Goal: Download file/media: Download file/media

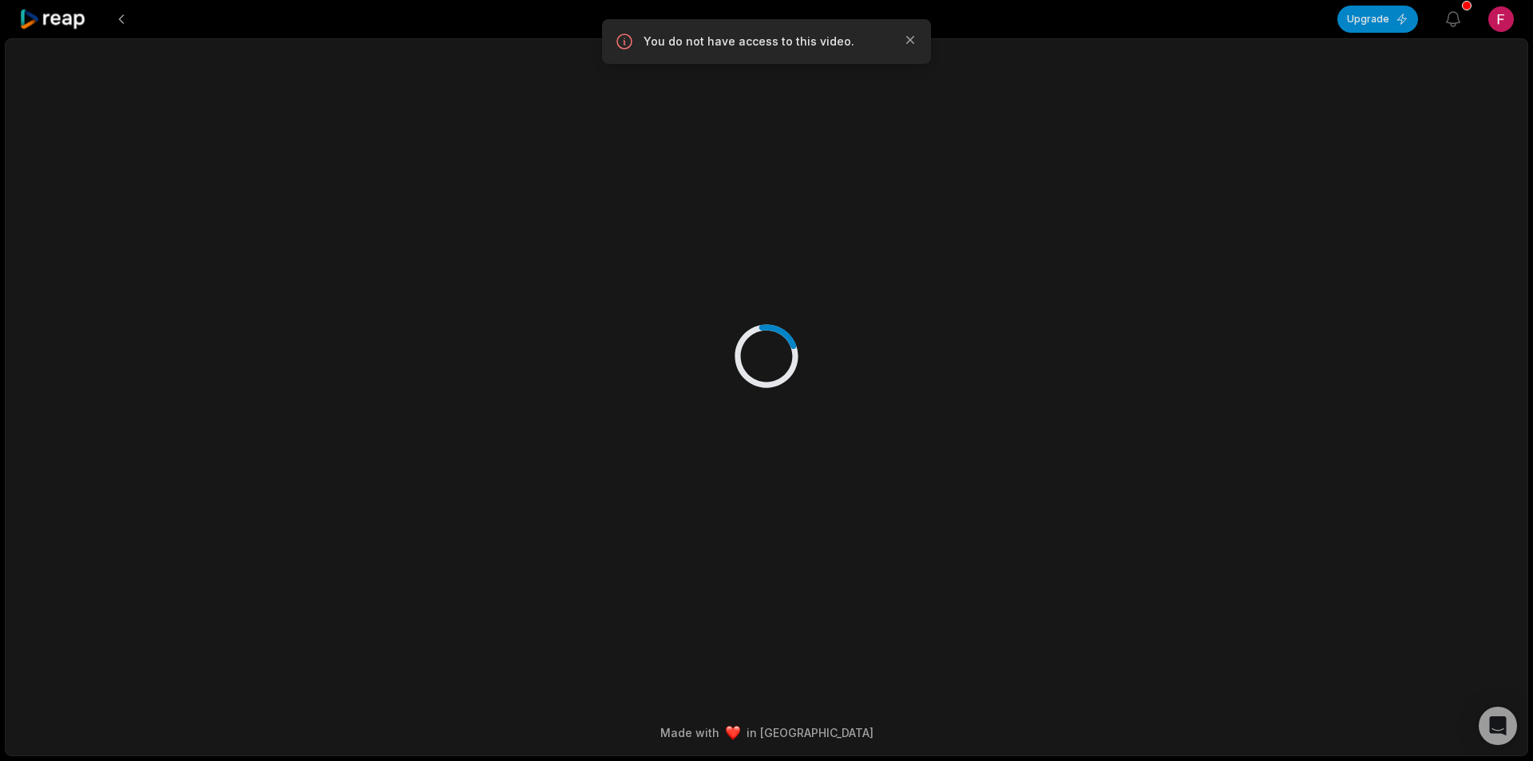
click at [49, 25] on icon at bounding box center [53, 20] width 68 height 22
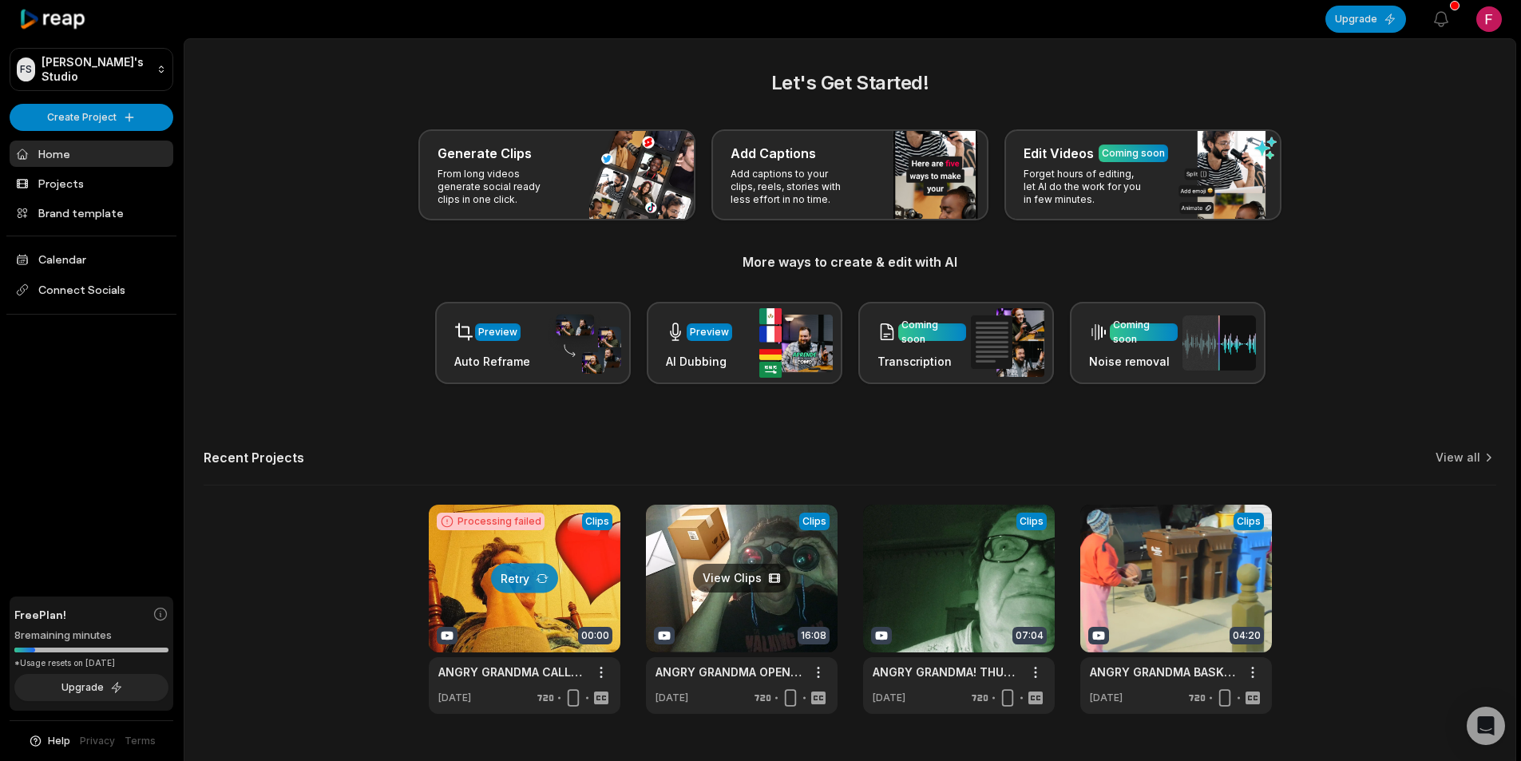
click at [763, 615] on link at bounding box center [742, 609] width 192 height 209
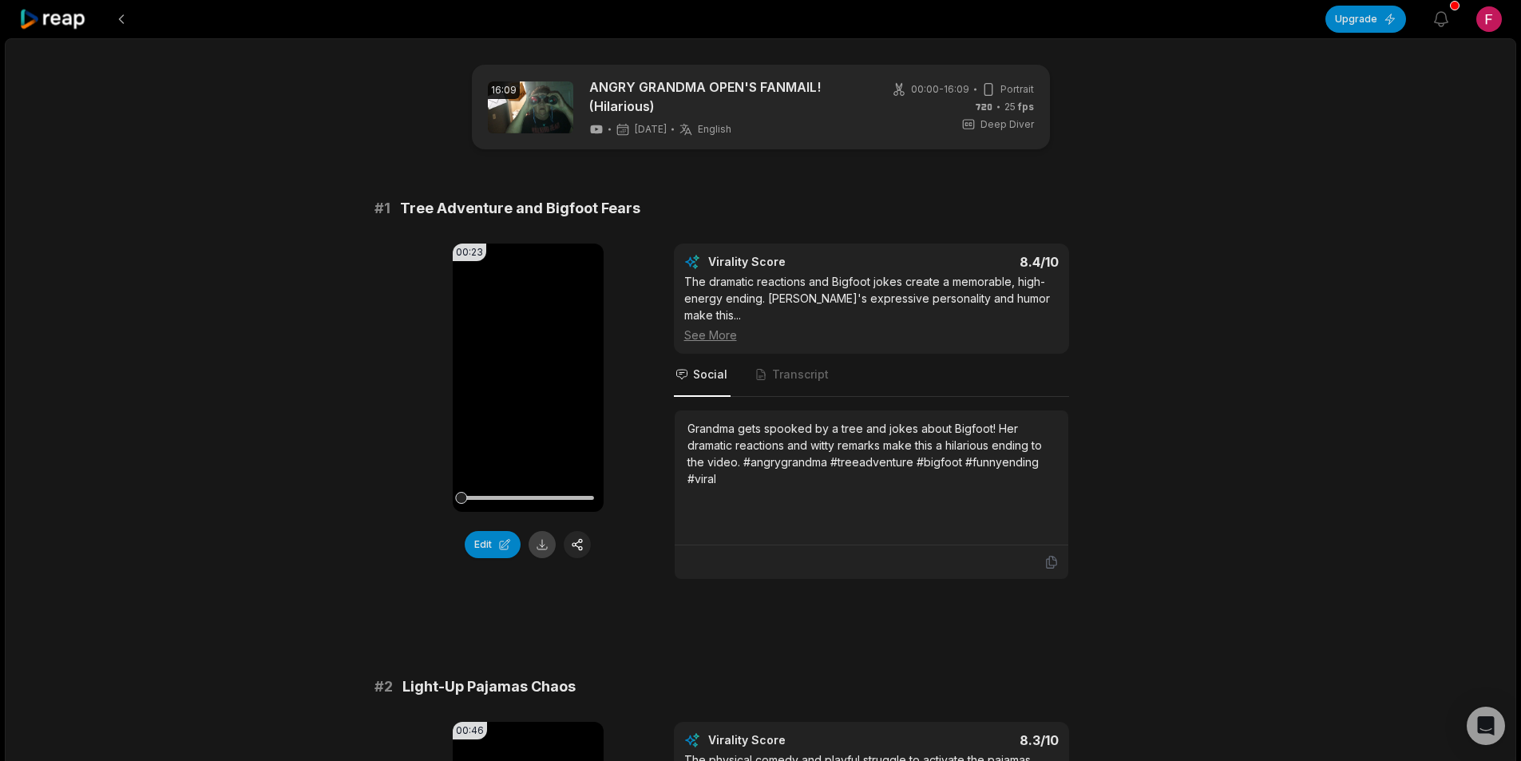
click at [547, 544] on button at bounding box center [542, 544] width 27 height 27
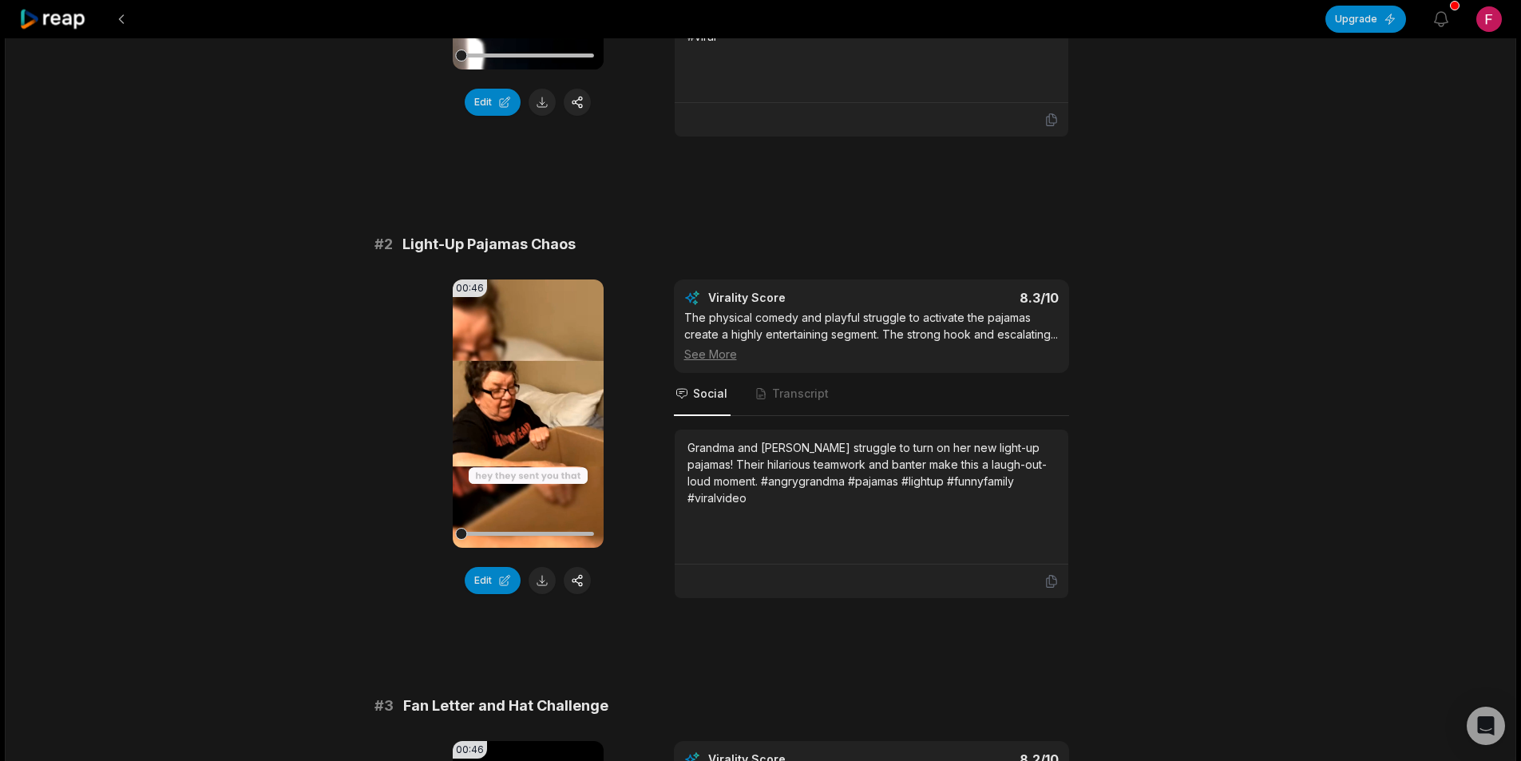
scroll to position [479, 0]
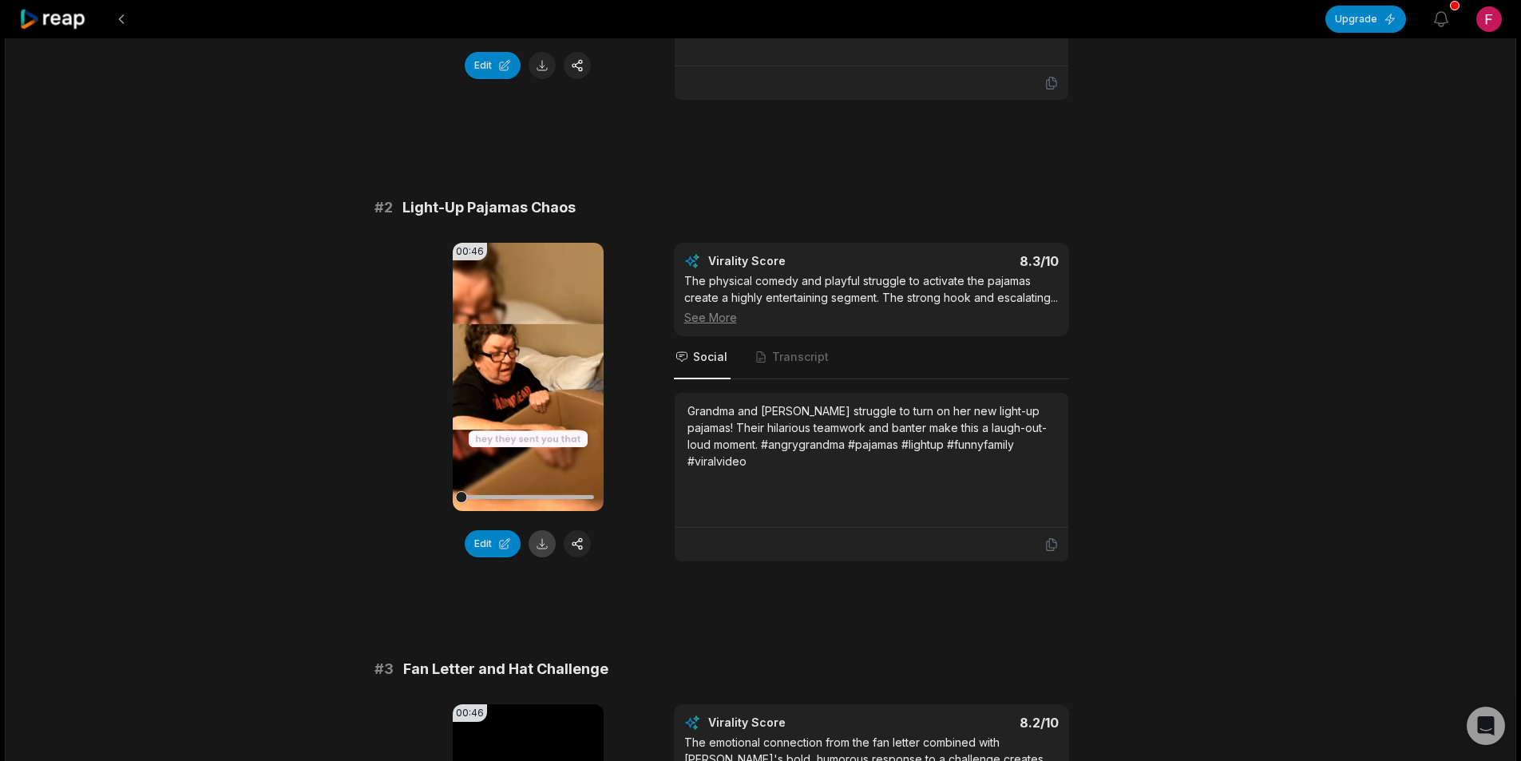
click at [541, 536] on button at bounding box center [542, 543] width 27 height 27
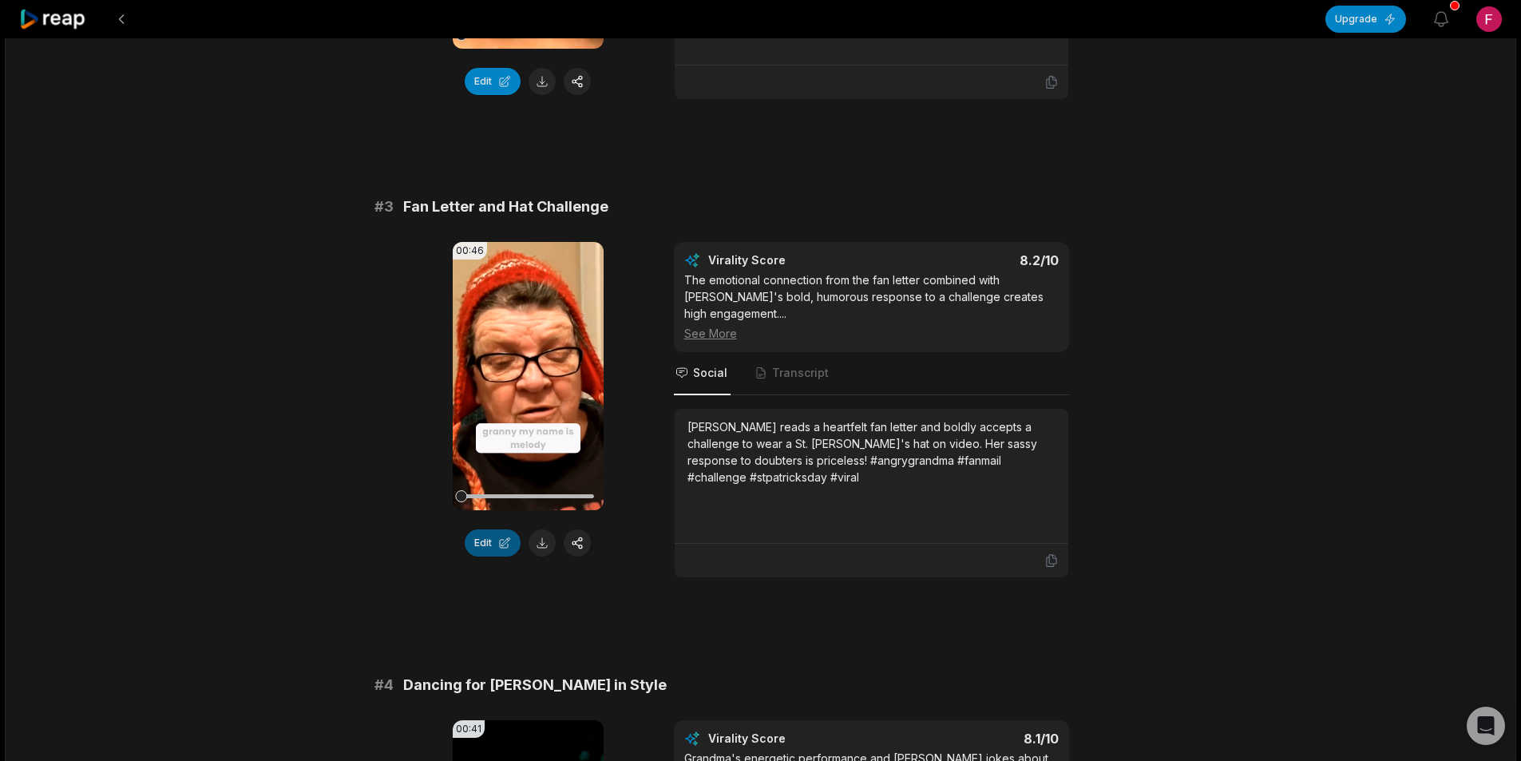
scroll to position [958, 0]
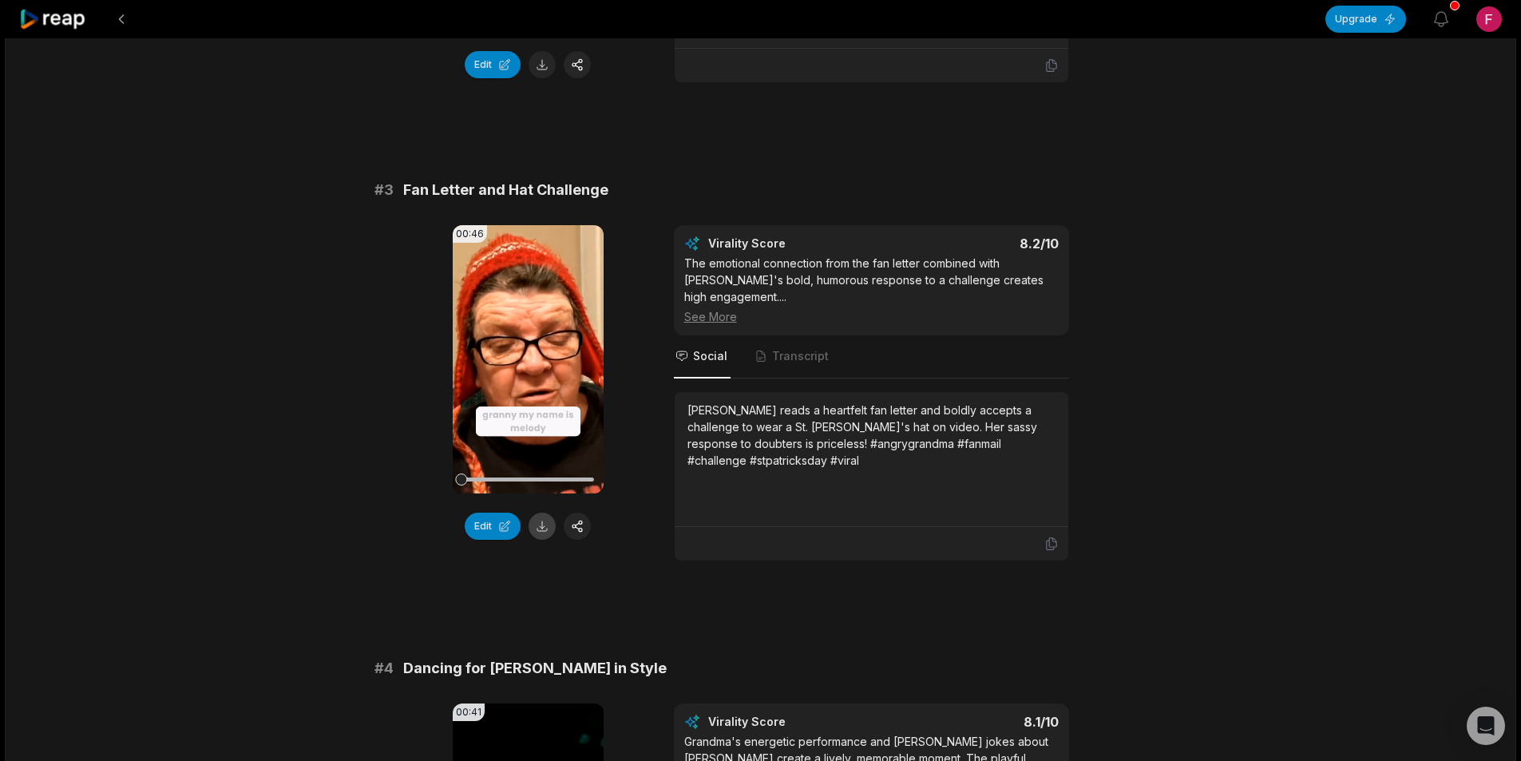
click at [540, 540] on button at bounding box center [542, 526] width 27 height 27
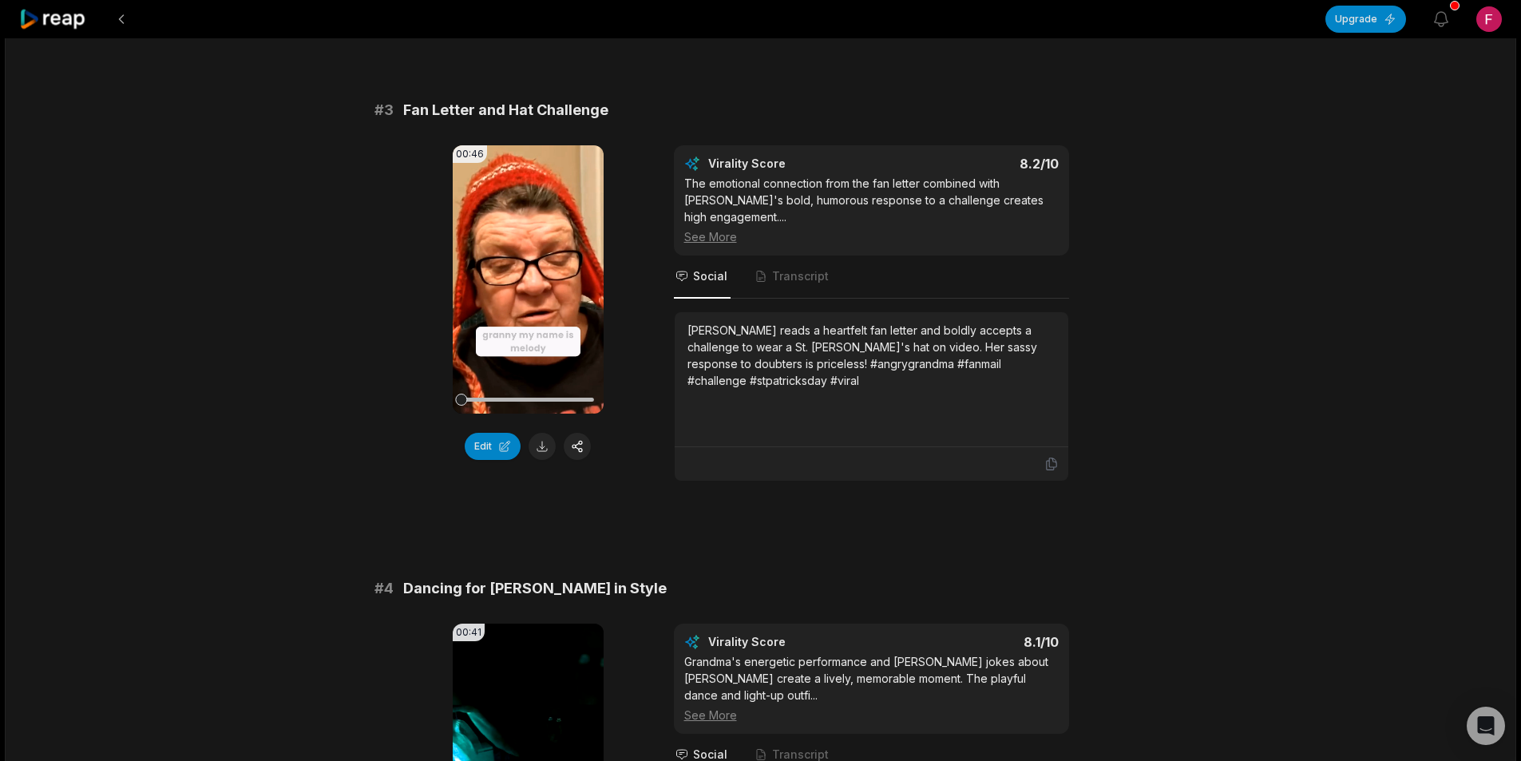
scroll to position [1437, 0]
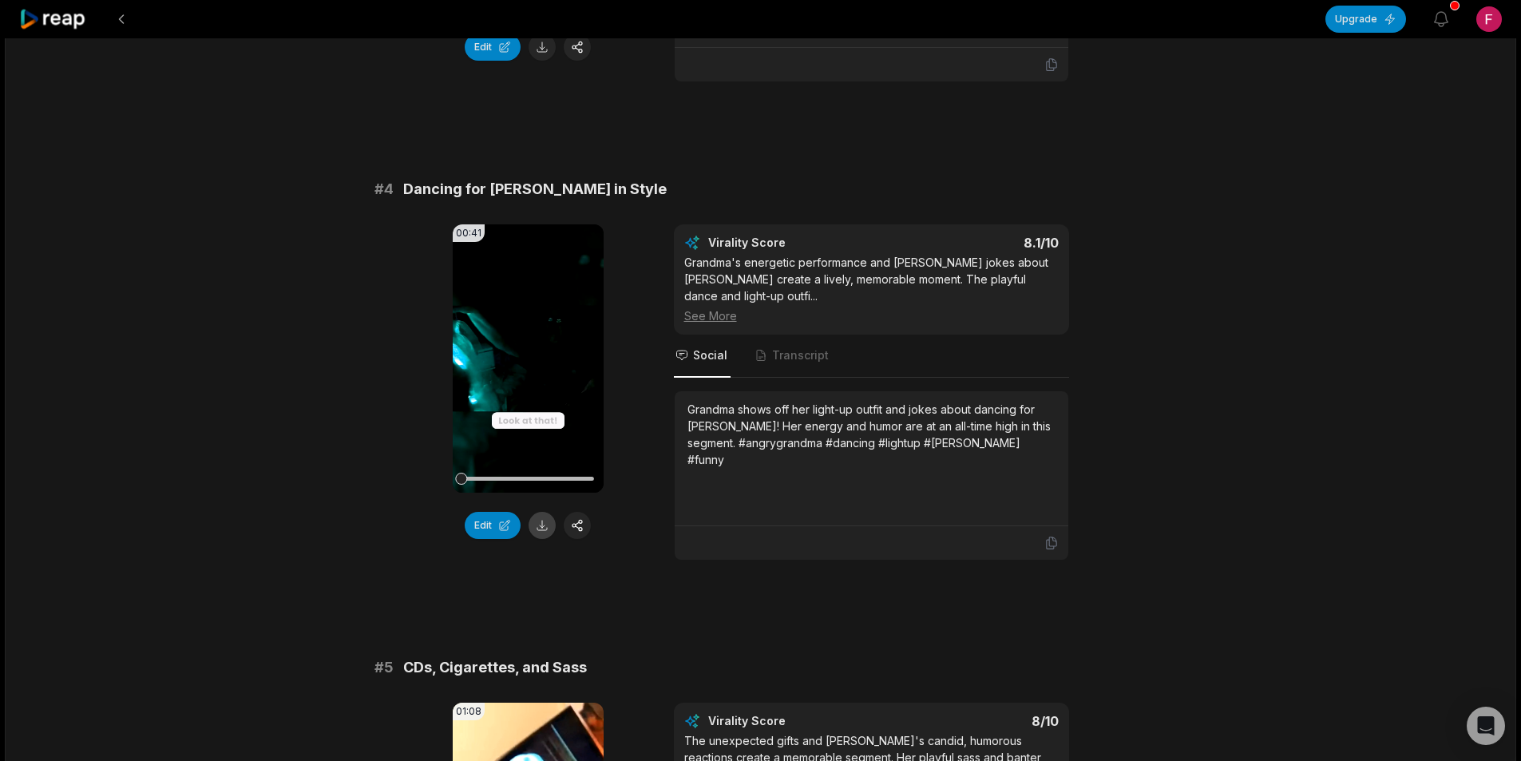
click at [542, 539] on button at bounding box center [542, 525] width 27 height 27
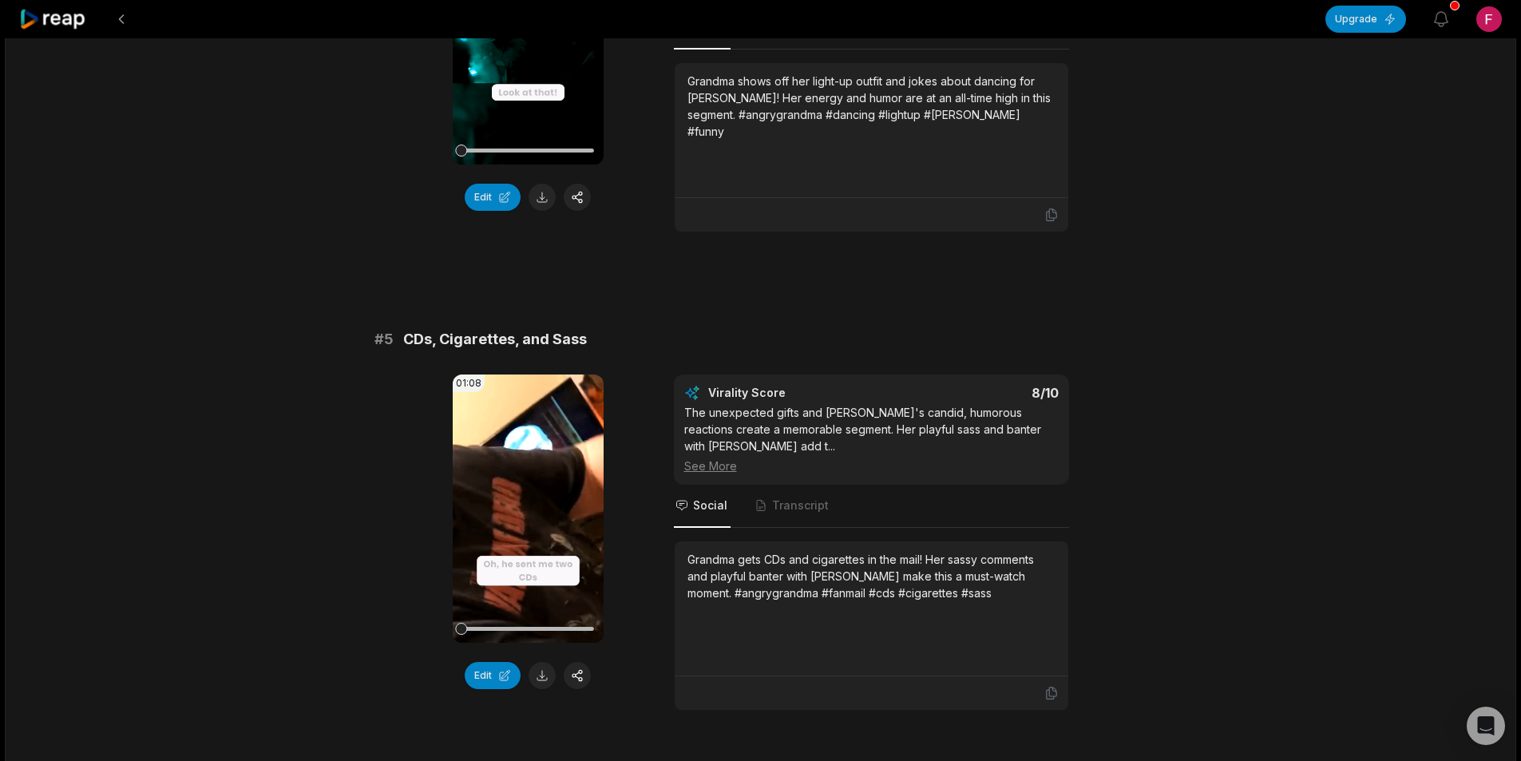
scroll to position [1996, 0]
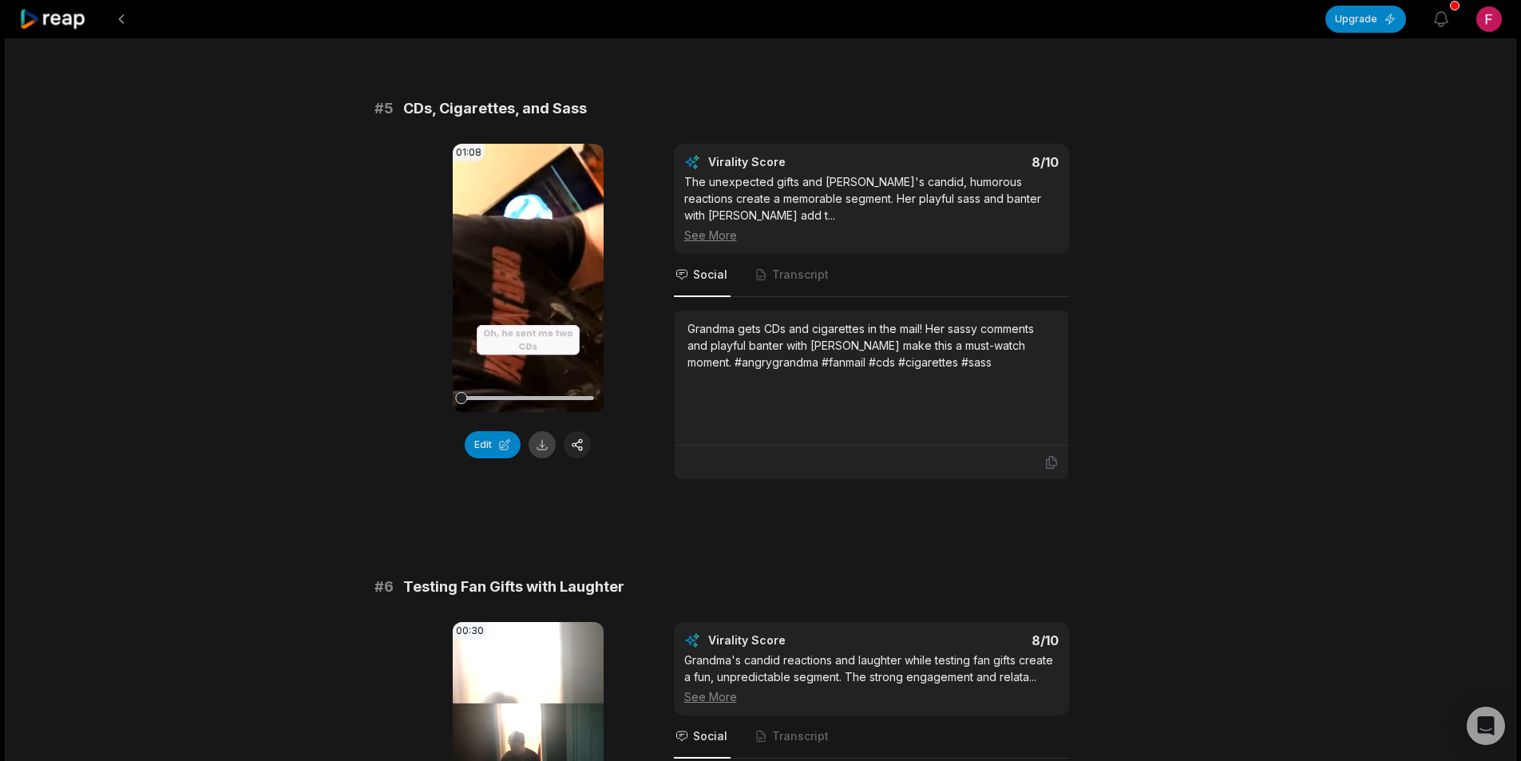
click at [542, 458] on button at bounding box center [542, 444] width 27 height 27
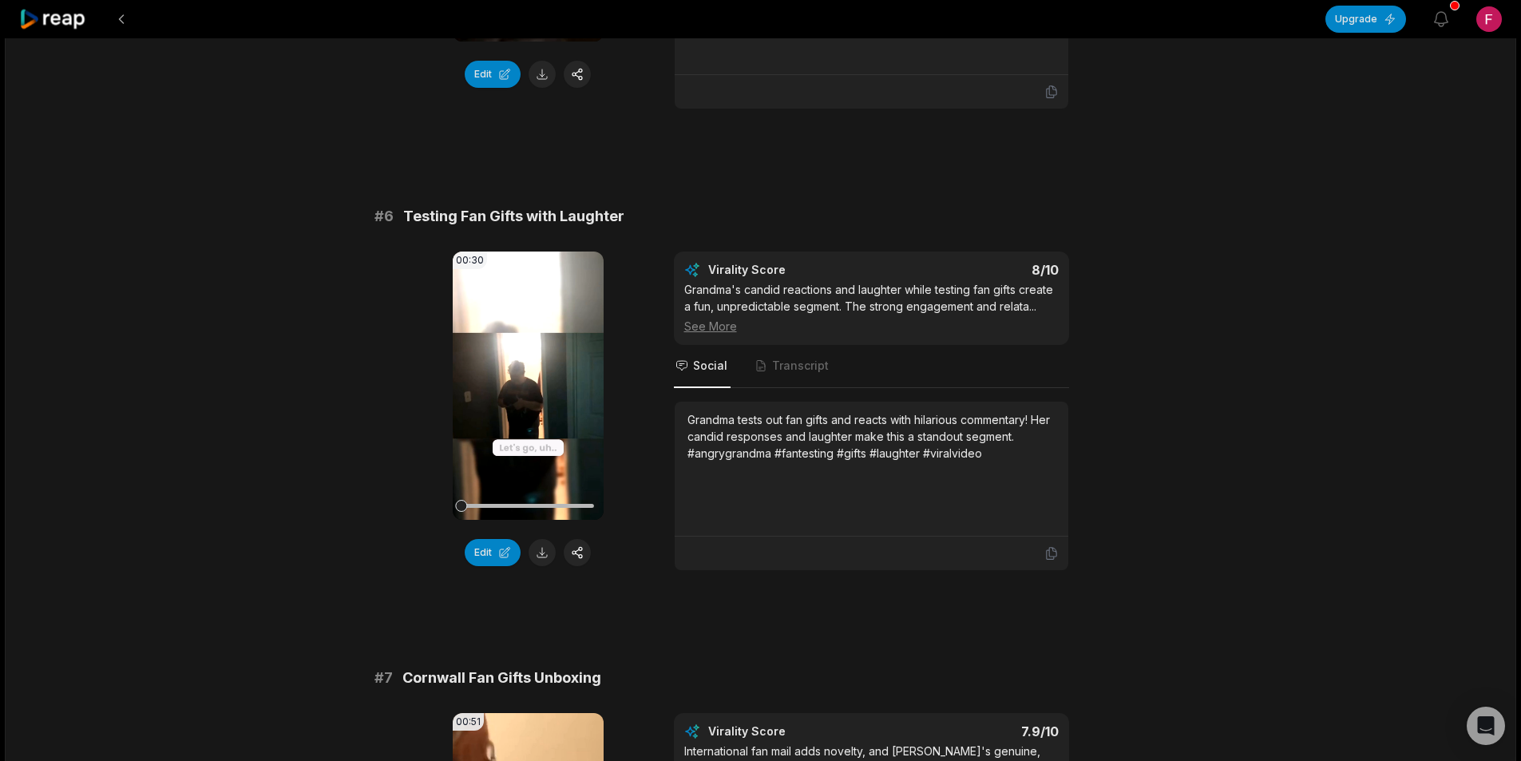
scroll to position [2396, 0]
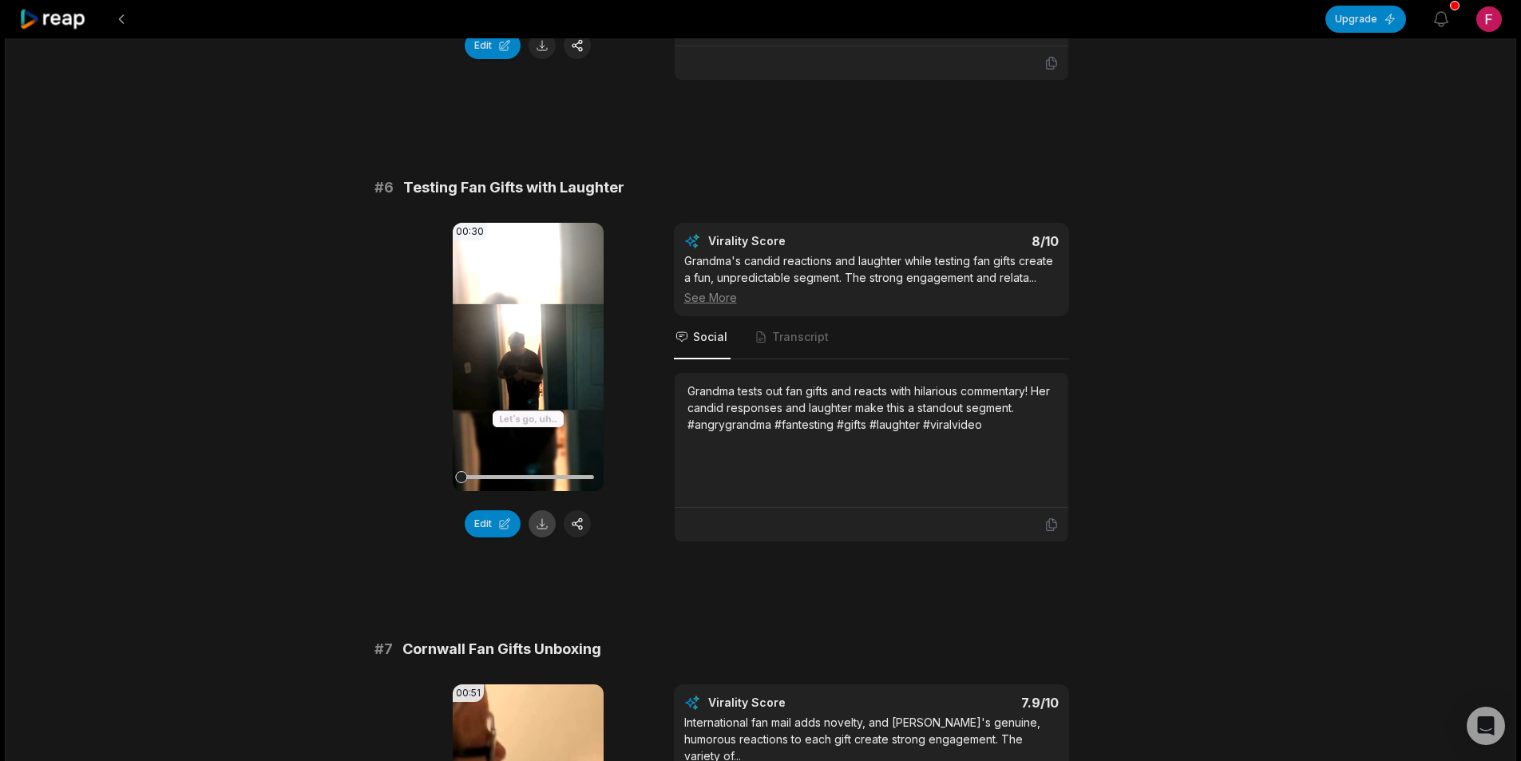
click at [540, 537] on button at bounding box center [542, 523] width 27 height 27
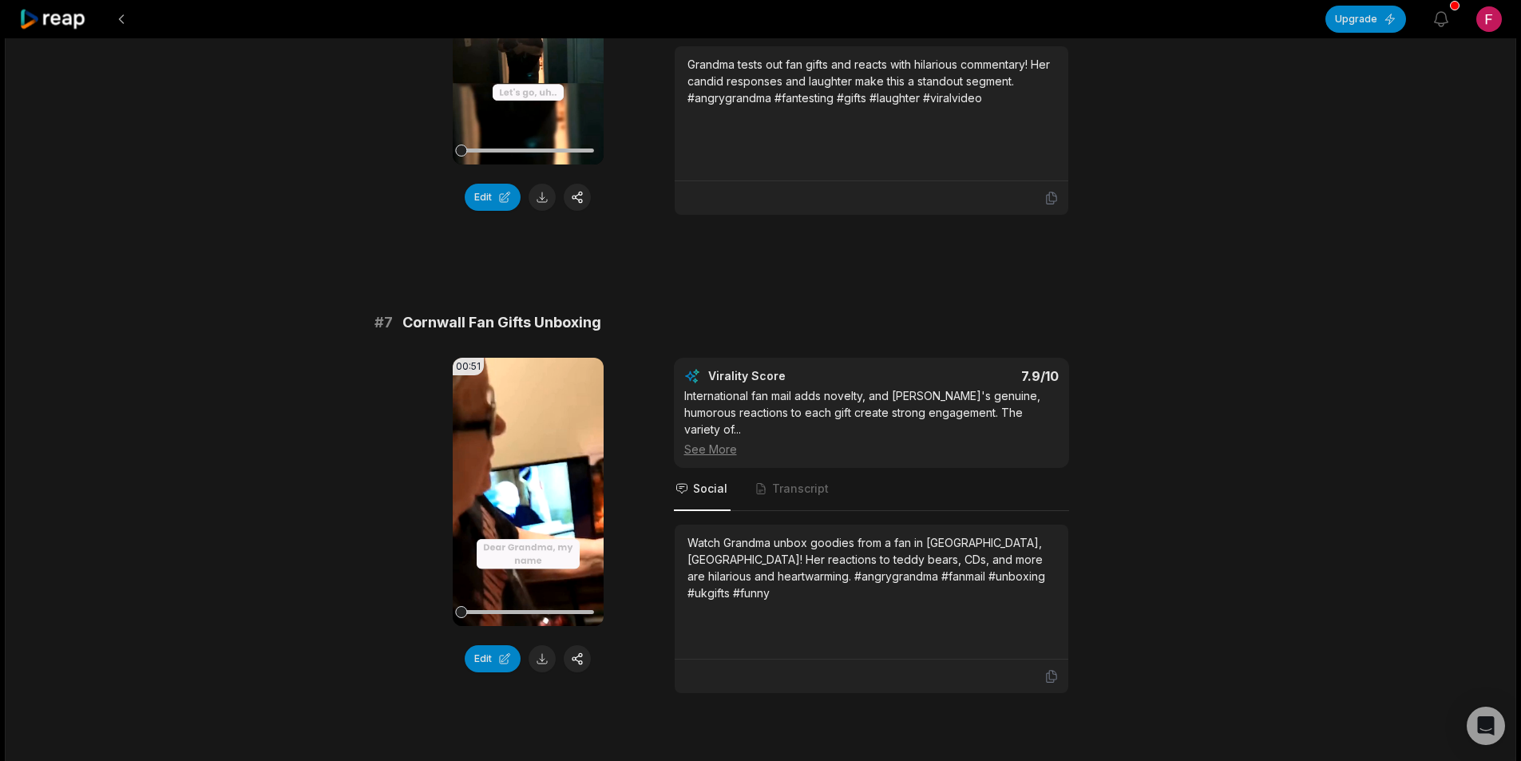
scroll to position [2795, 0]
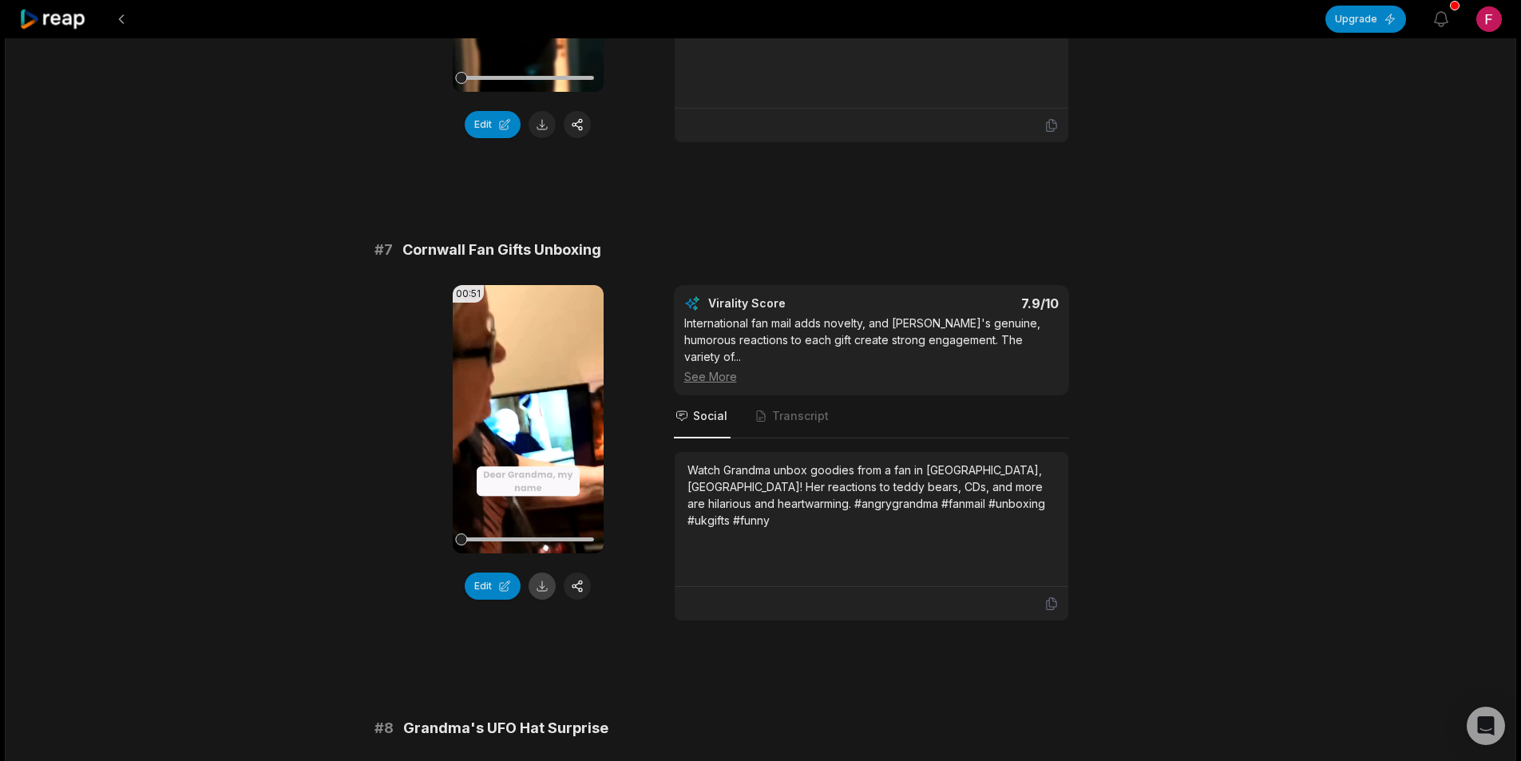
click at [548, 600] on button at bounding box center [542, 586] width 27 height 27
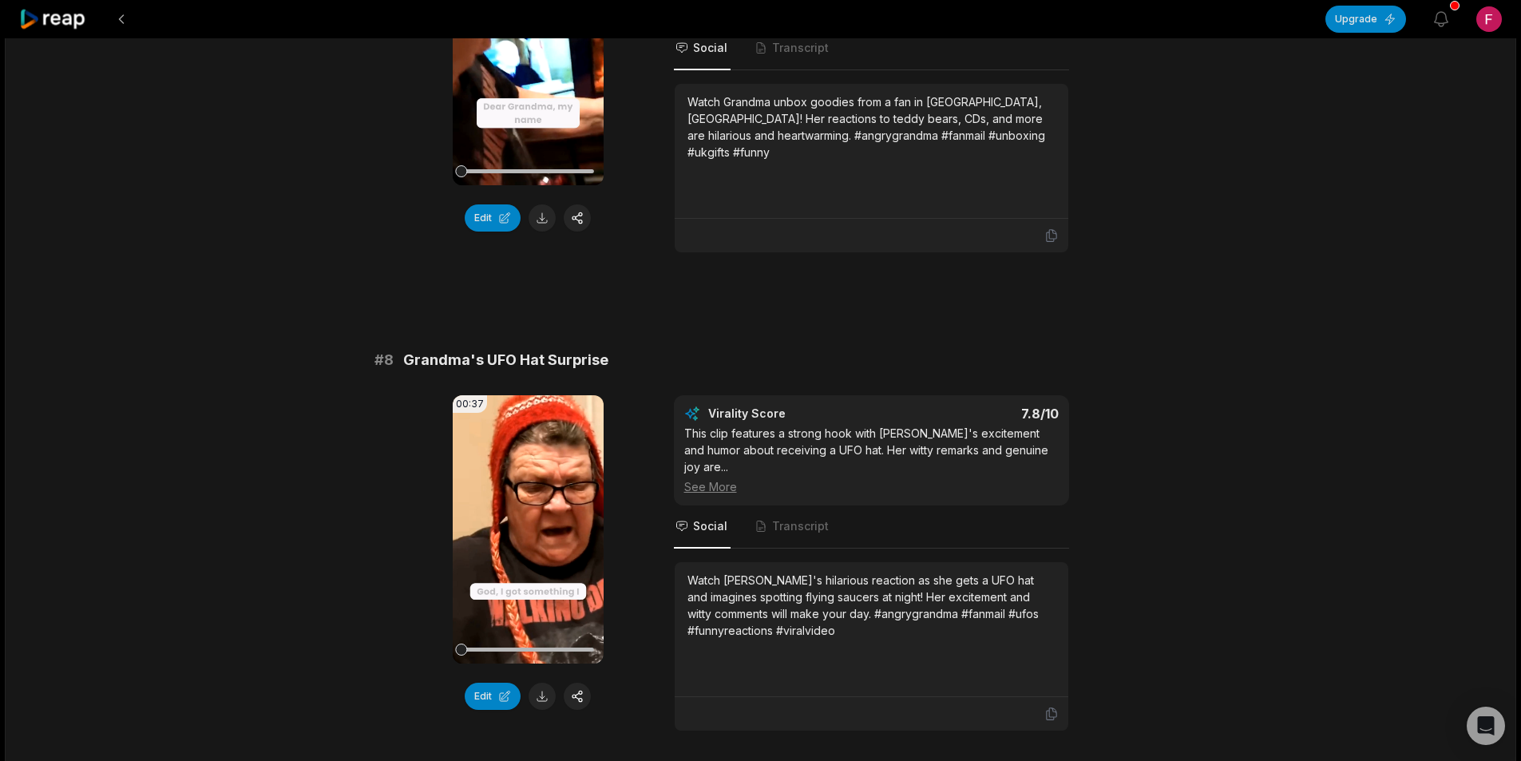
scroll to position [3354, 0]
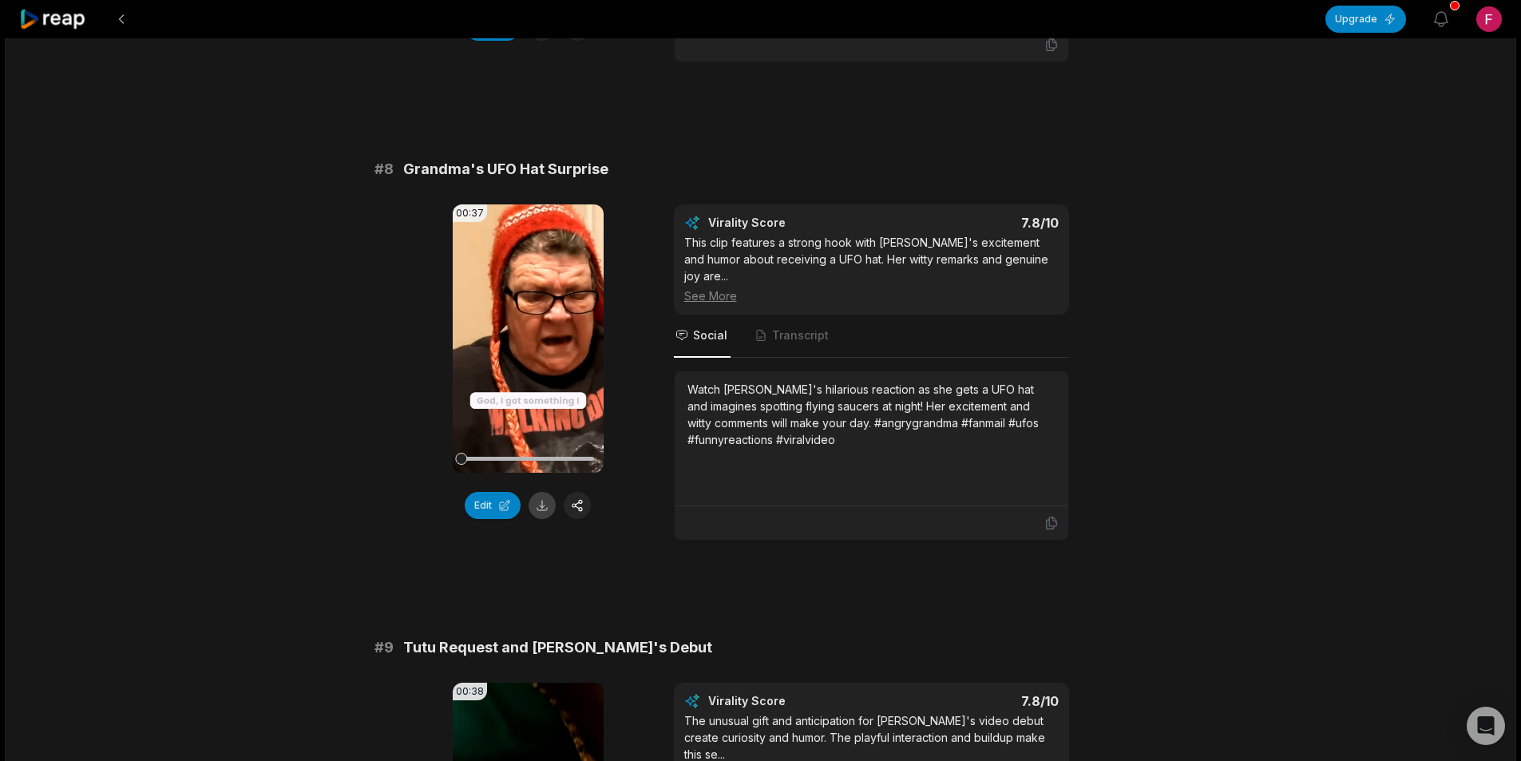
click at [549, 512] on button at bounding box center [542, 505] width 27 height 27
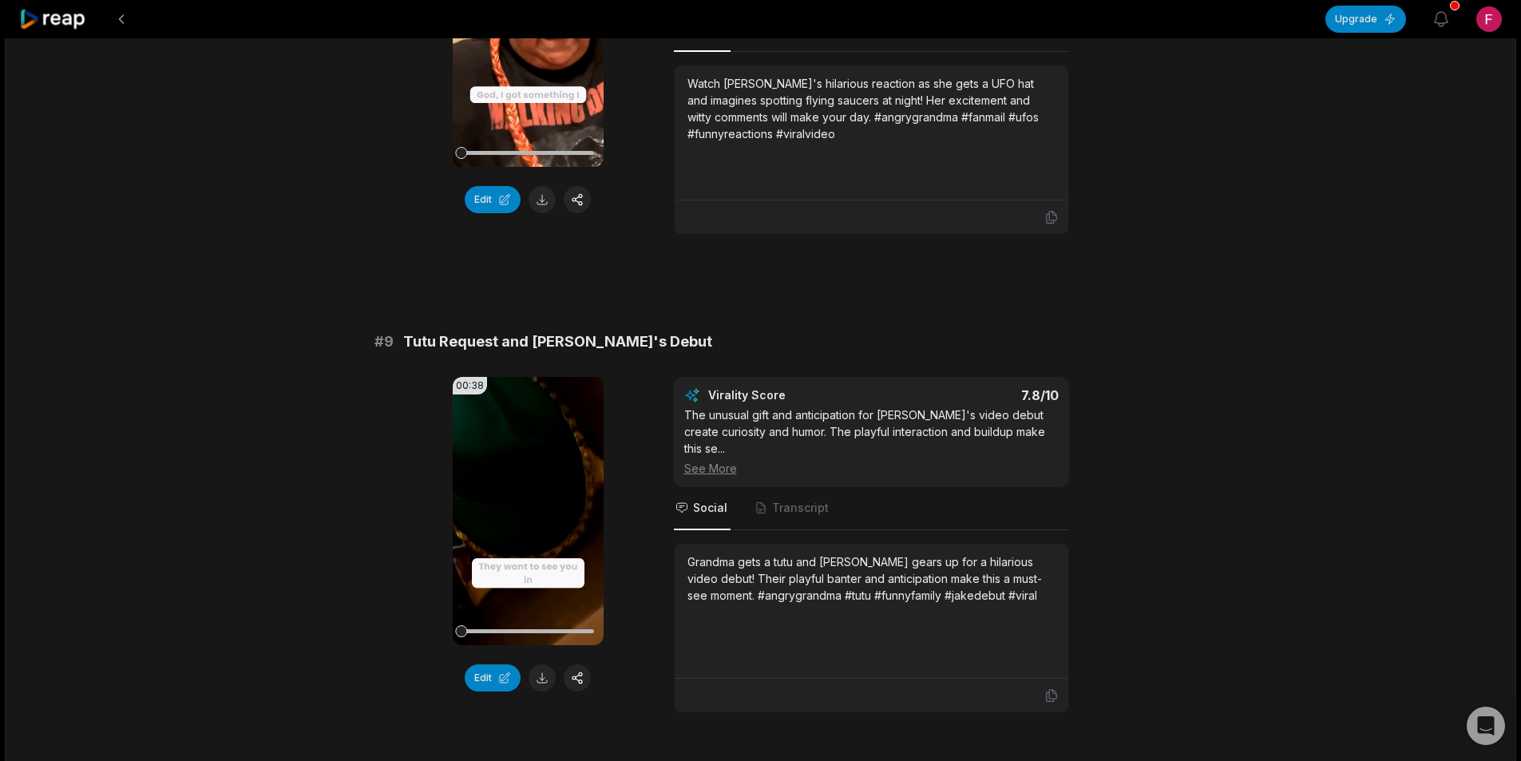
scroll to position [3673, 0]
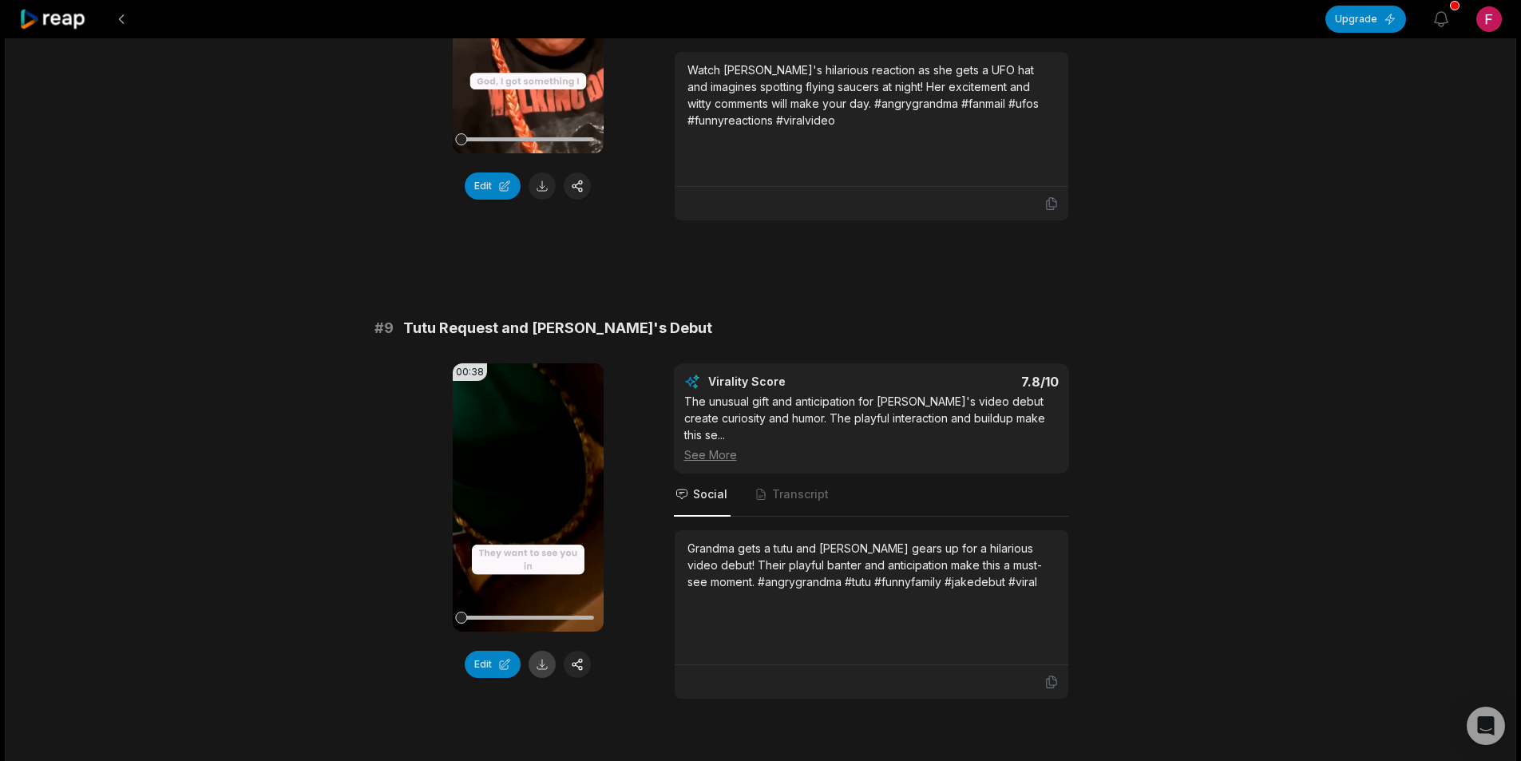
click at [539, 651] on button at bounding box center [542, 664] width 27 height 27
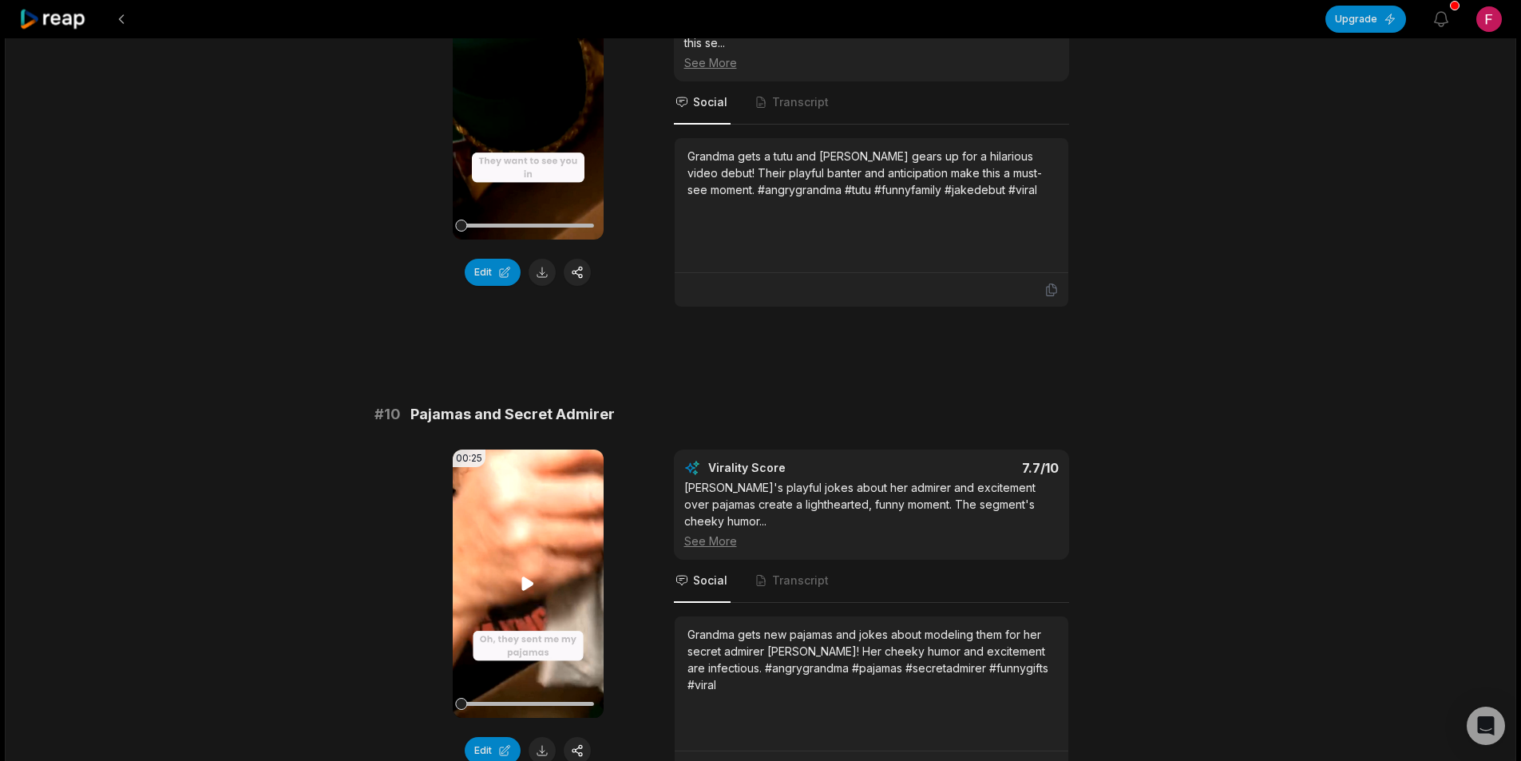
scroll to position [4215, 0]
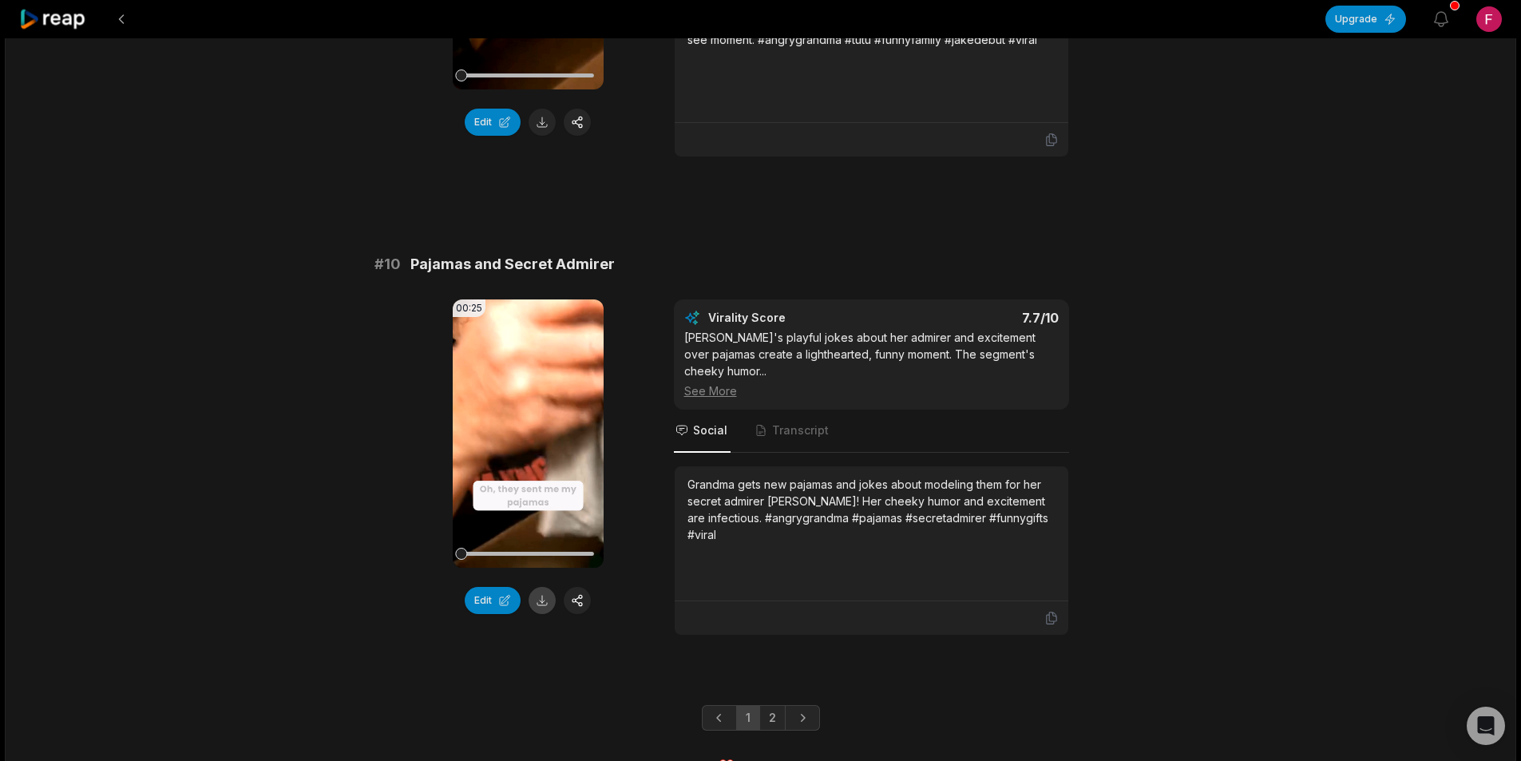
click at [541, 587] on button at bounding box center [542, 600] width 27 height 27
click at [774, 705] on link "2" at bounding box center [772, 718] width 26 height 26
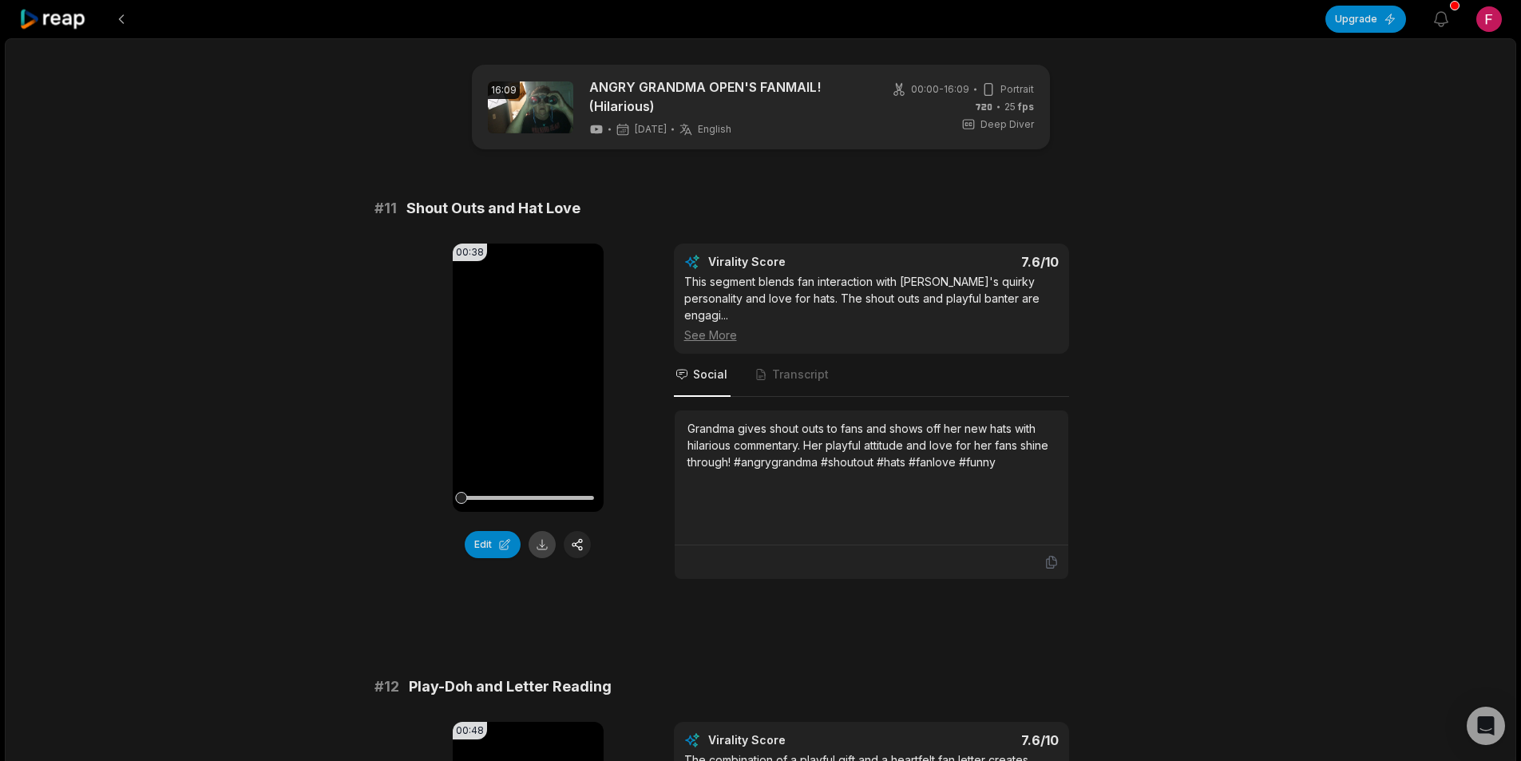
click at [545, 538] on button at bounding box center [542, 544] width 27 height 27
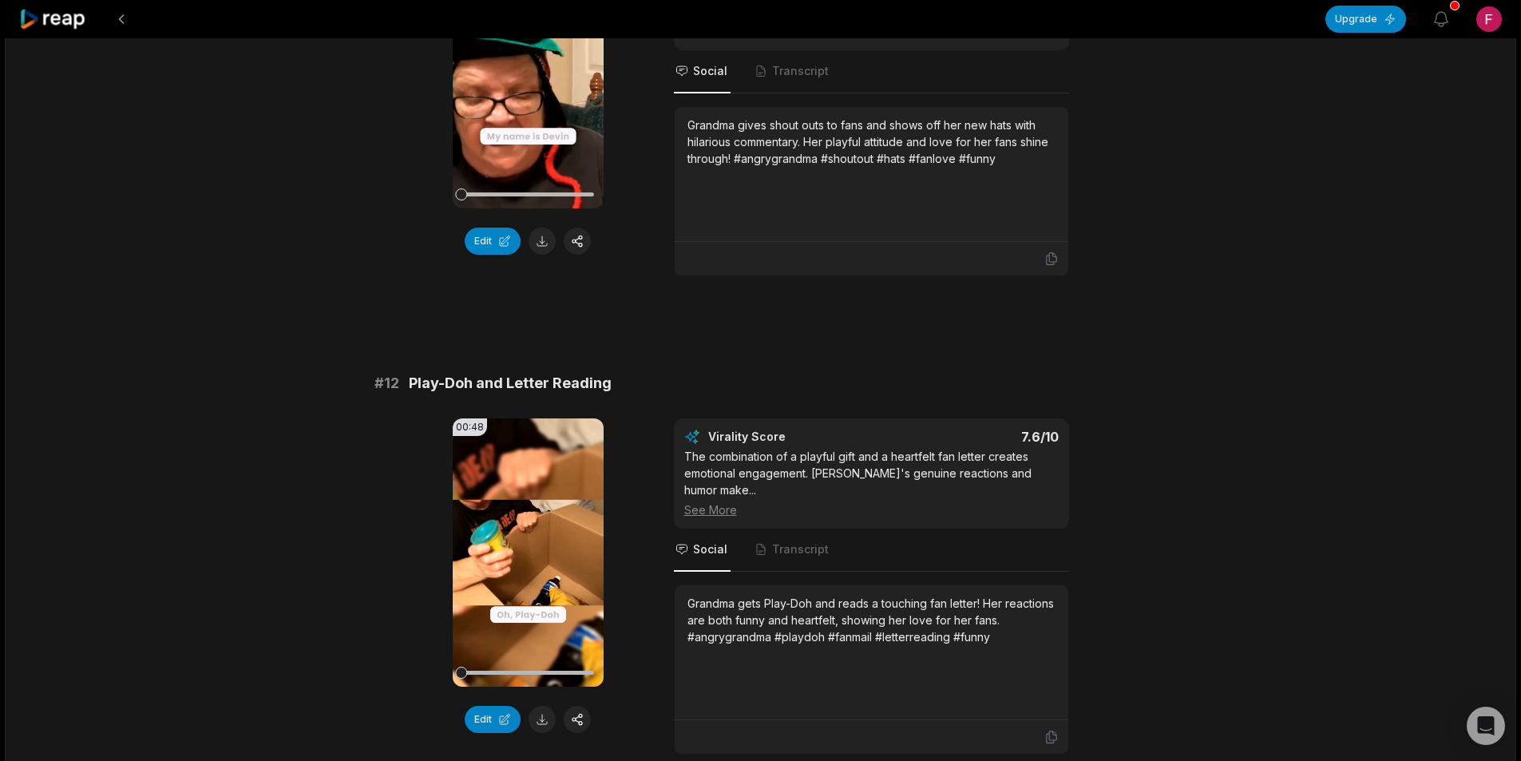
scroll to position [479, 0]
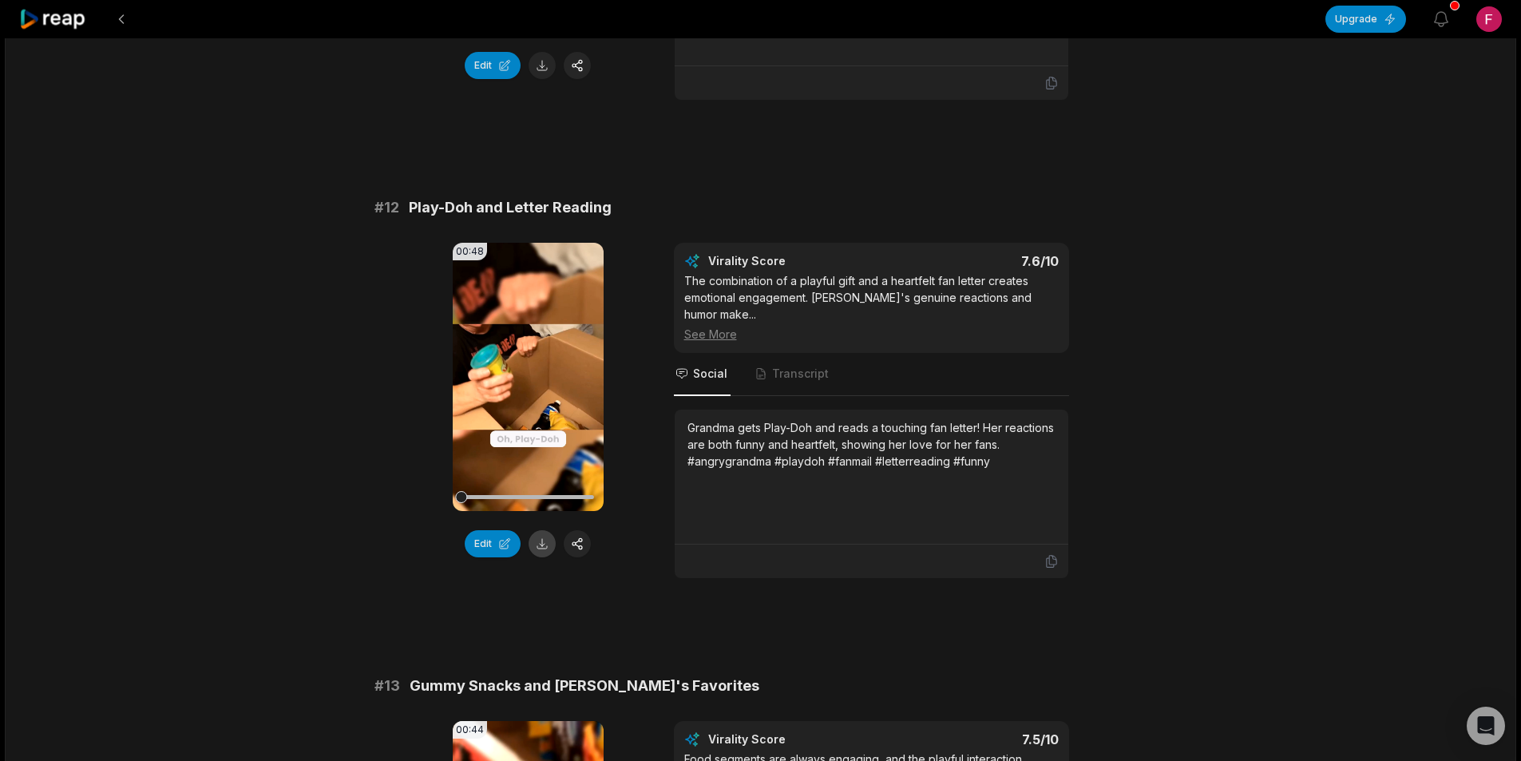
click at [549, 533] on button at bounding box center [542, 543] width 27 height 27
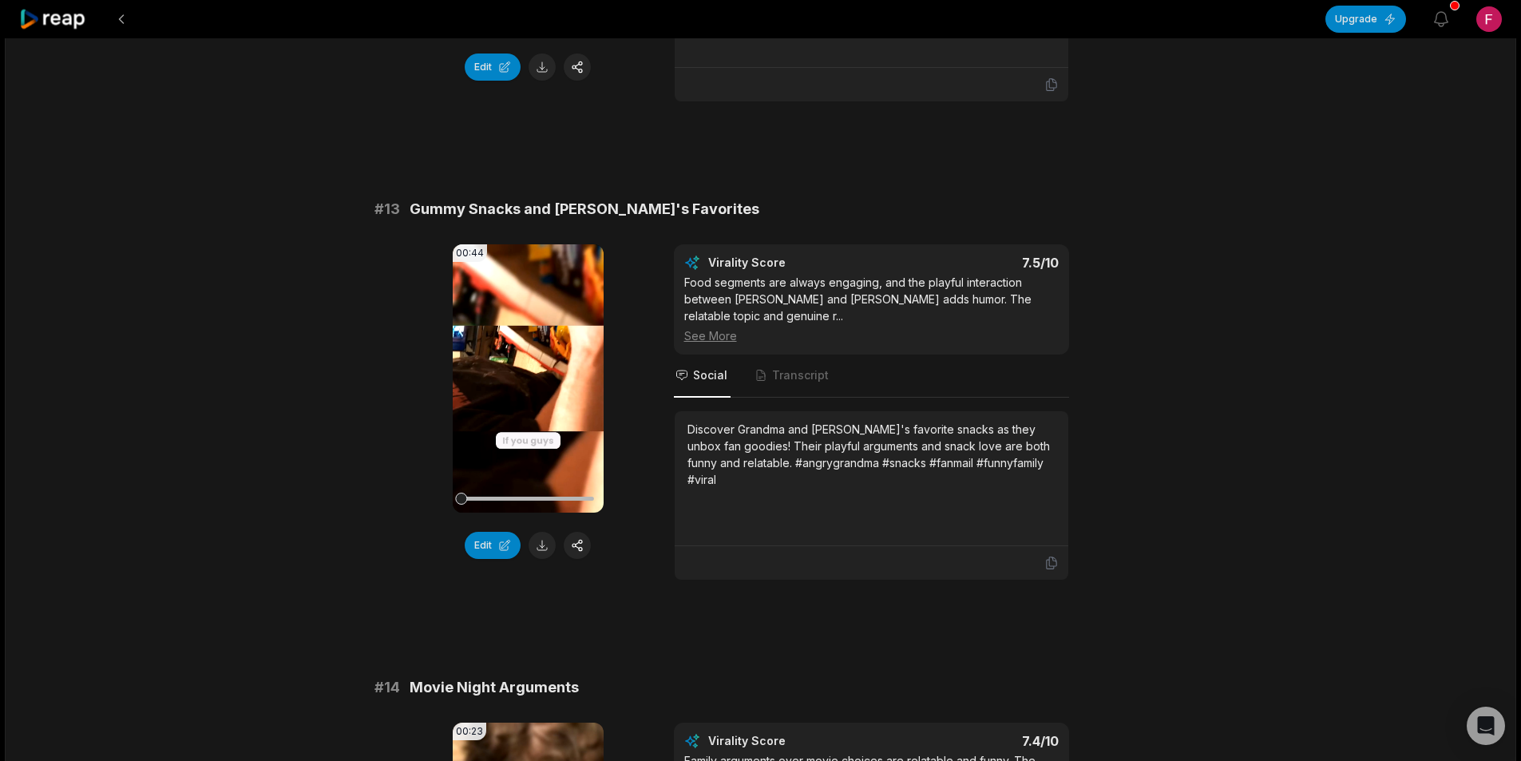
scroll to position [958, 0]
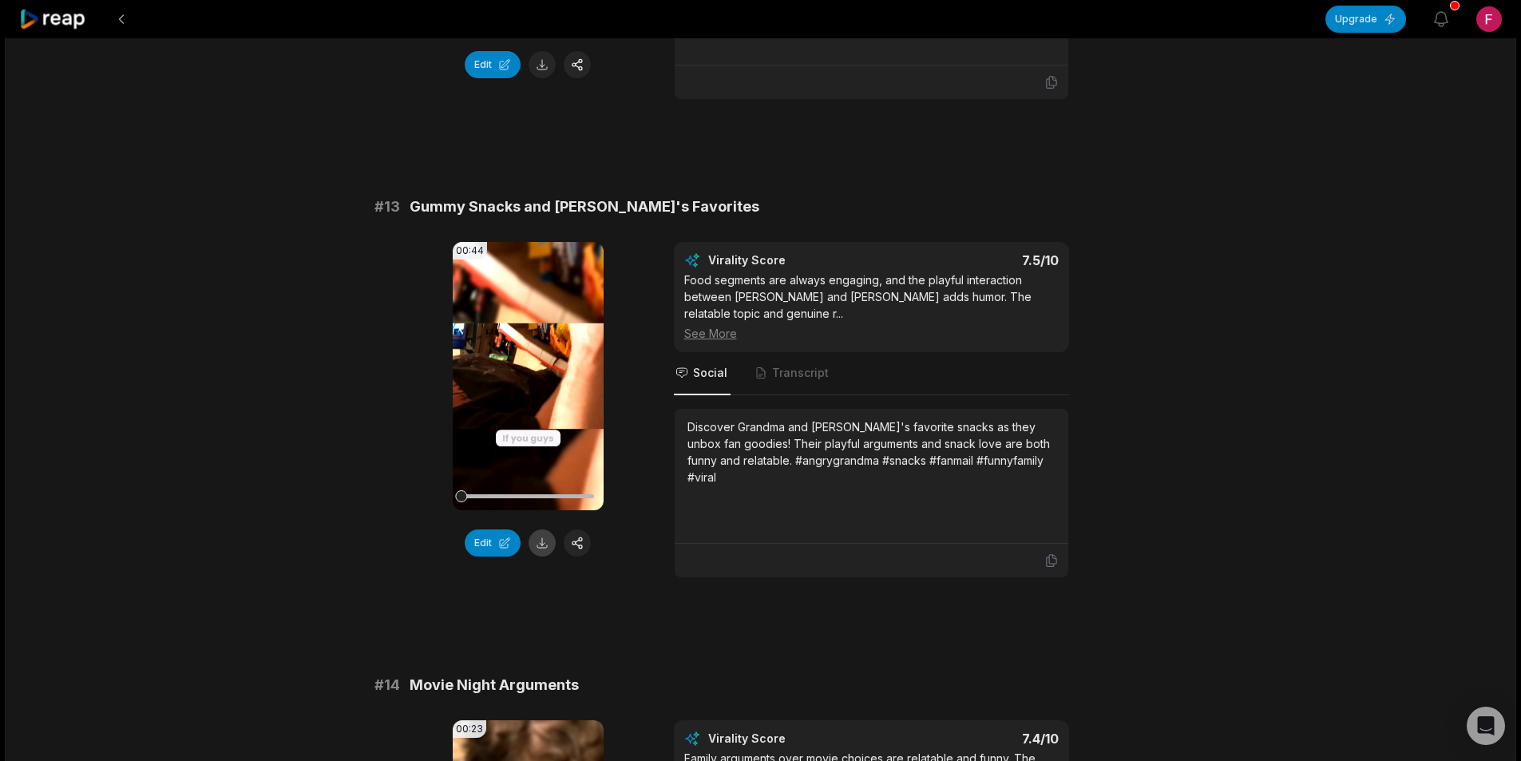
click at [543, 529] on button at bounding box center [542, 542] width 27 height 27
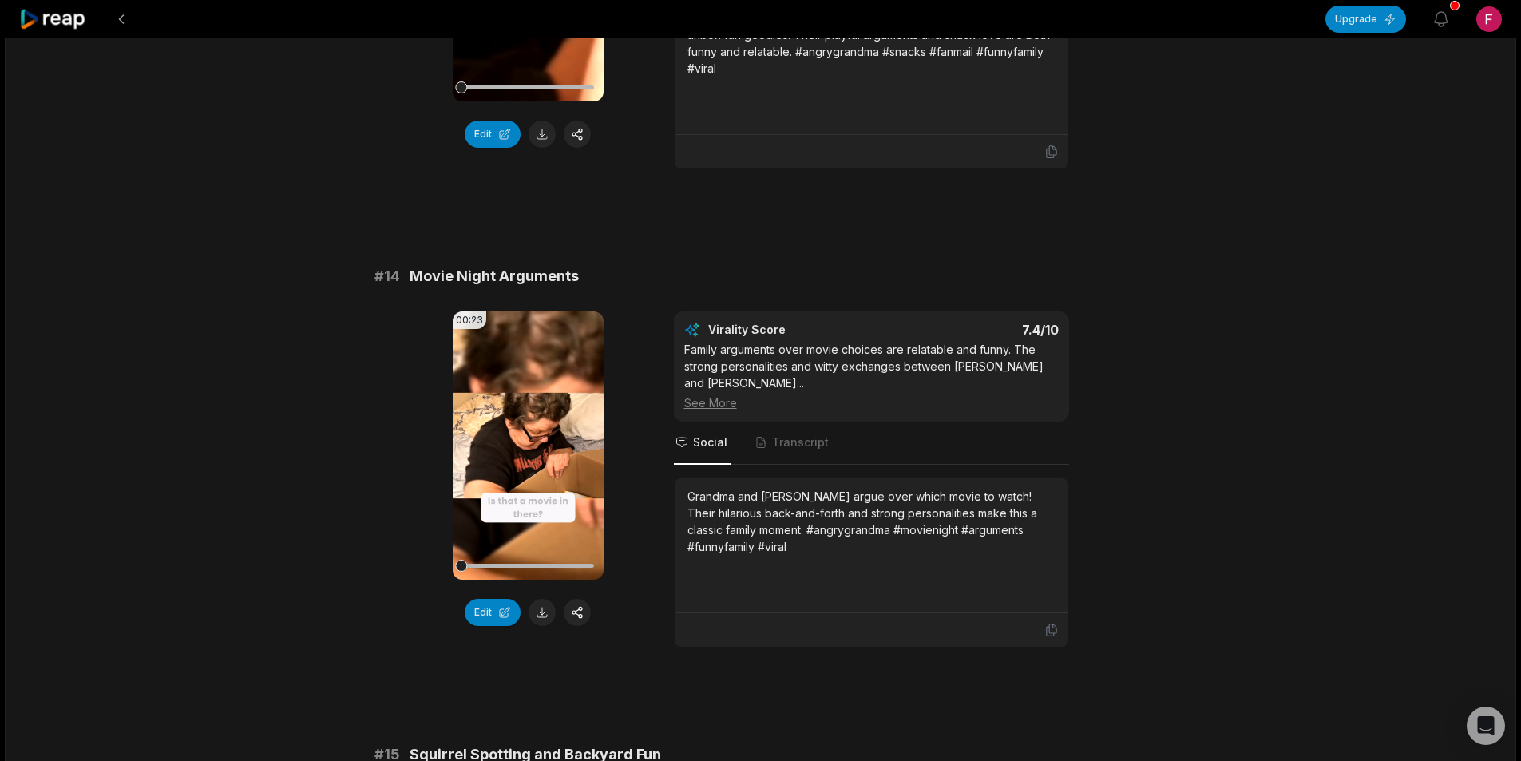
scroll to position [1437, 0]
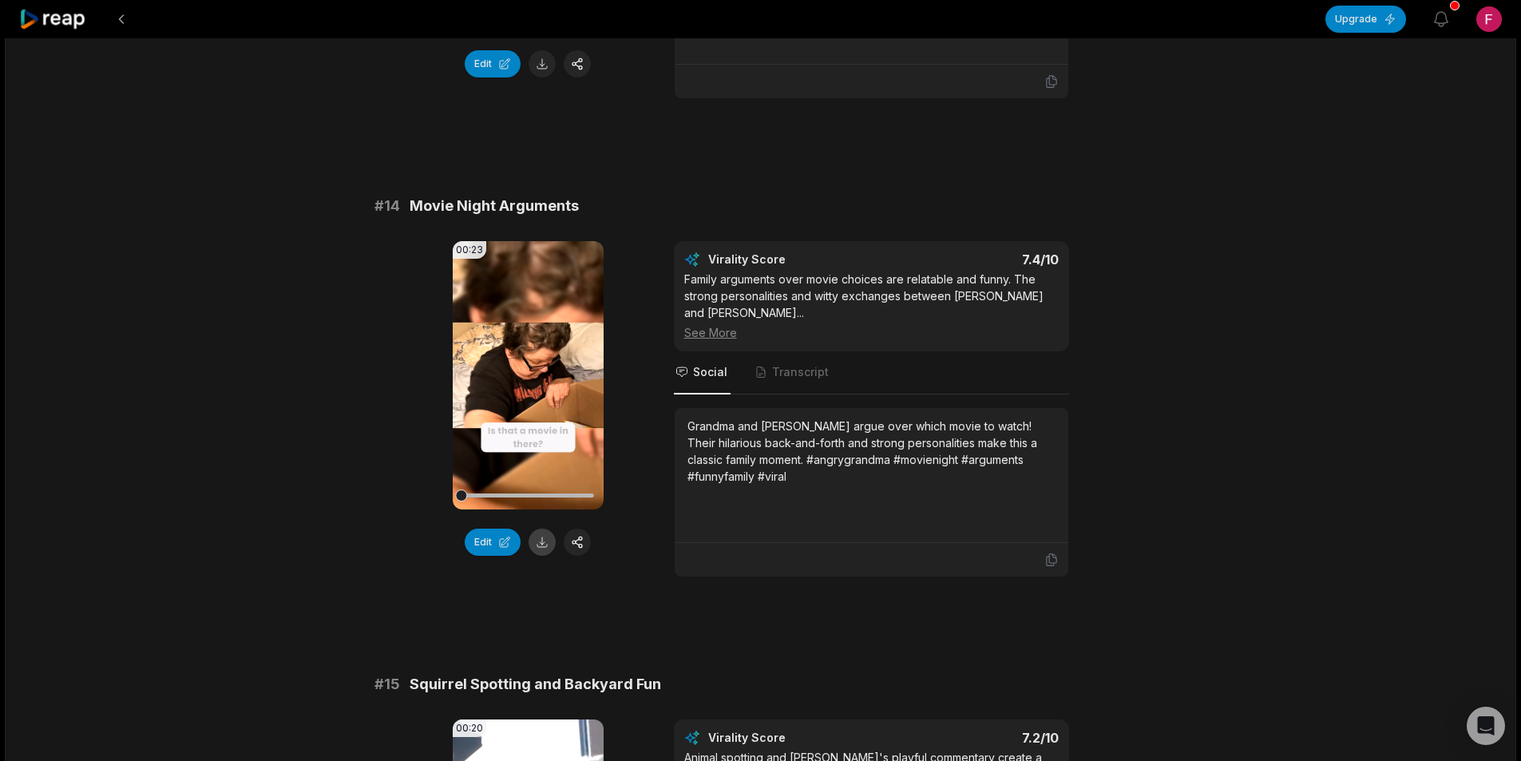
click at [544, 529] on button at bounding box center [542, 542] width 27 height 27
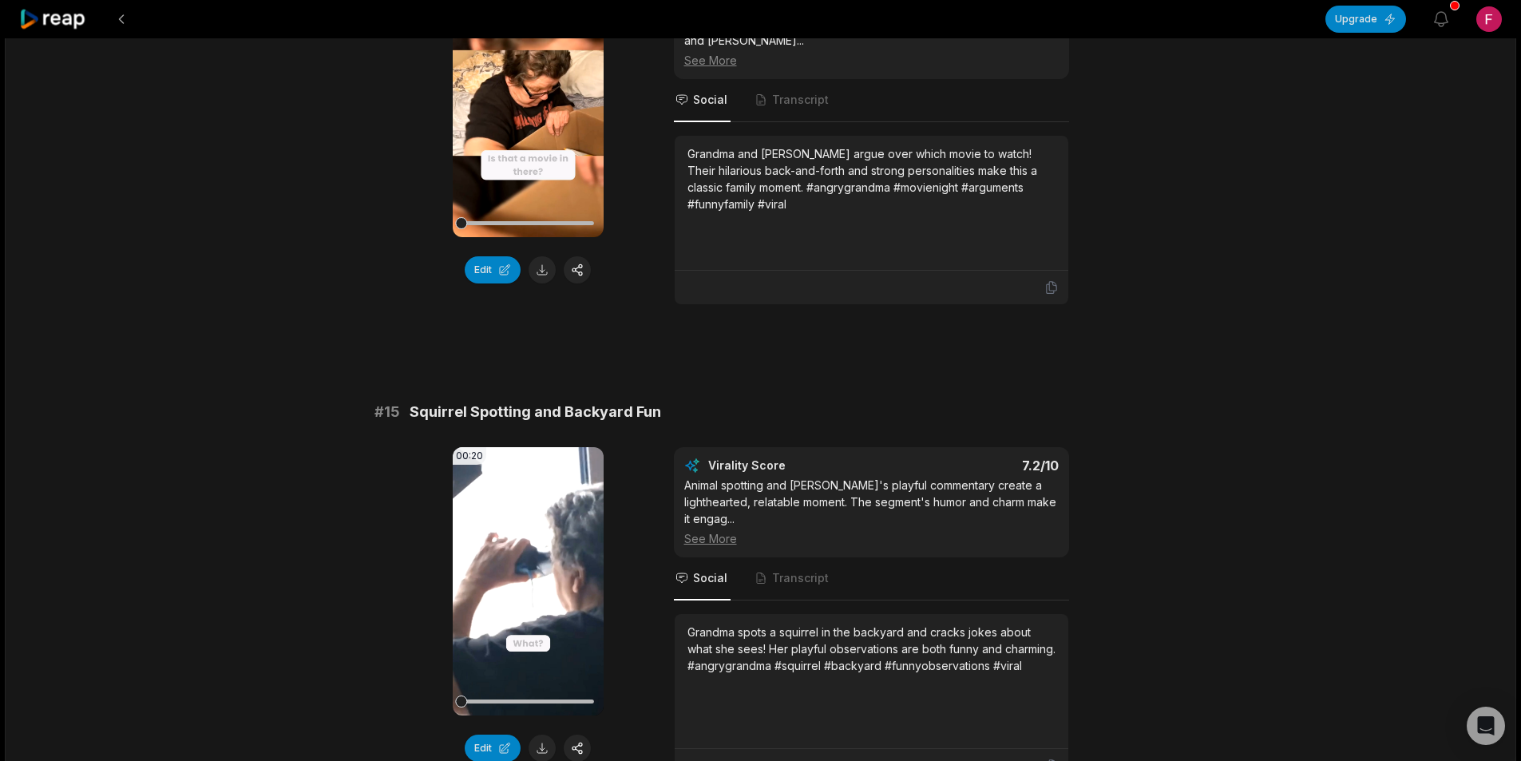
scroll to position [1874, 0]
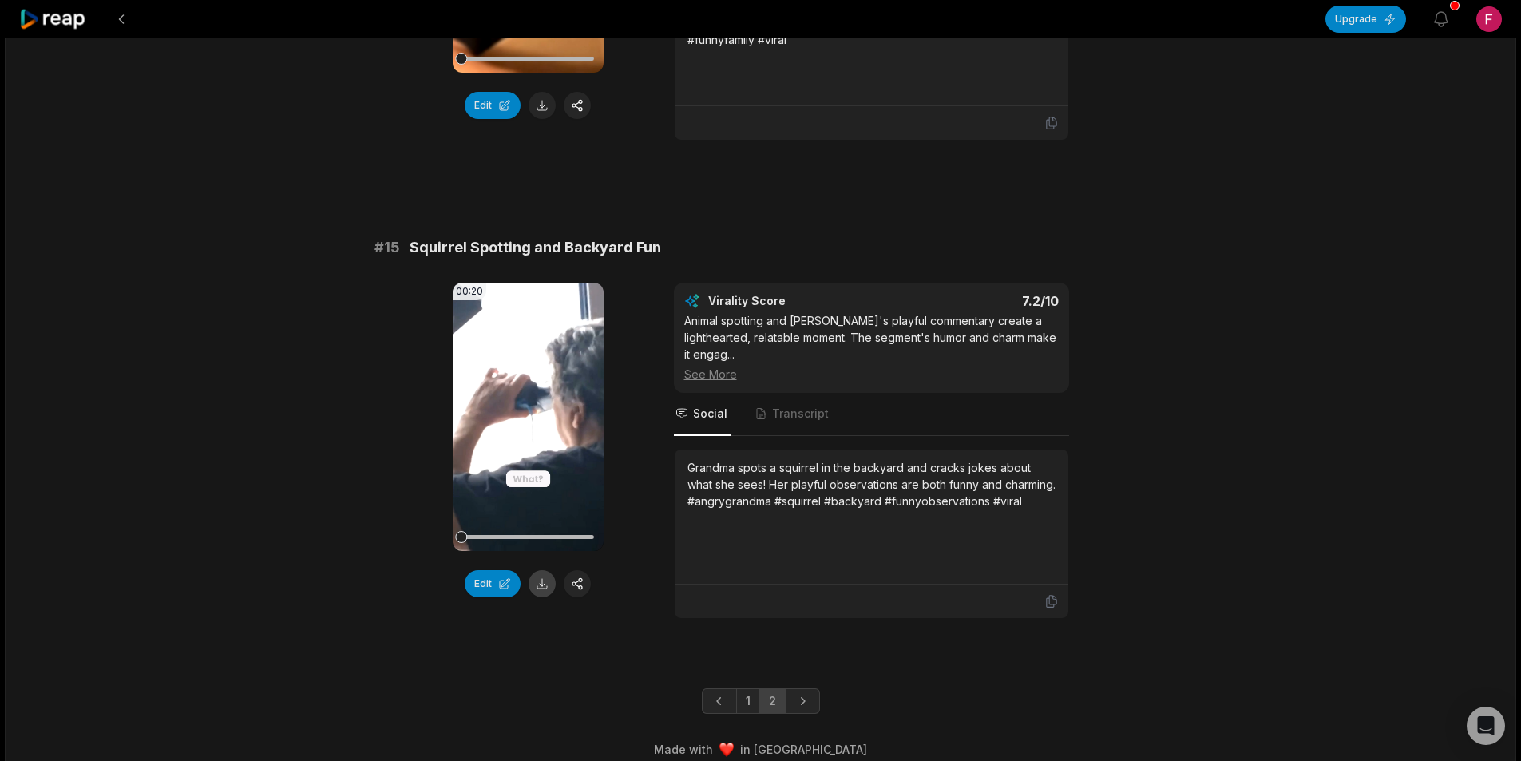
click at [545, 572] on button at bounding box center [542, 583] width 27 height 27
click at [125, 20] on button at bounding box center [121, 19] width 29 height 29
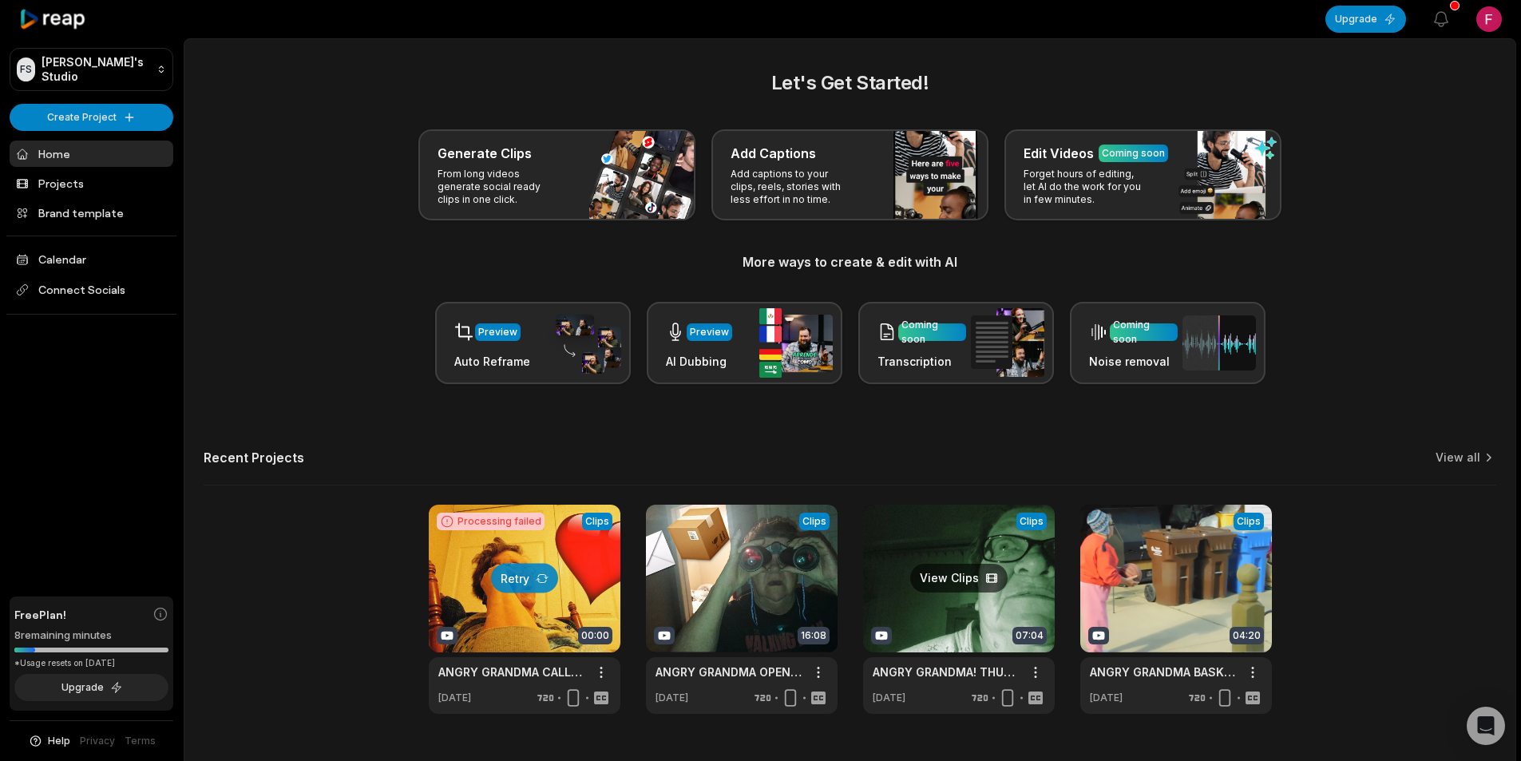
click at [961, 618] on link at bounding box center [959, 609] width 192 height 209
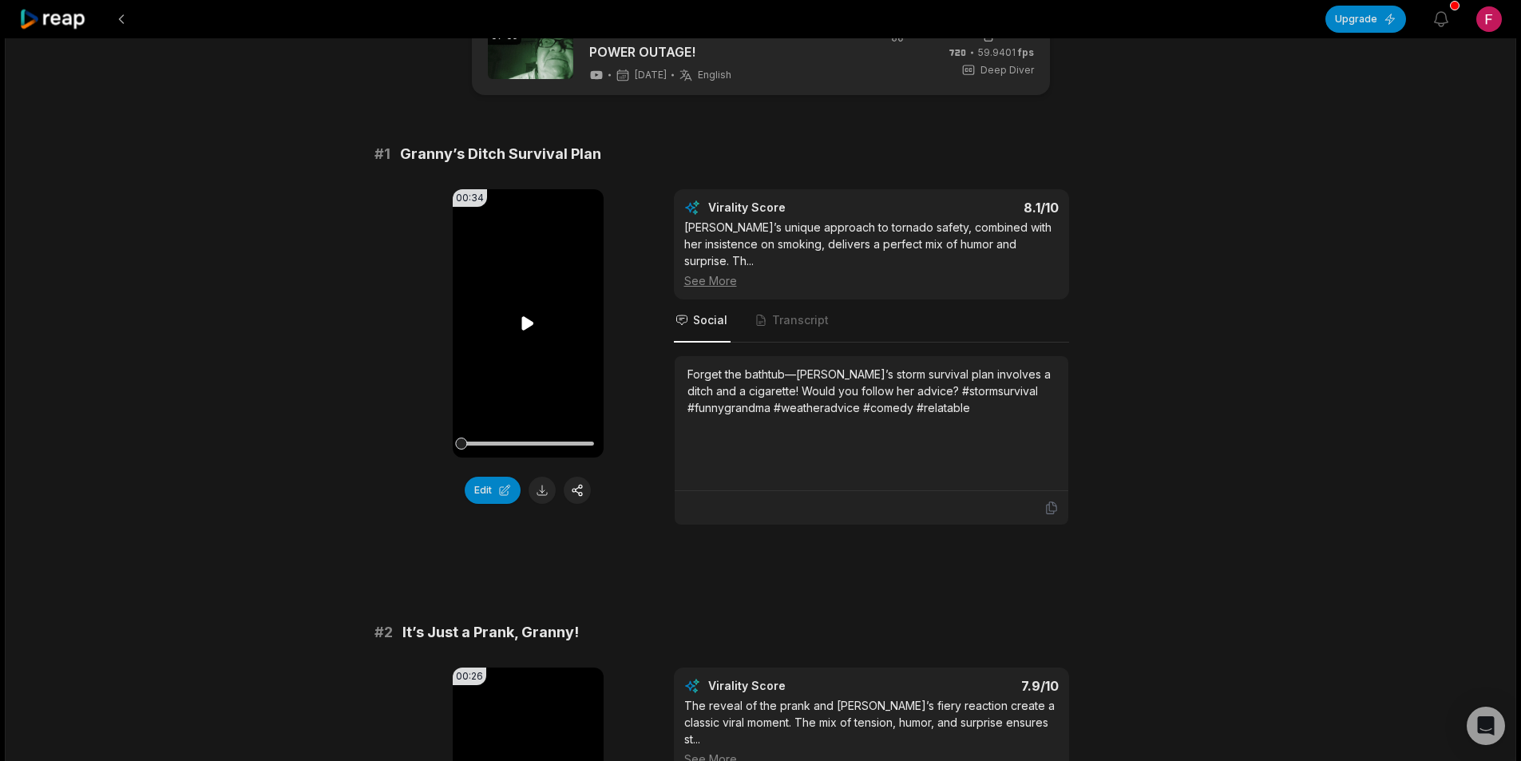
scroll to position [160, 0]
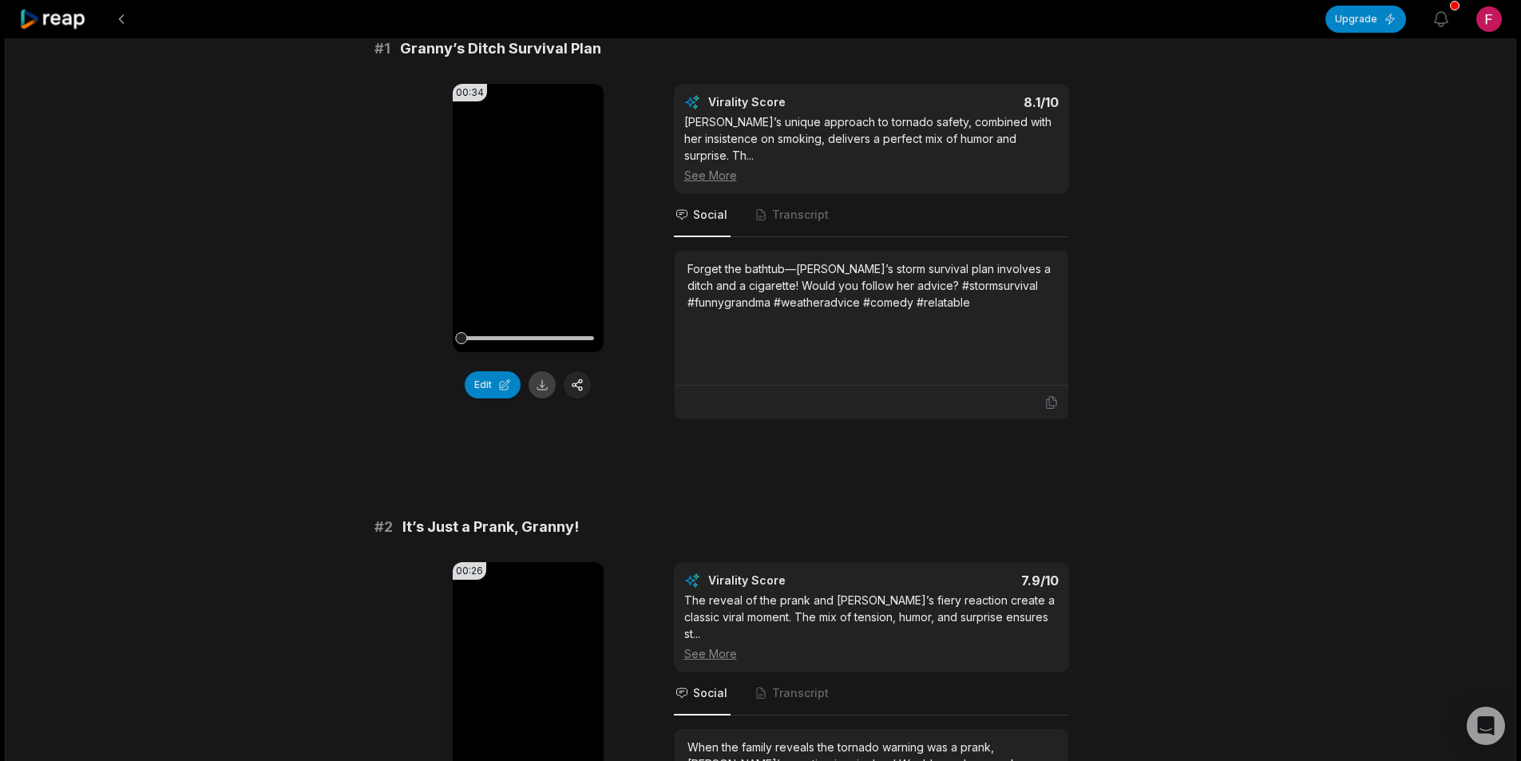
click at [541, 386] on button at bounding box center [542, 384] width 27 height 27
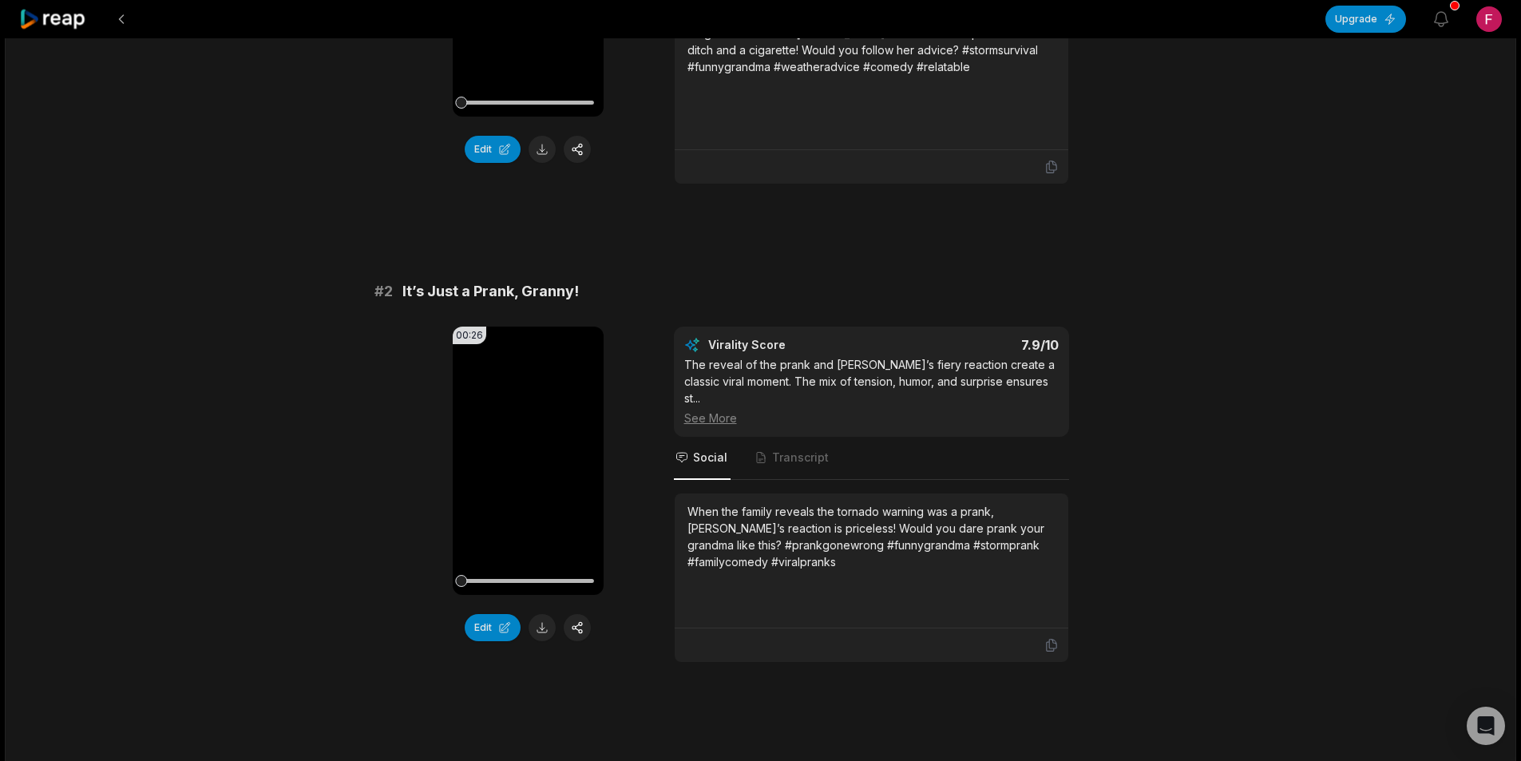
scroll to position [399, 0]
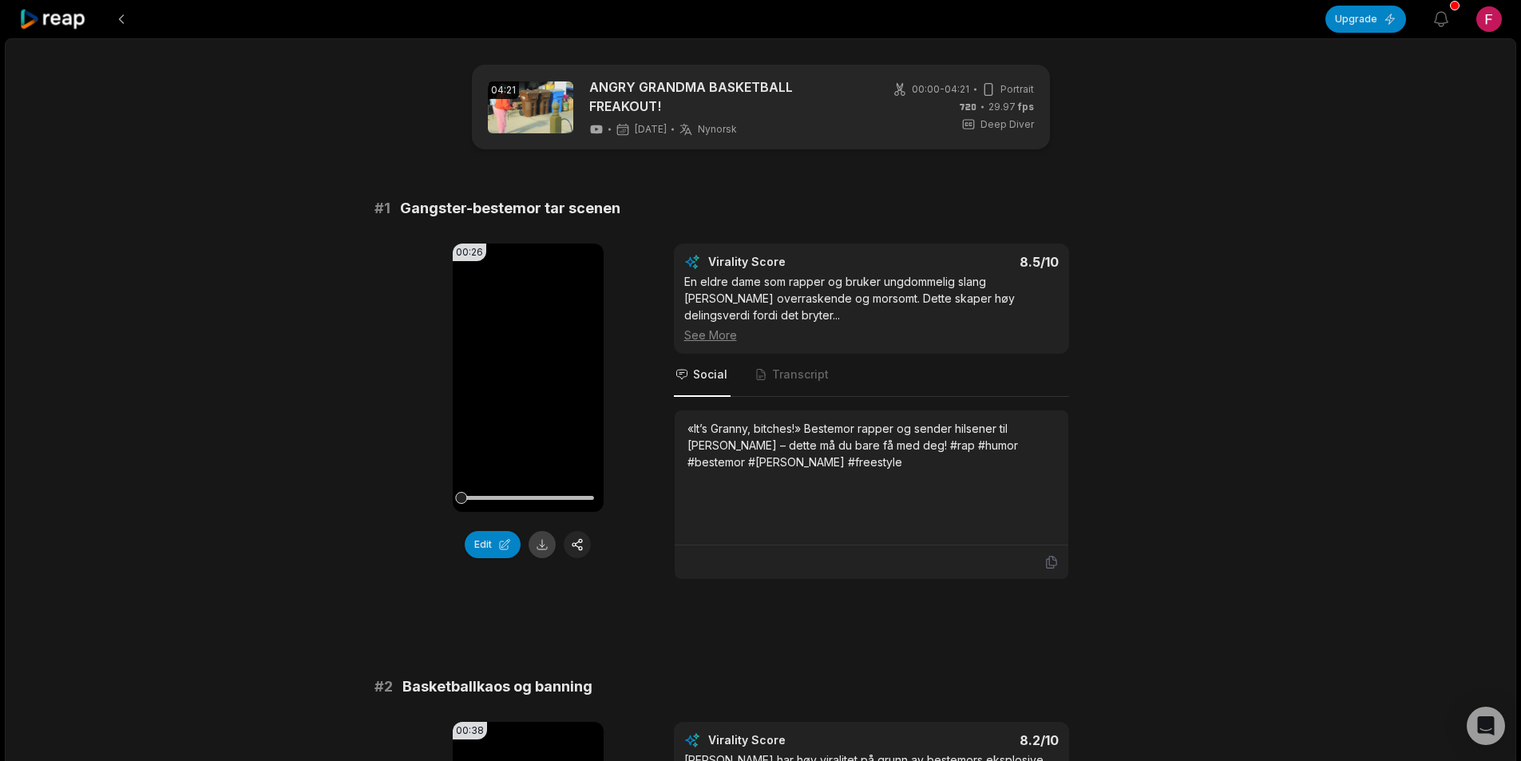
click at [542, 548] on button at bounding box center [542, 544] width 27 height 27
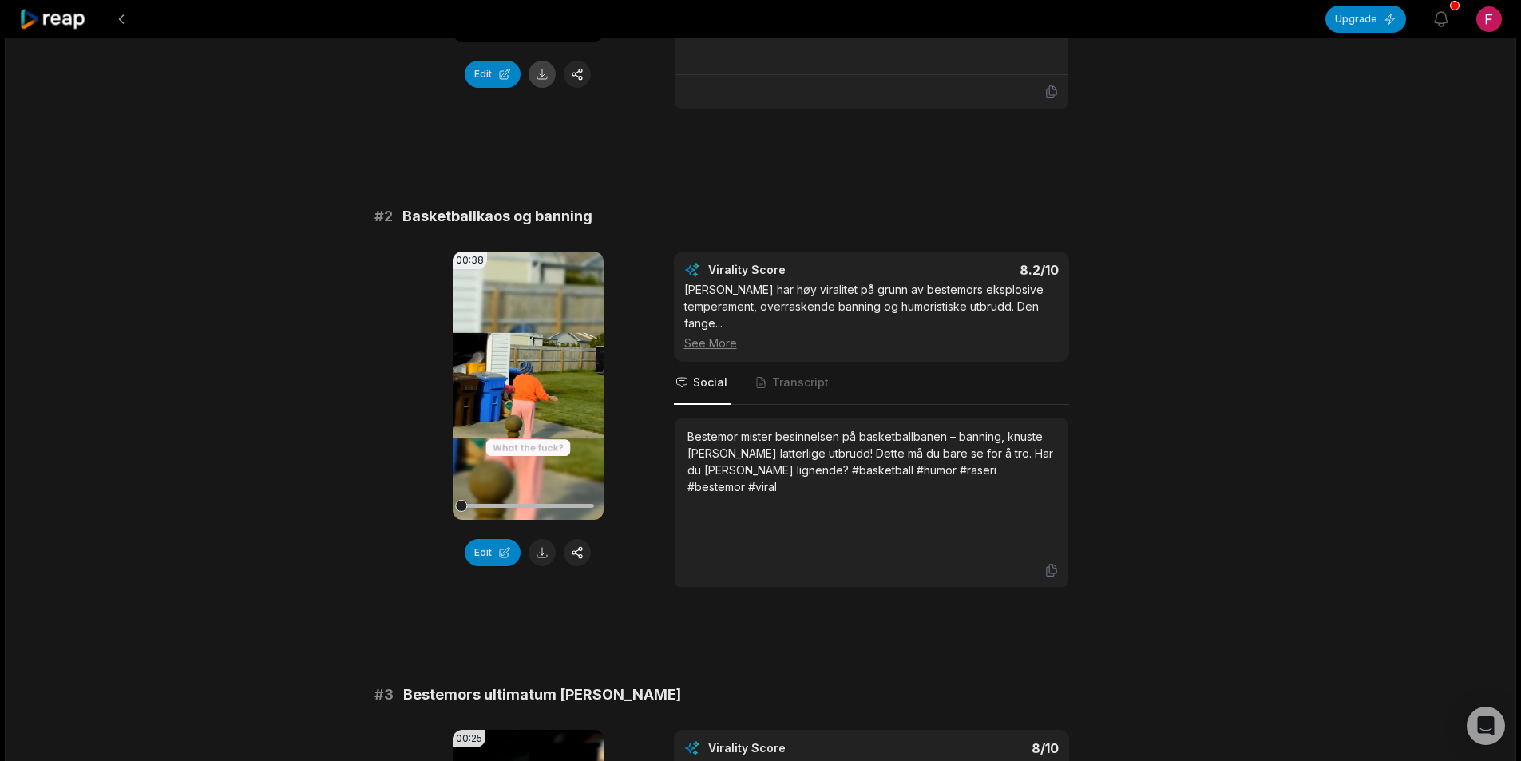
scroll to position [479, 0]
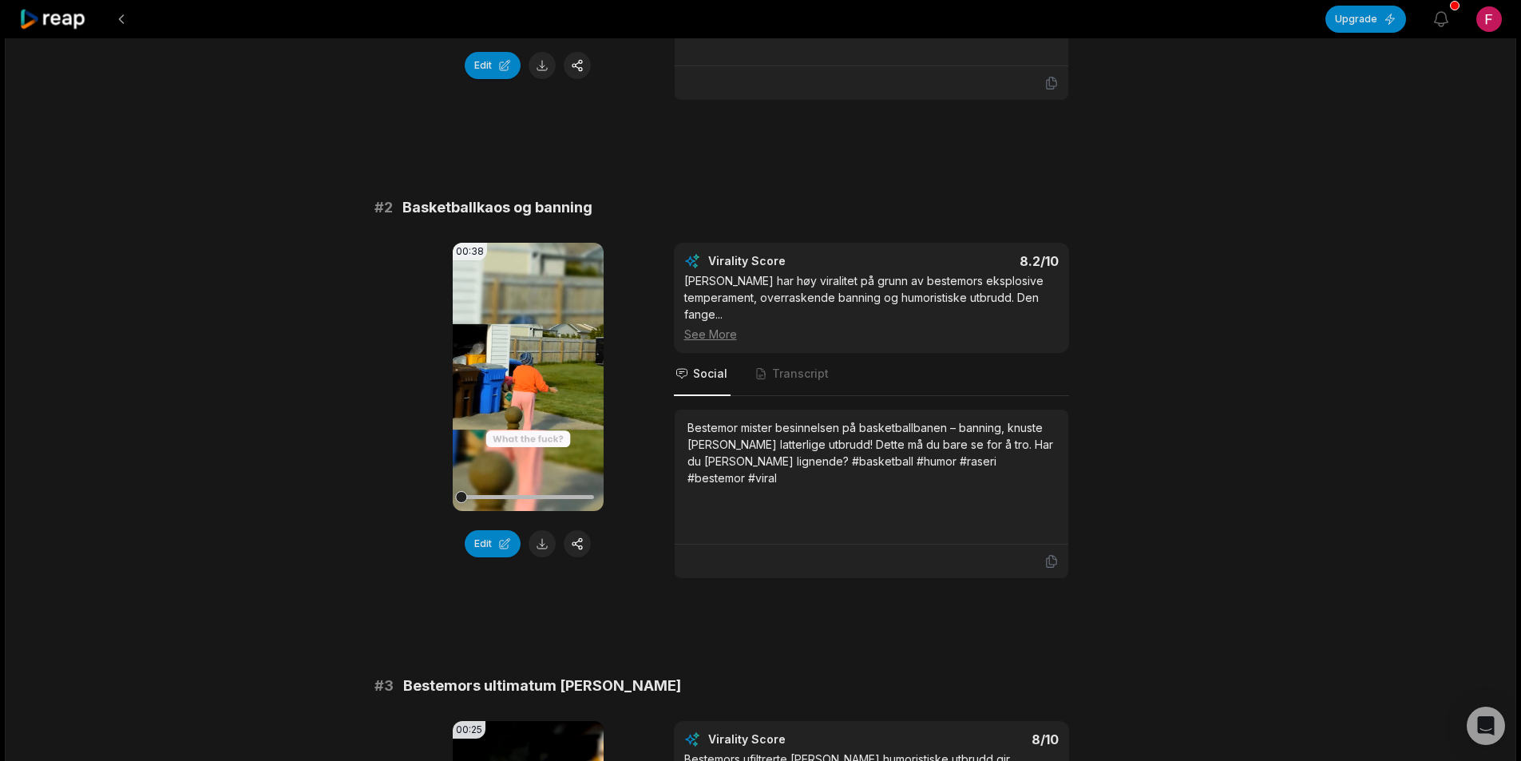
click at [544, 549] on button at bounding box center [542, 543] width 27 height 27
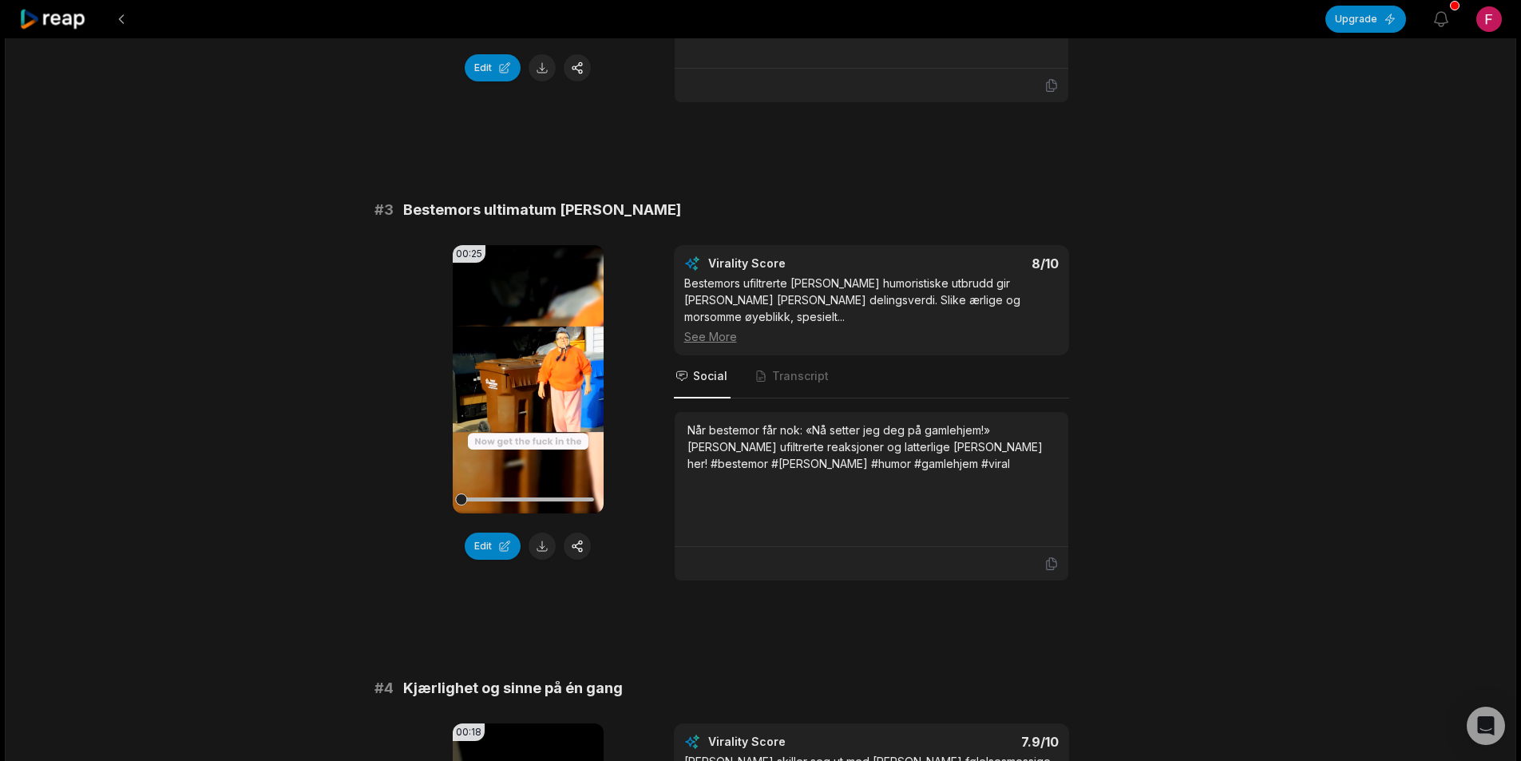
scroll to position [958, 0]
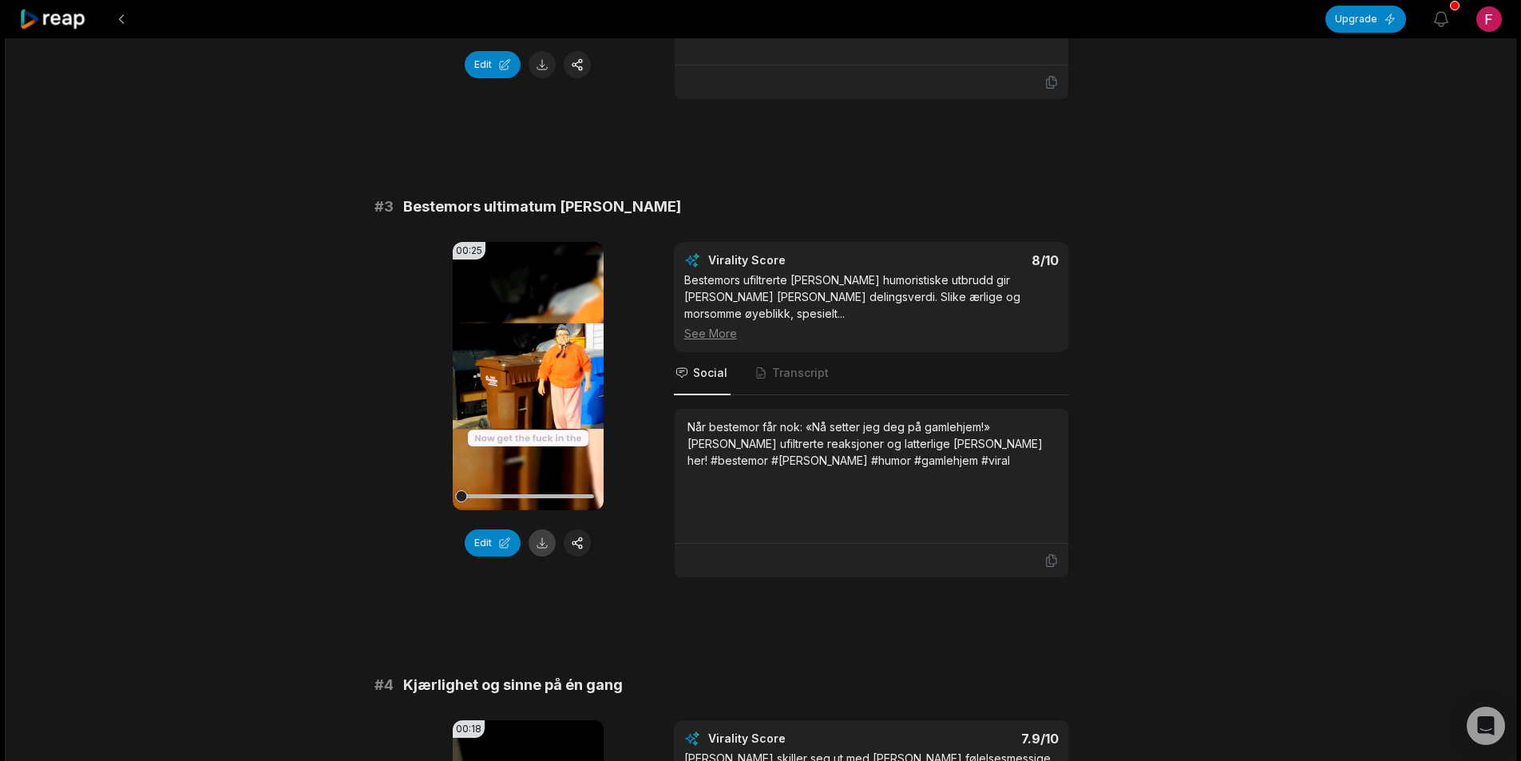
click at [548, 548] on button at bounding box center [542, 542] width 27 height 27
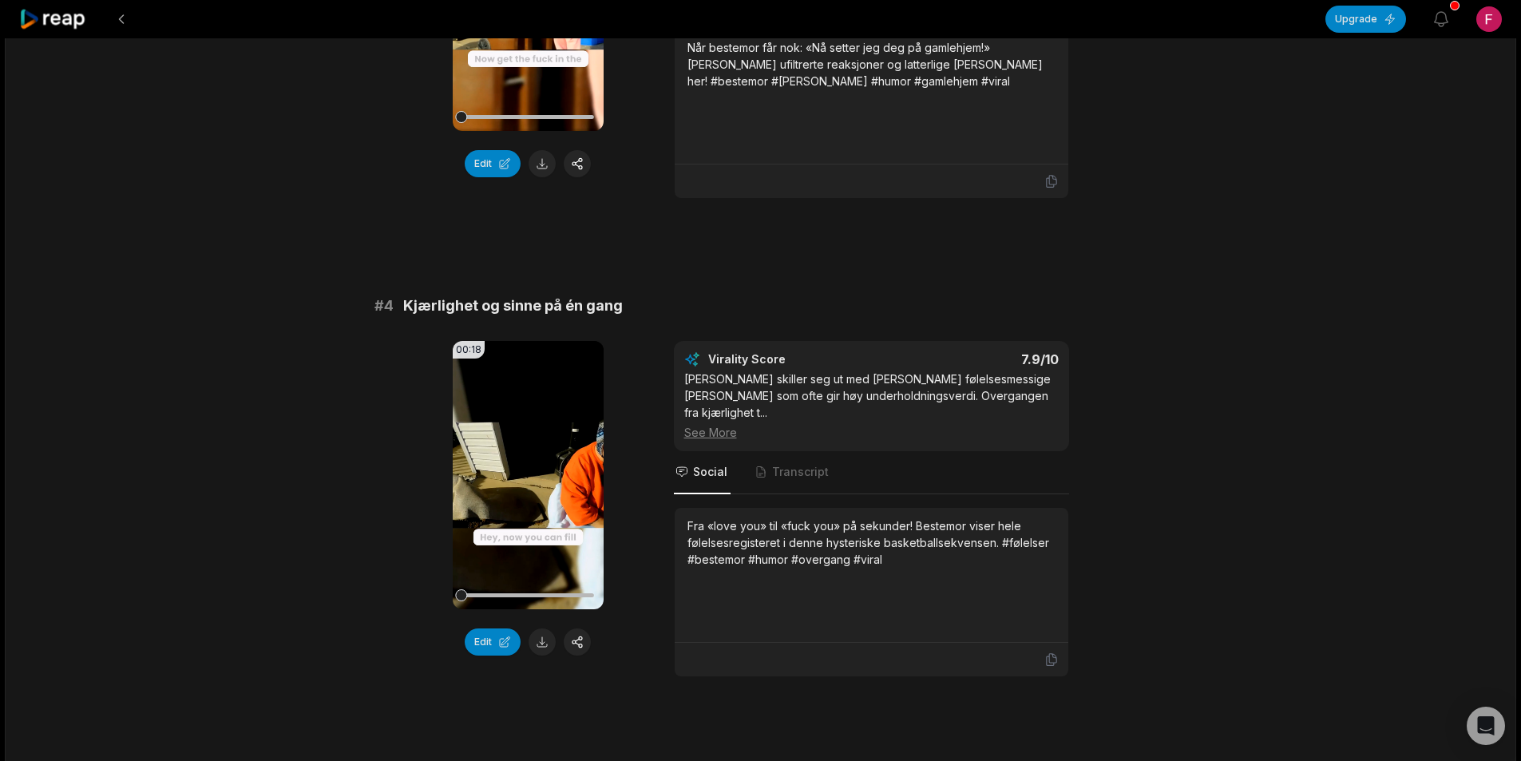
scroll to position [1437, 0]
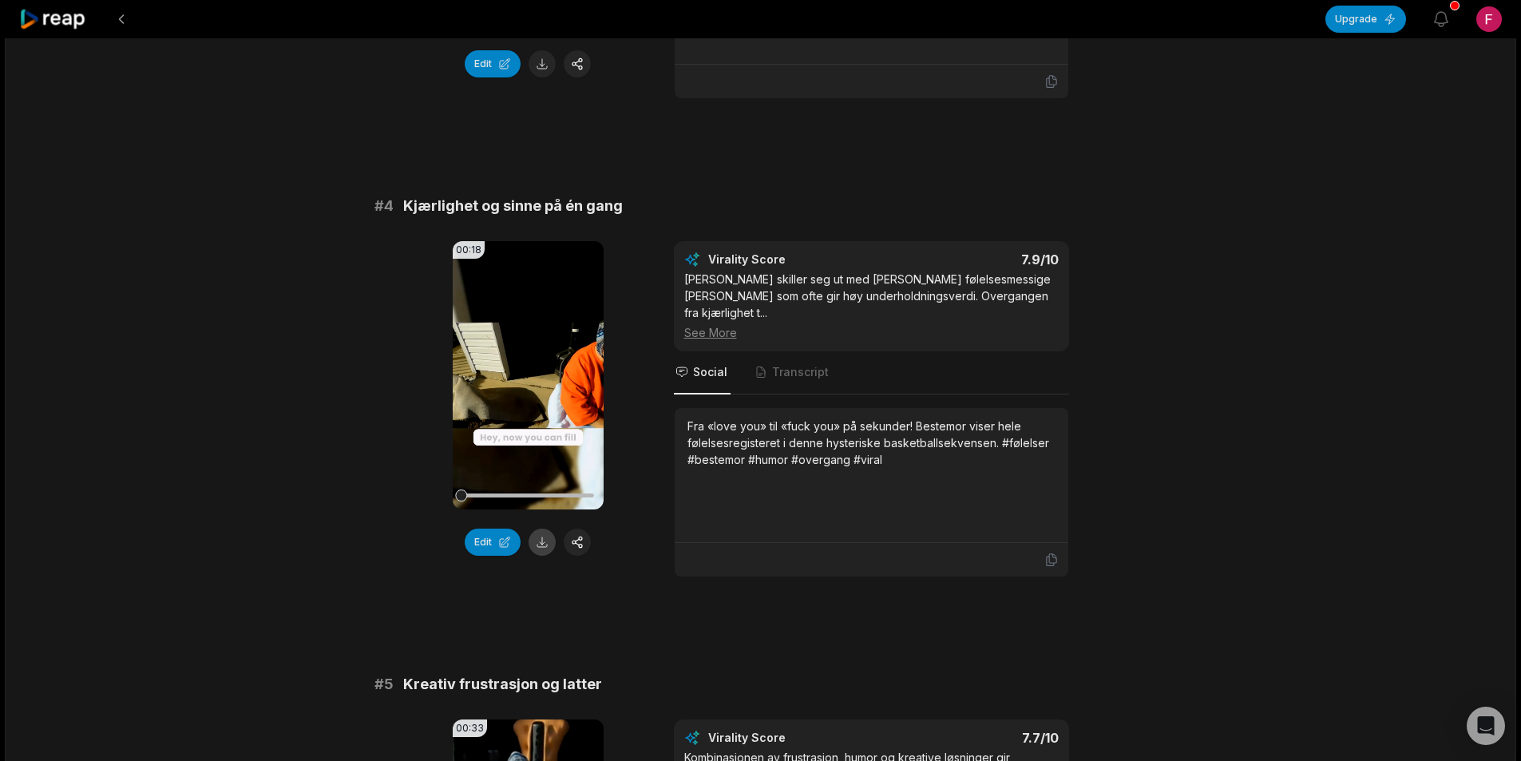
click at [541, 529] on button at bounding box center [542, 542] width 27 height 27
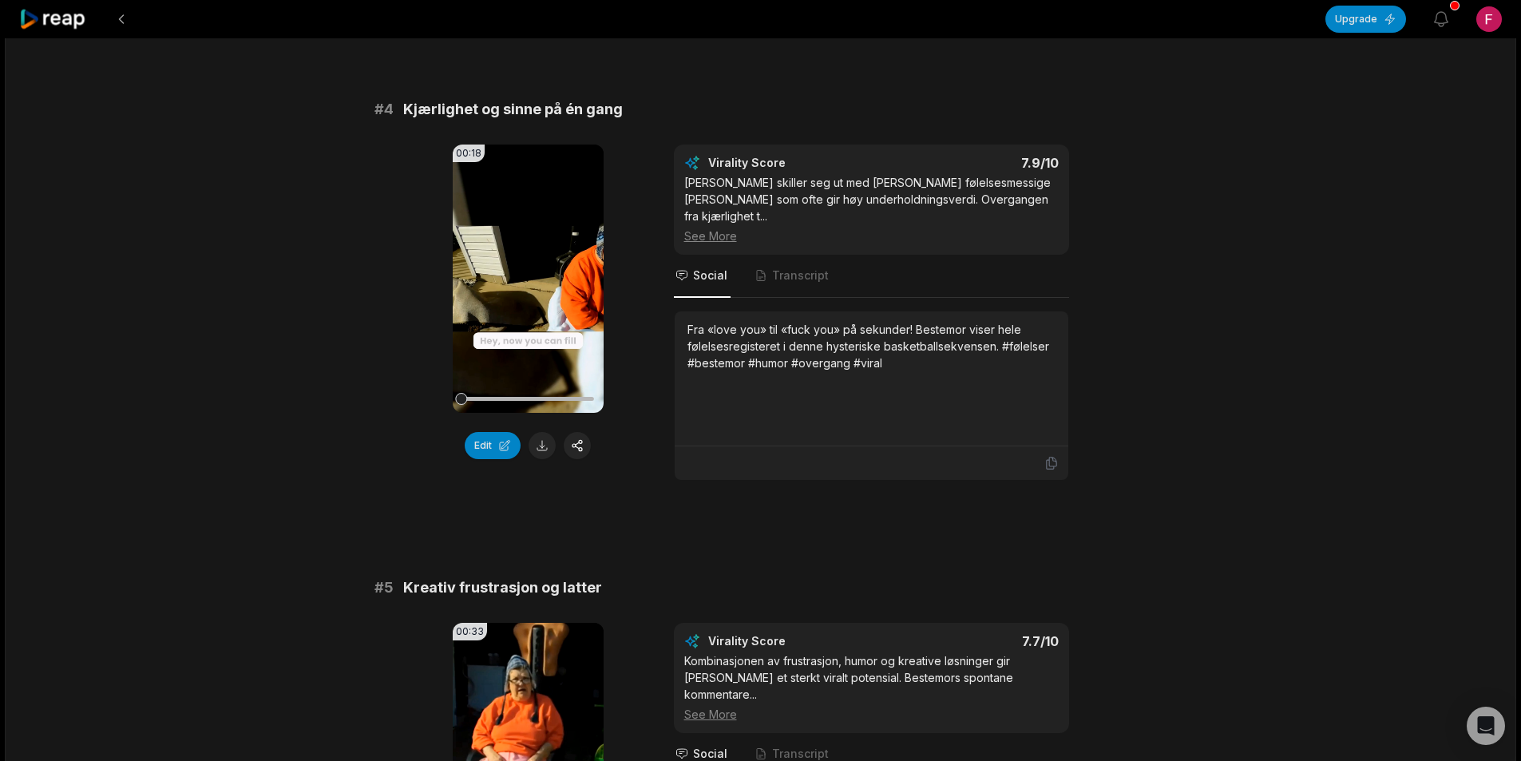
scroll to position [1757, 0]
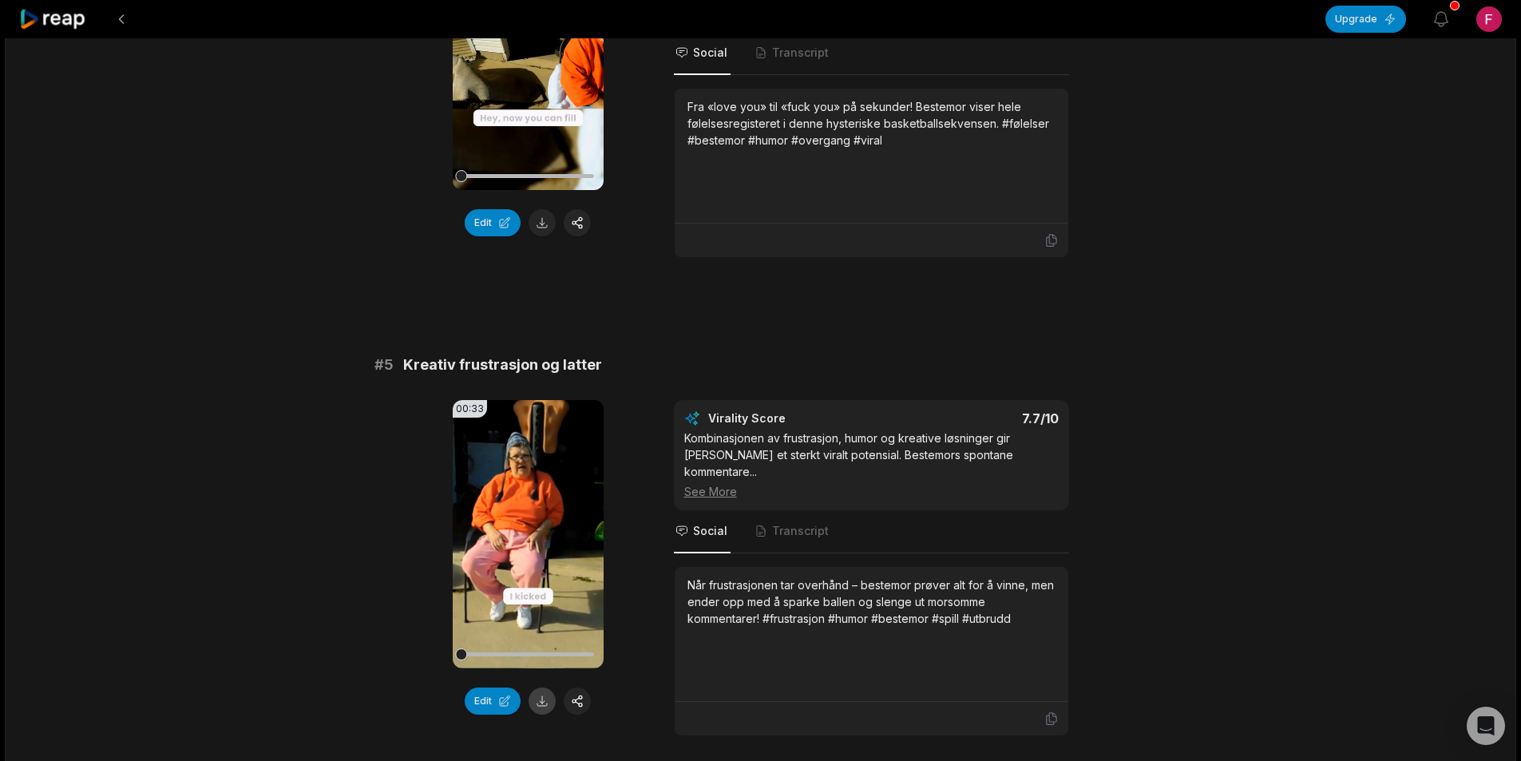
click at [537, 688] on button at bounding box center [542, 701] width 27 height 27
click at [129, 22] on button at bounding box center [121, 19] width 29 height 29
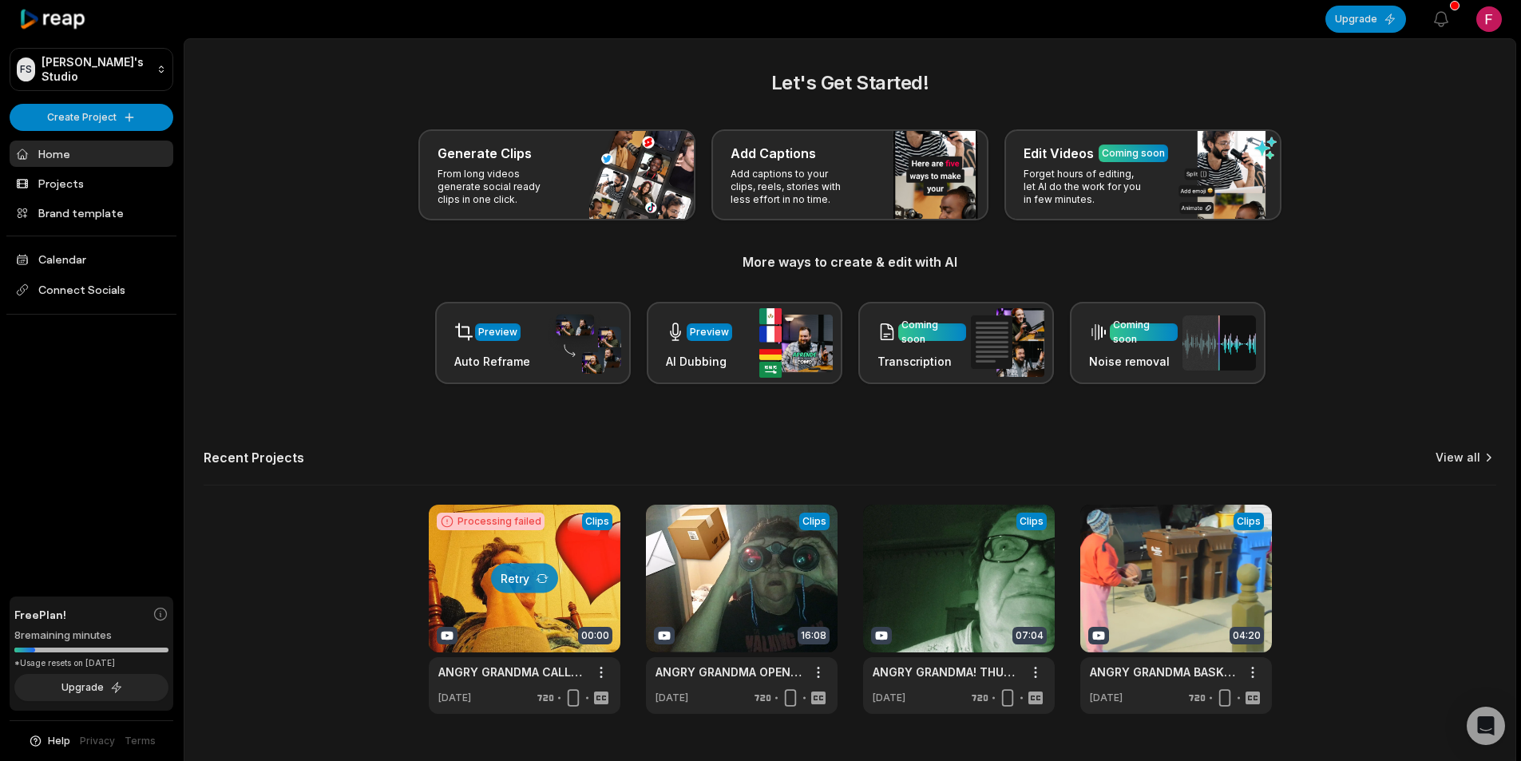
click at [1469, 459] on link "View all" at bounding box center [1458, 458] width 45 height 16
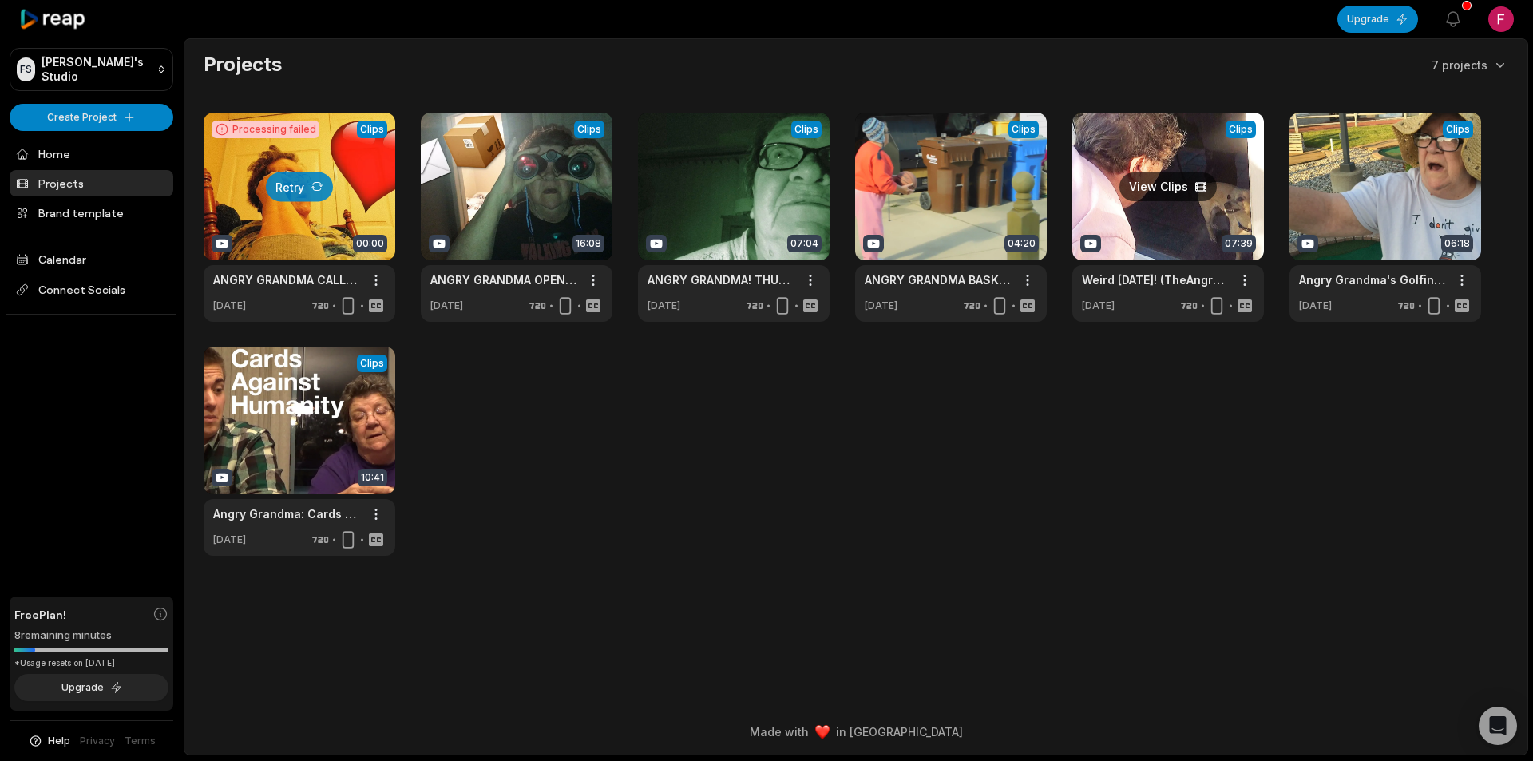
click at [1156, 238] on link at bounding box center [1168, 217] width 192 height 209
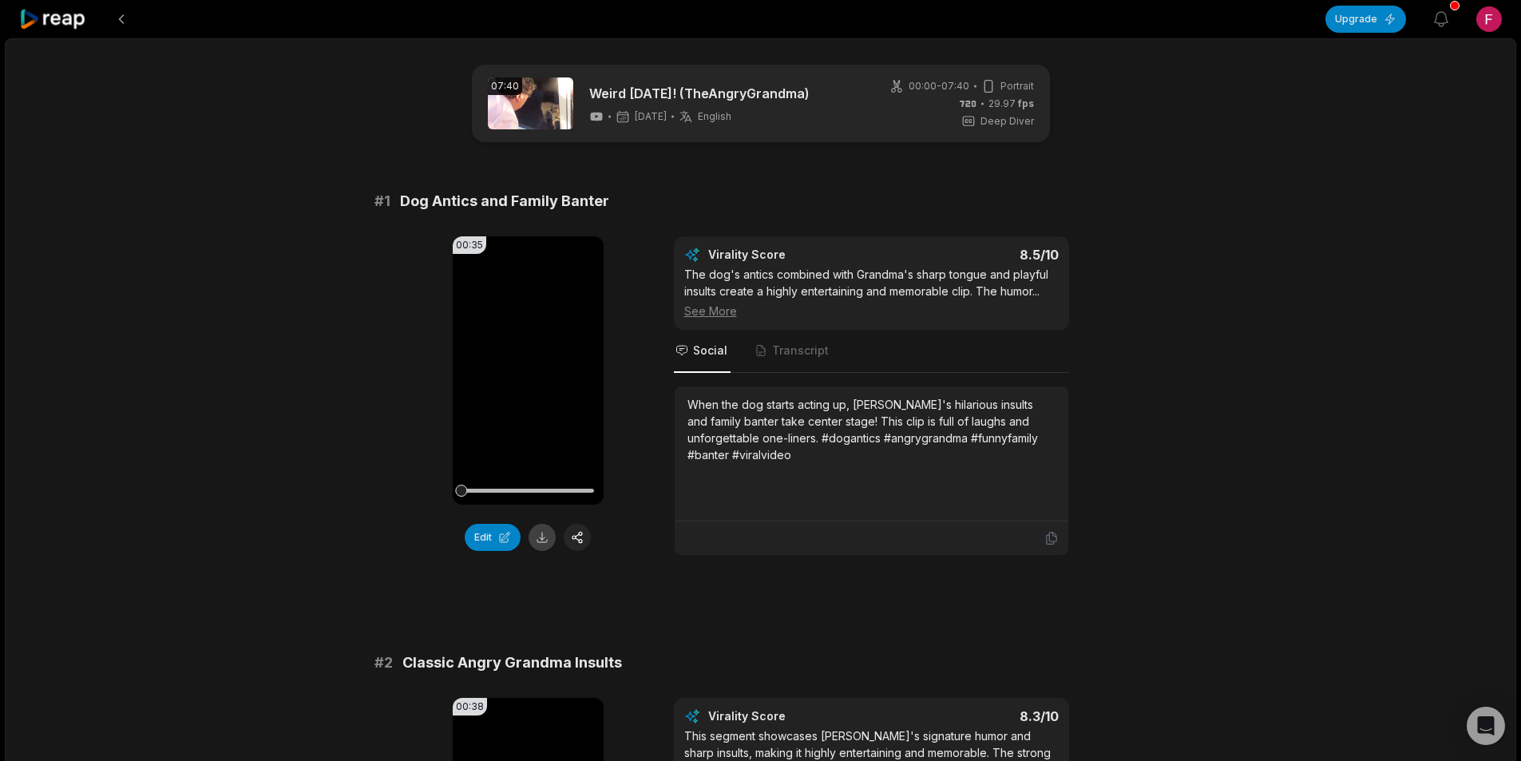
click at [540, 541] on button at bounding box center [542, 537] width 27 height 27
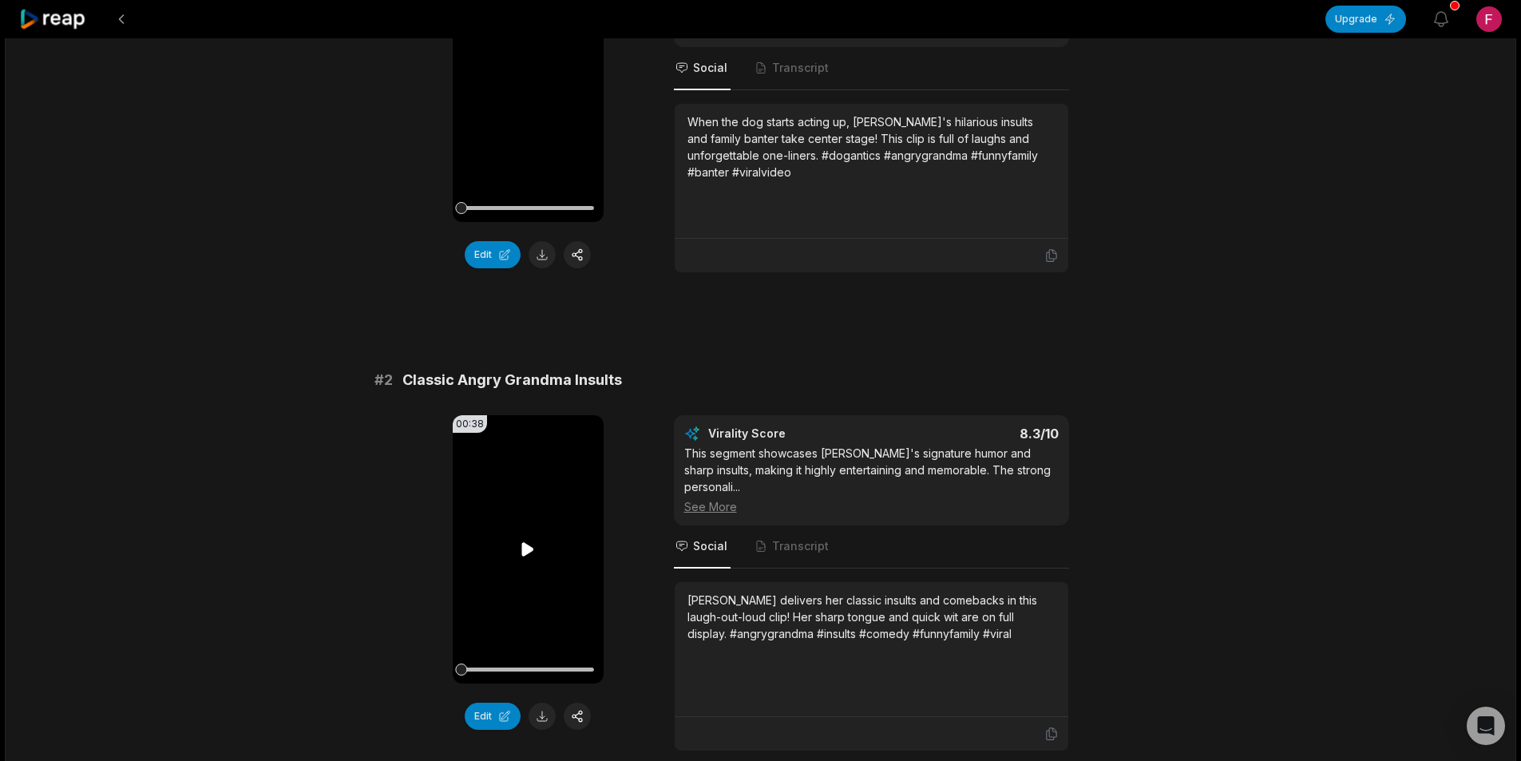
scroll to position [319, 0]
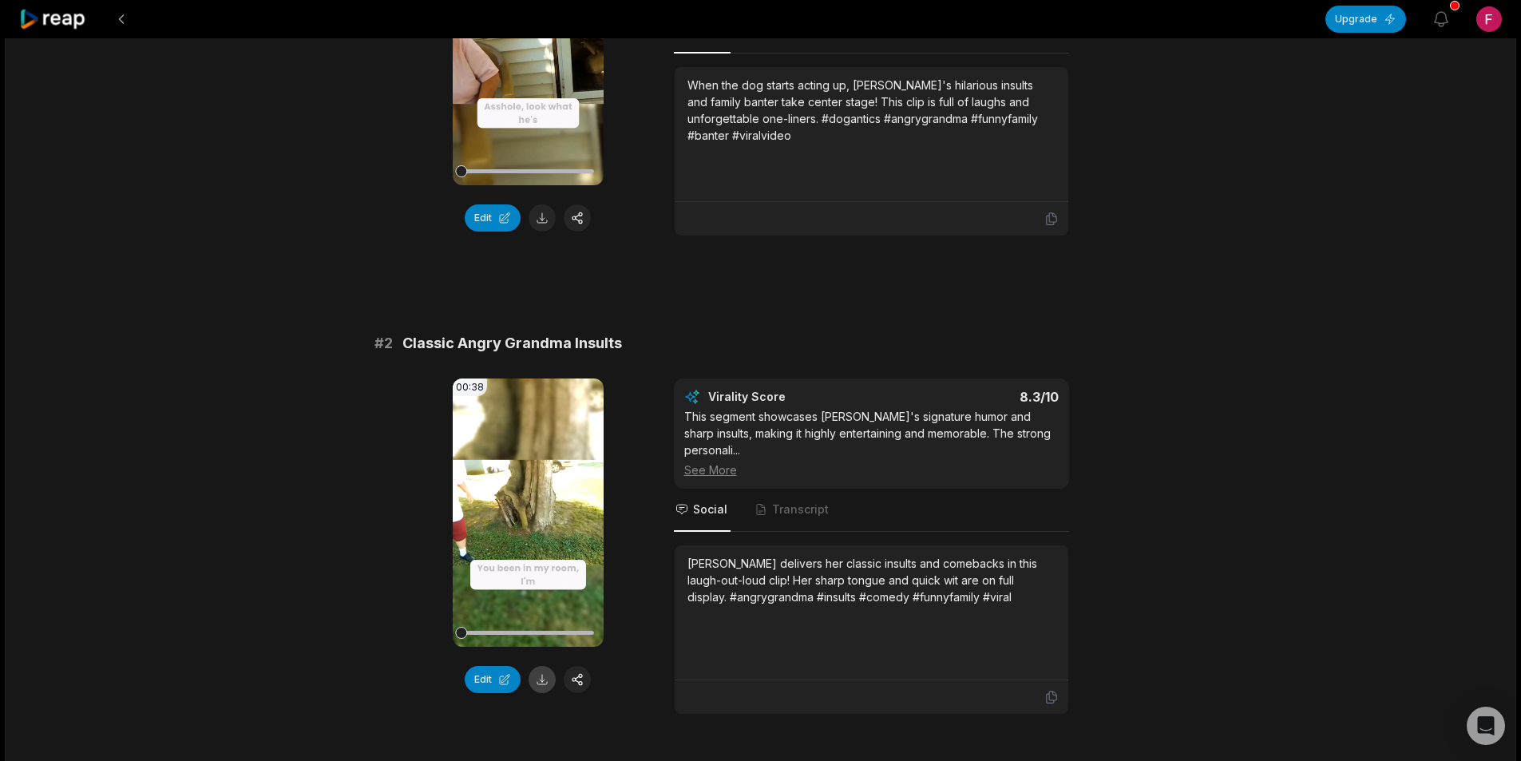
click at [549, 679] on button at bounding box center [542, 679] width 27 height 27
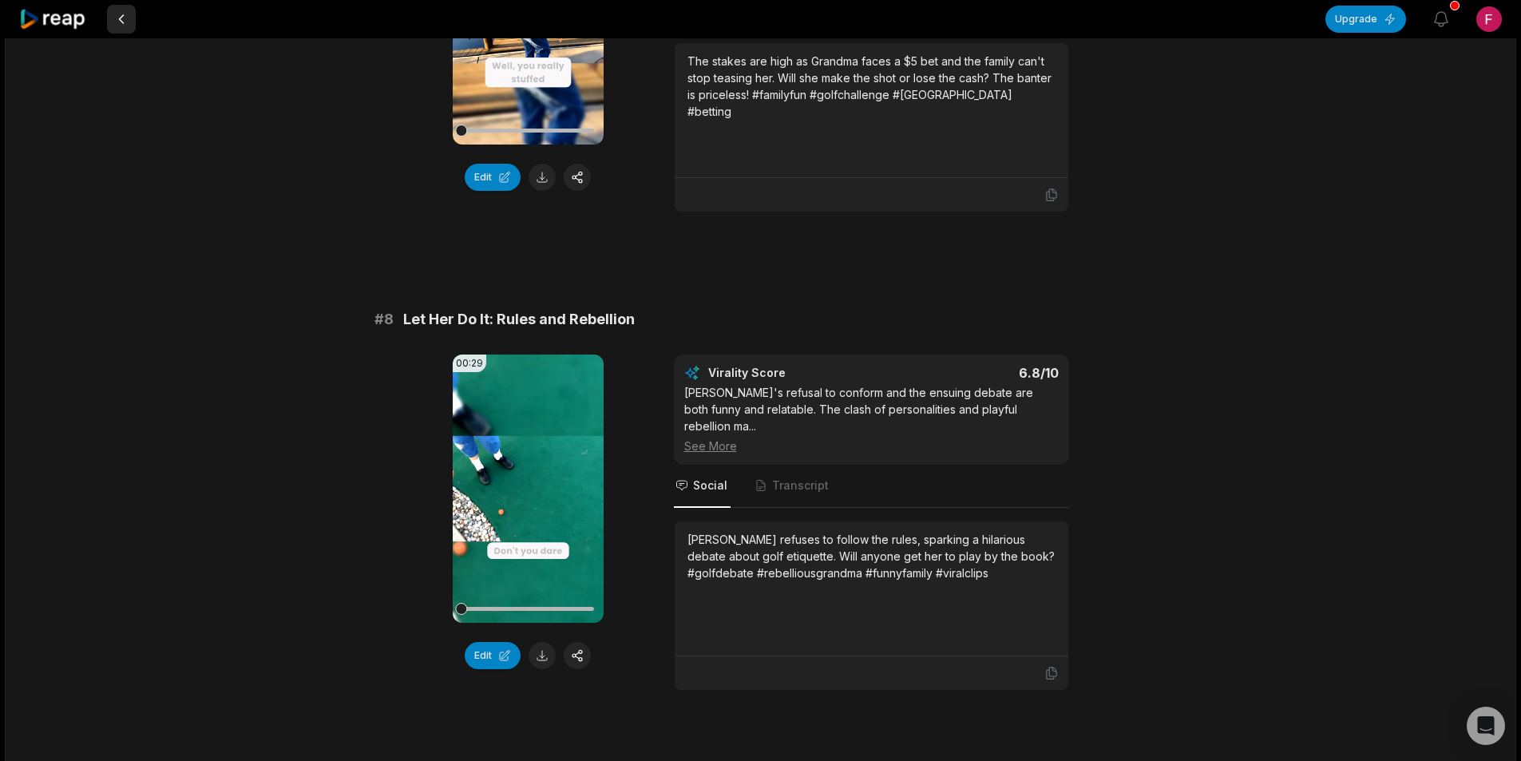
click at [125, 24] on button at bounding box center [121, 19] width 29 height 29
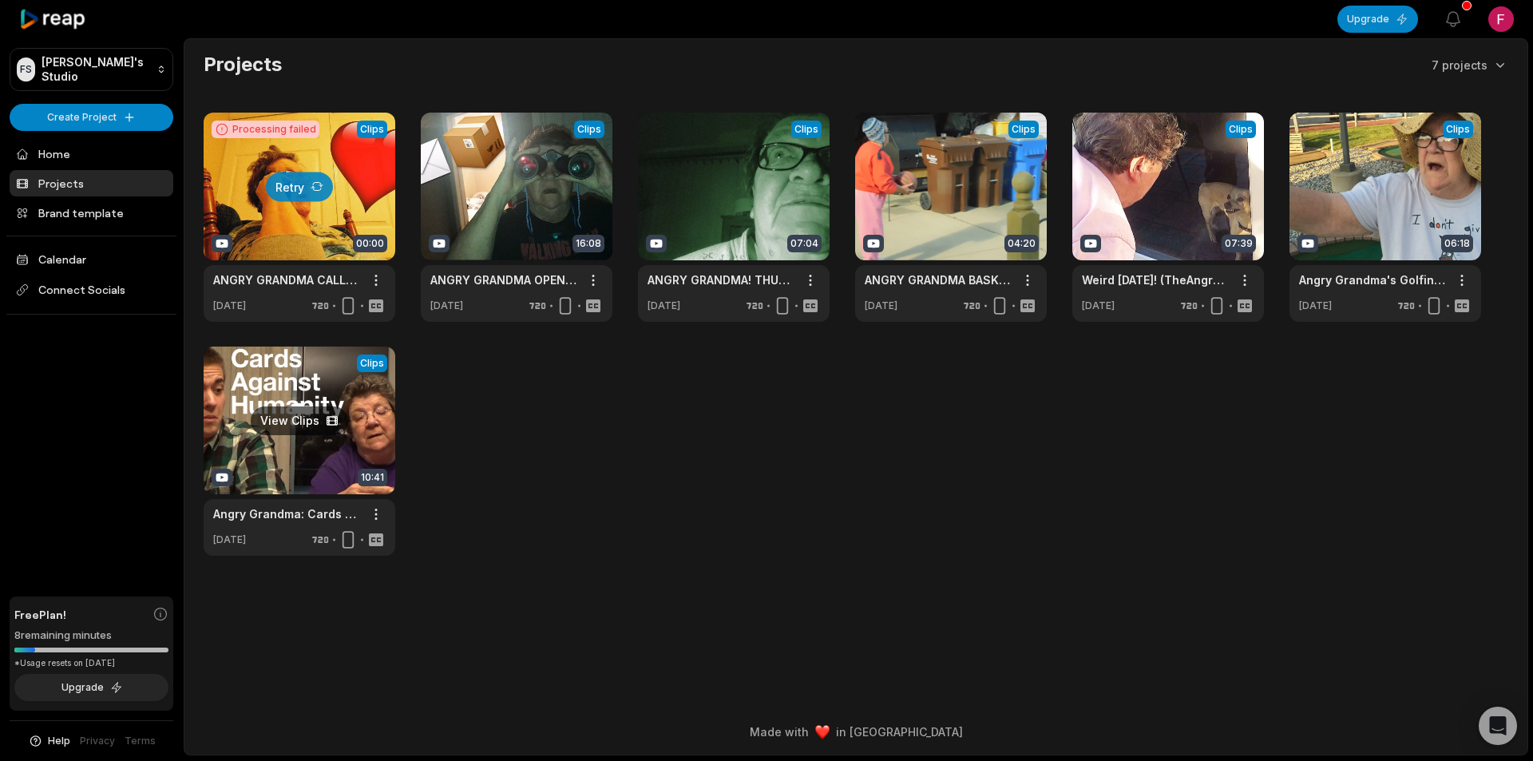
click at [331, 449] on link at bounding box center [300, 451] width 192 height 209
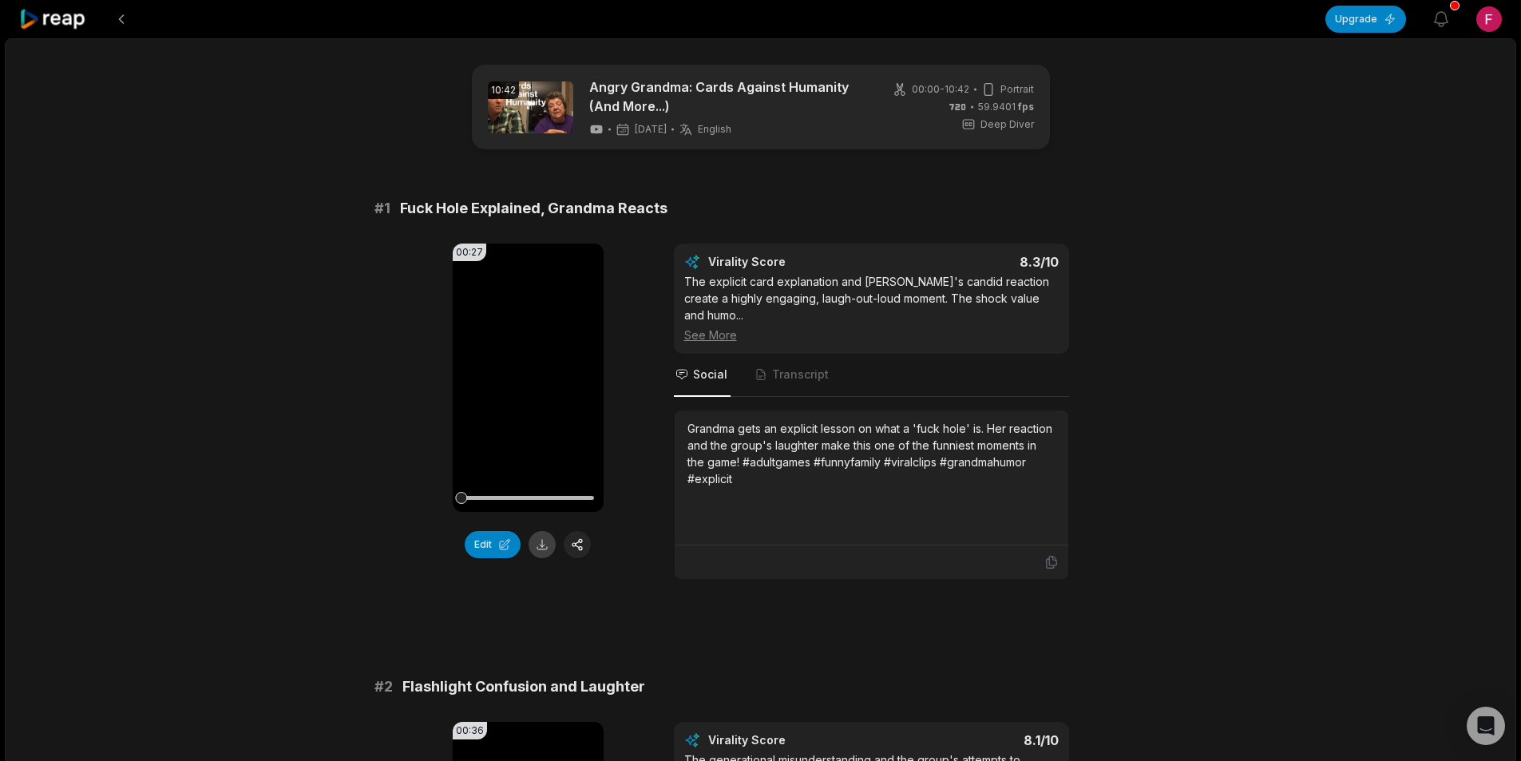
click at [543, 547] on button at bounding box center [542, 544] width 27 height 27
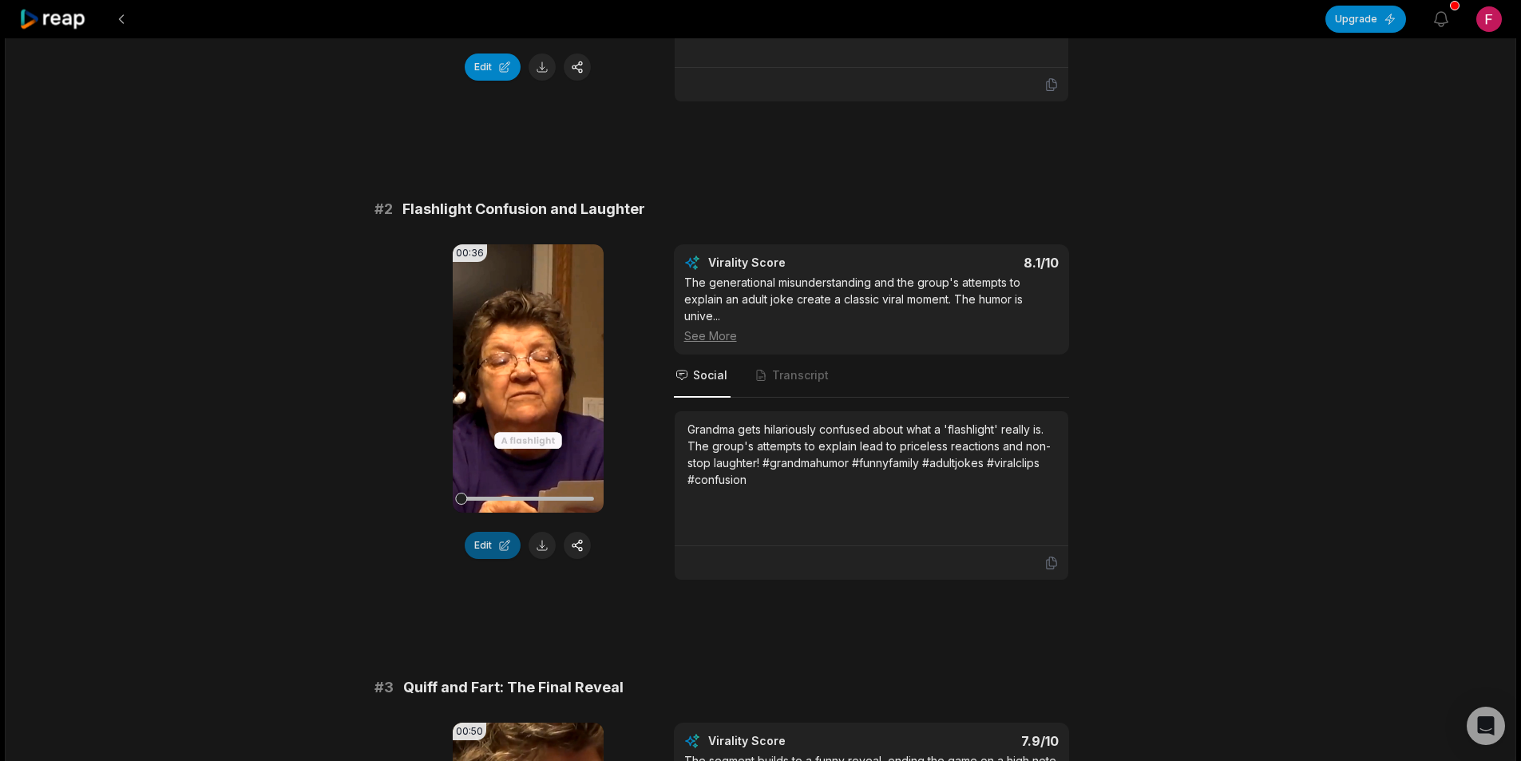
scroll to position [479, 0]
click at [542, 530] on button at bounding box center [542, 543] width 27 height 27
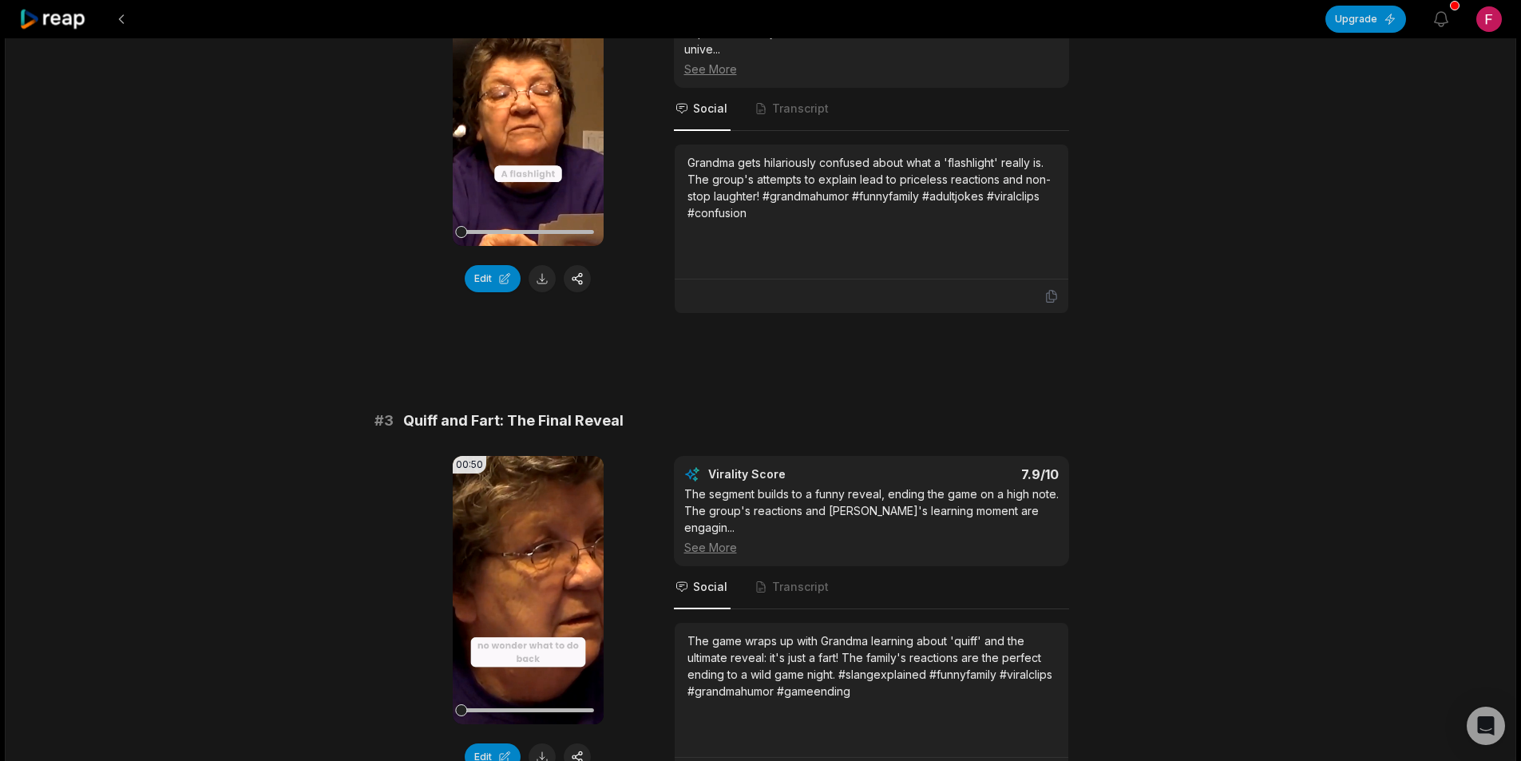
scroll to position [878, 0]
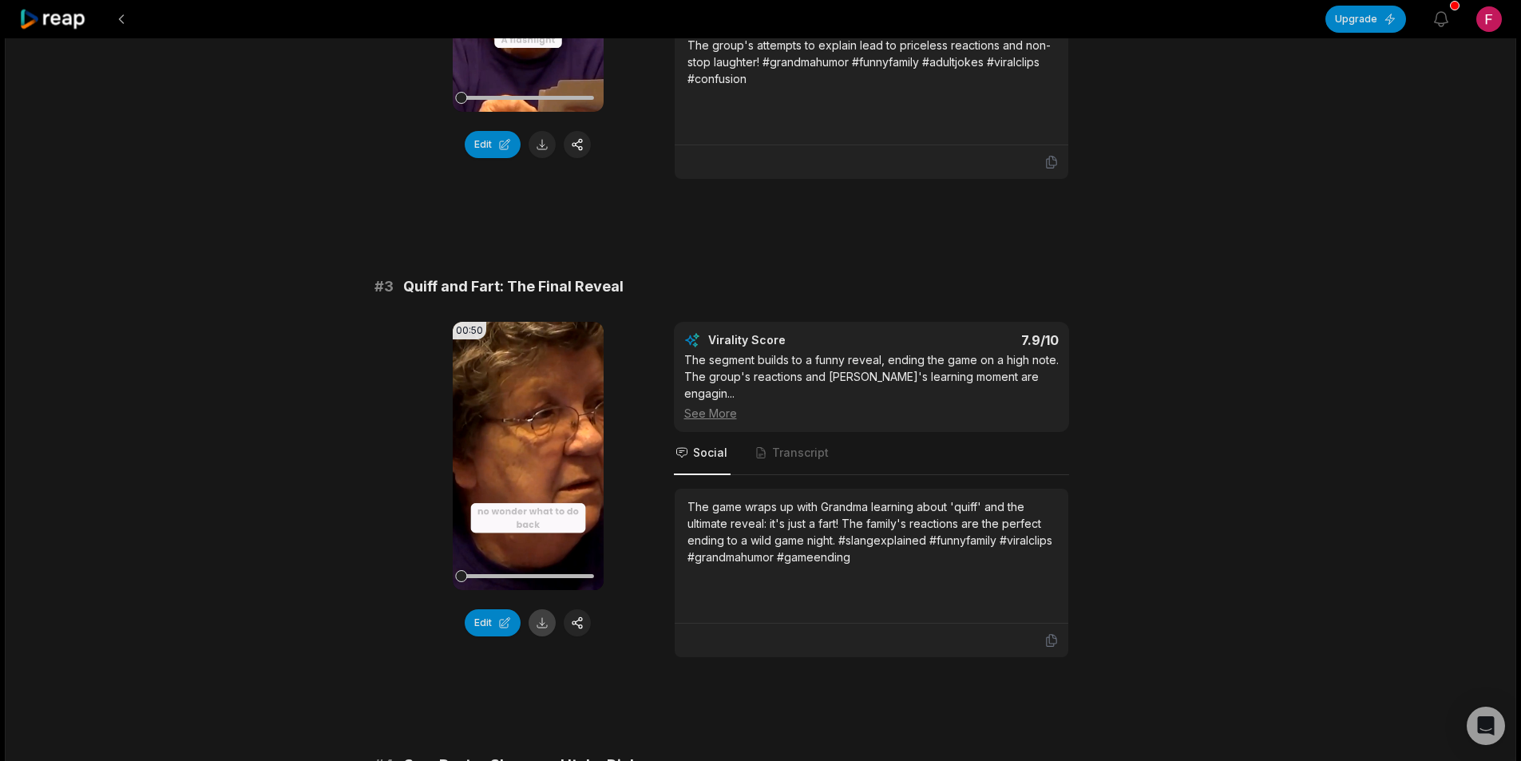
click at [538, 609] on button at bounding box center [542, 622] width 27 height 27
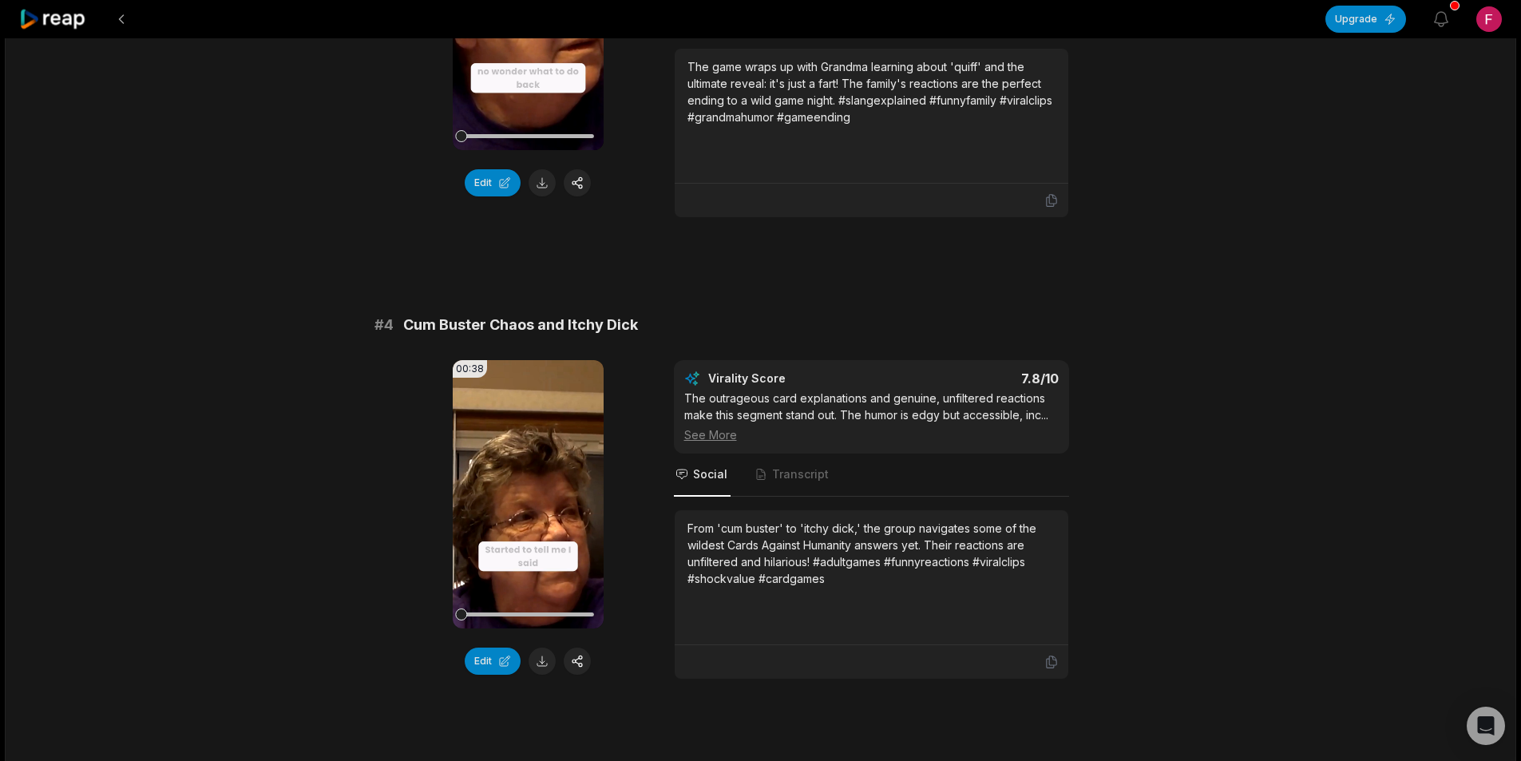
scroll to position [1358, 0]
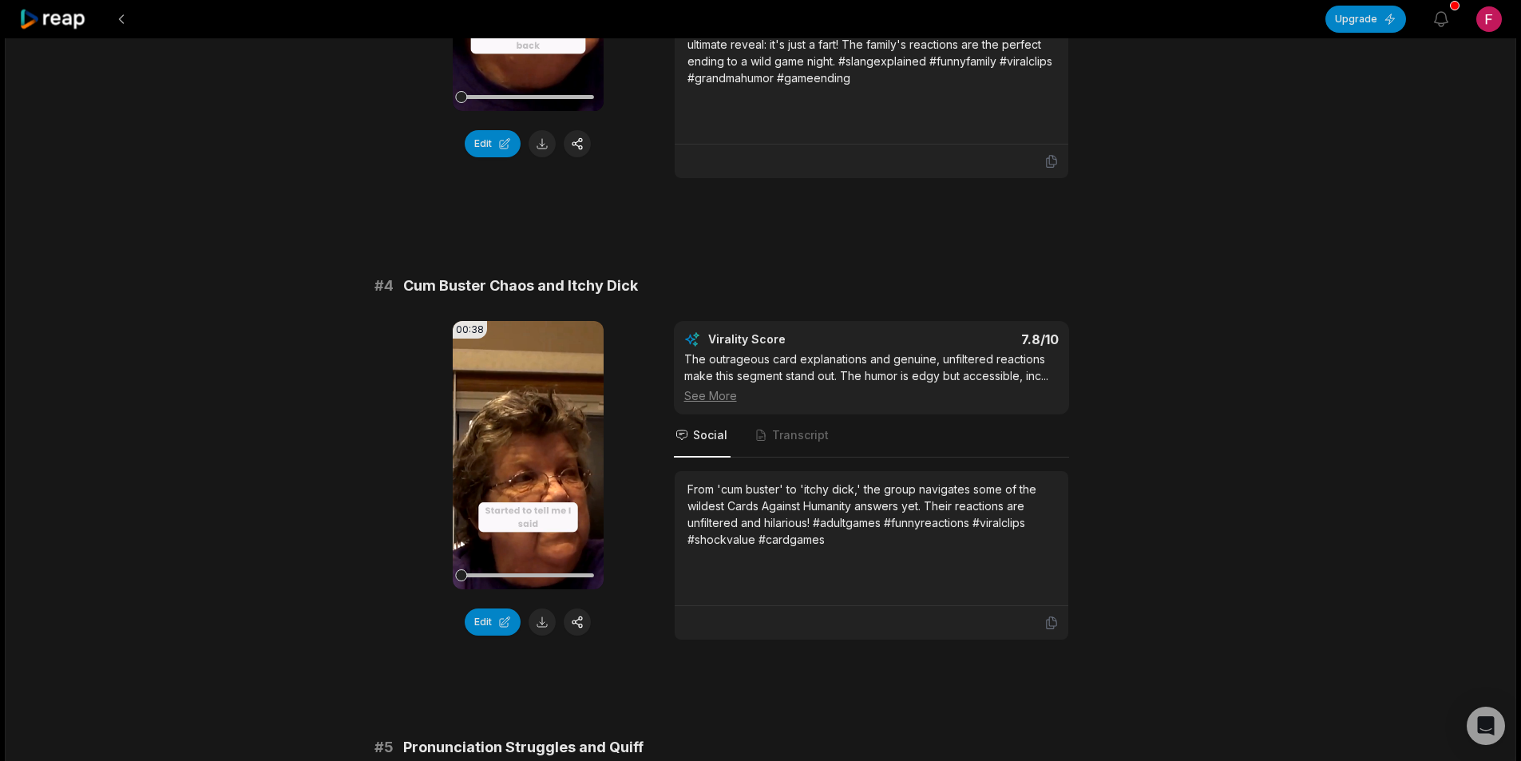
click at [540, 608] on button at bounding box center [542, 621] width 27 height 27
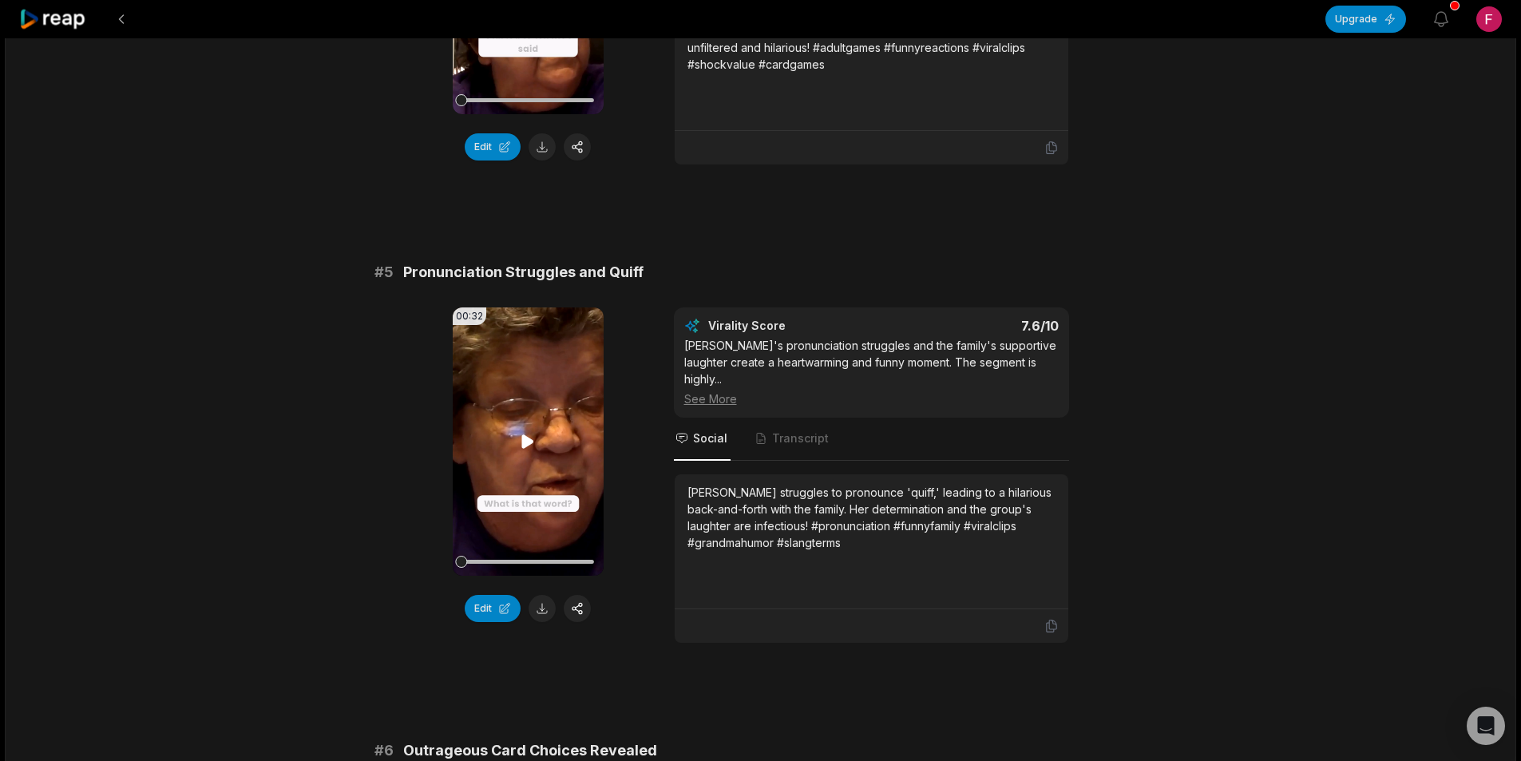
scroll to position [1837, 0]
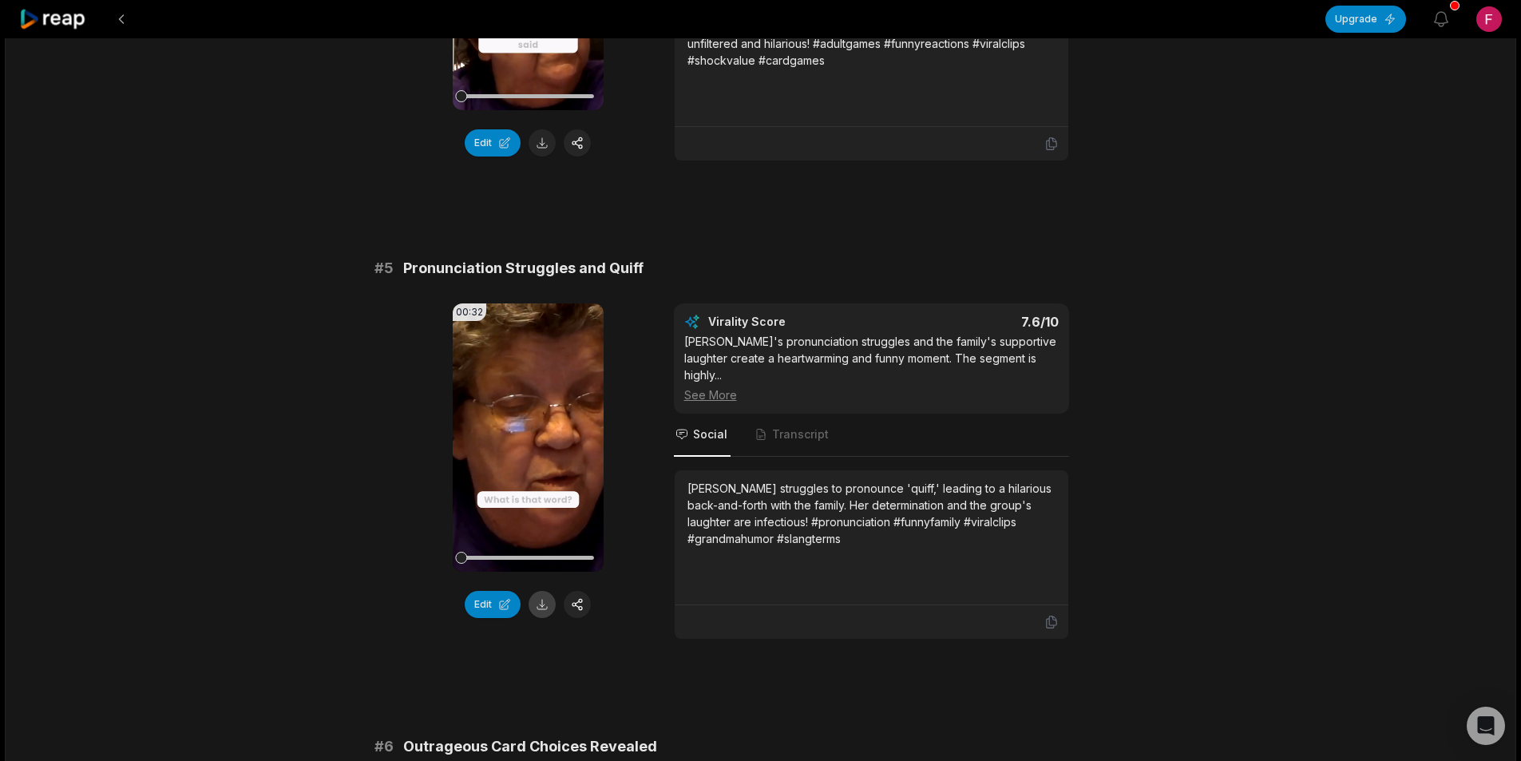
click at [541, 591] on button at bounding box center [542, 604] width 27 height 27
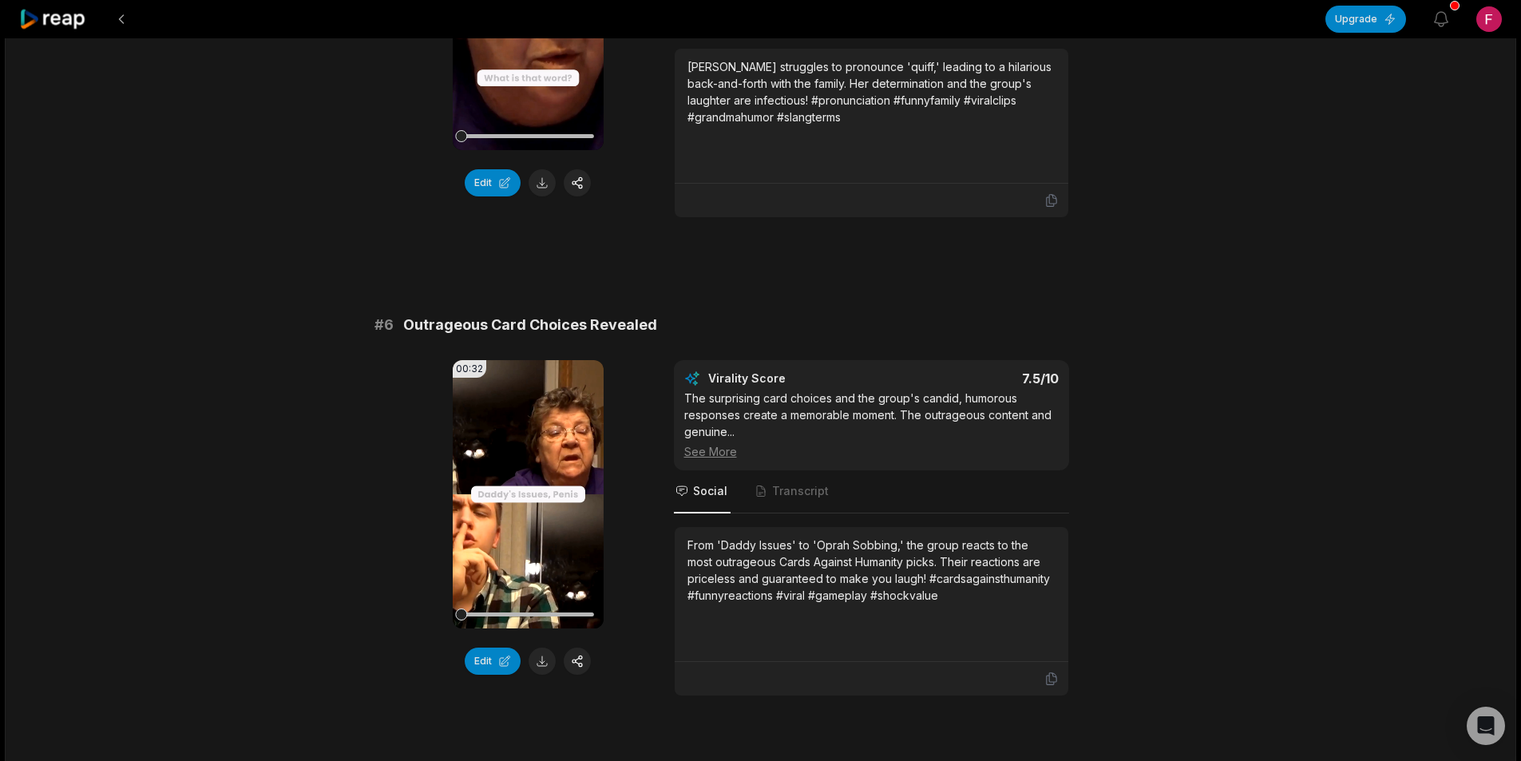
scroll to position [2396, 0]
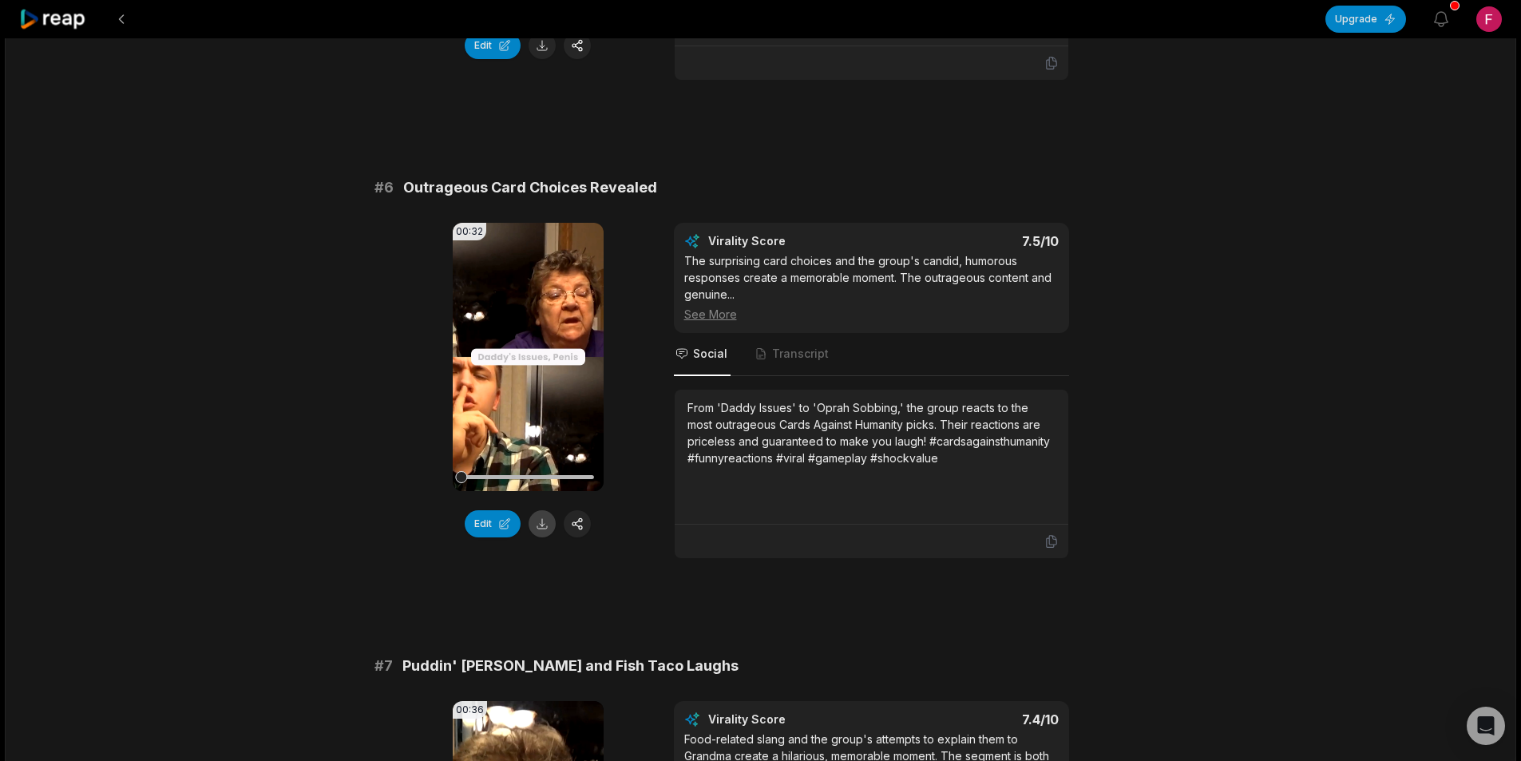
click at [537, 510] on button at bounding box center [542, 523] width 27 height 27
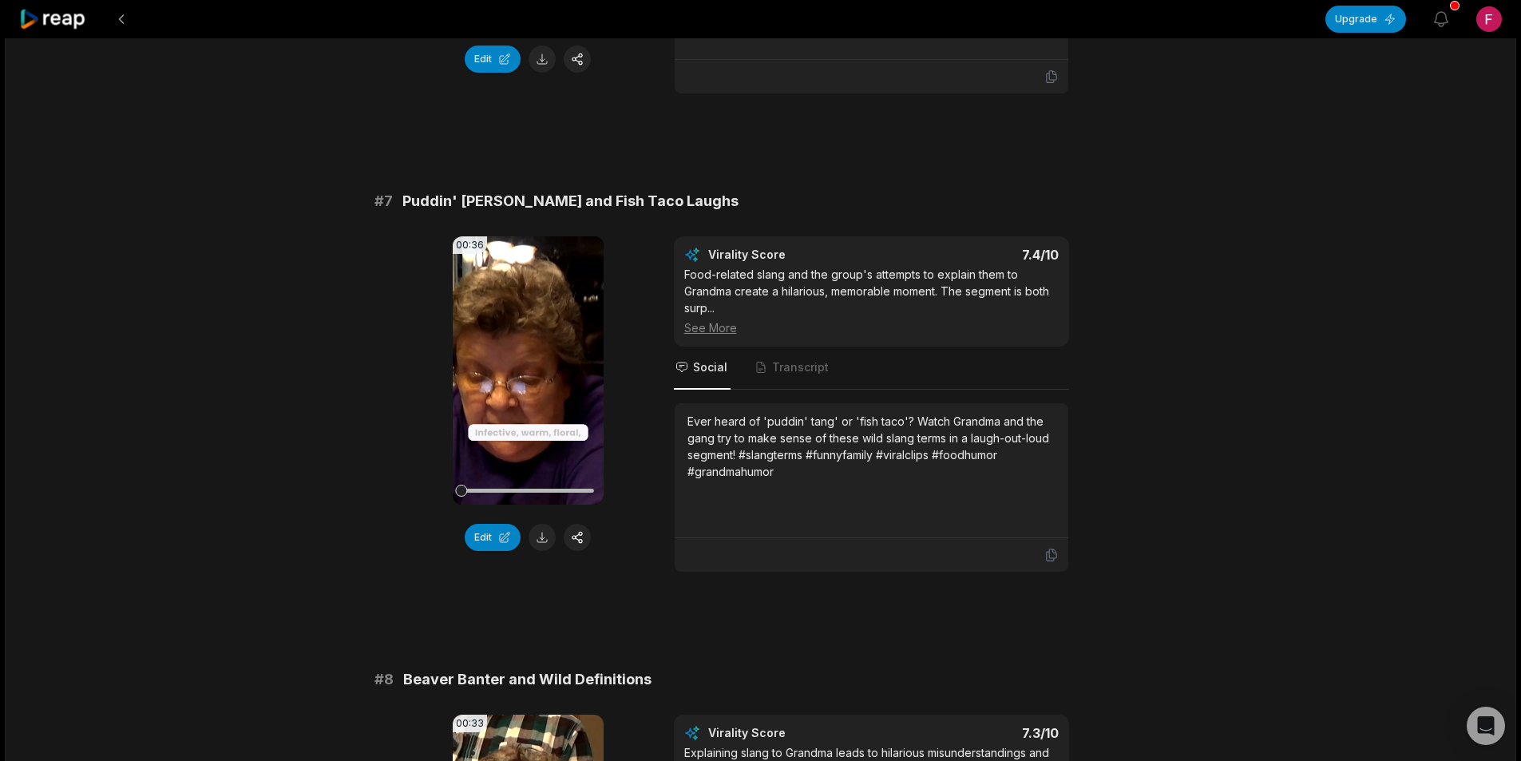
scroll to position [2875, 0]
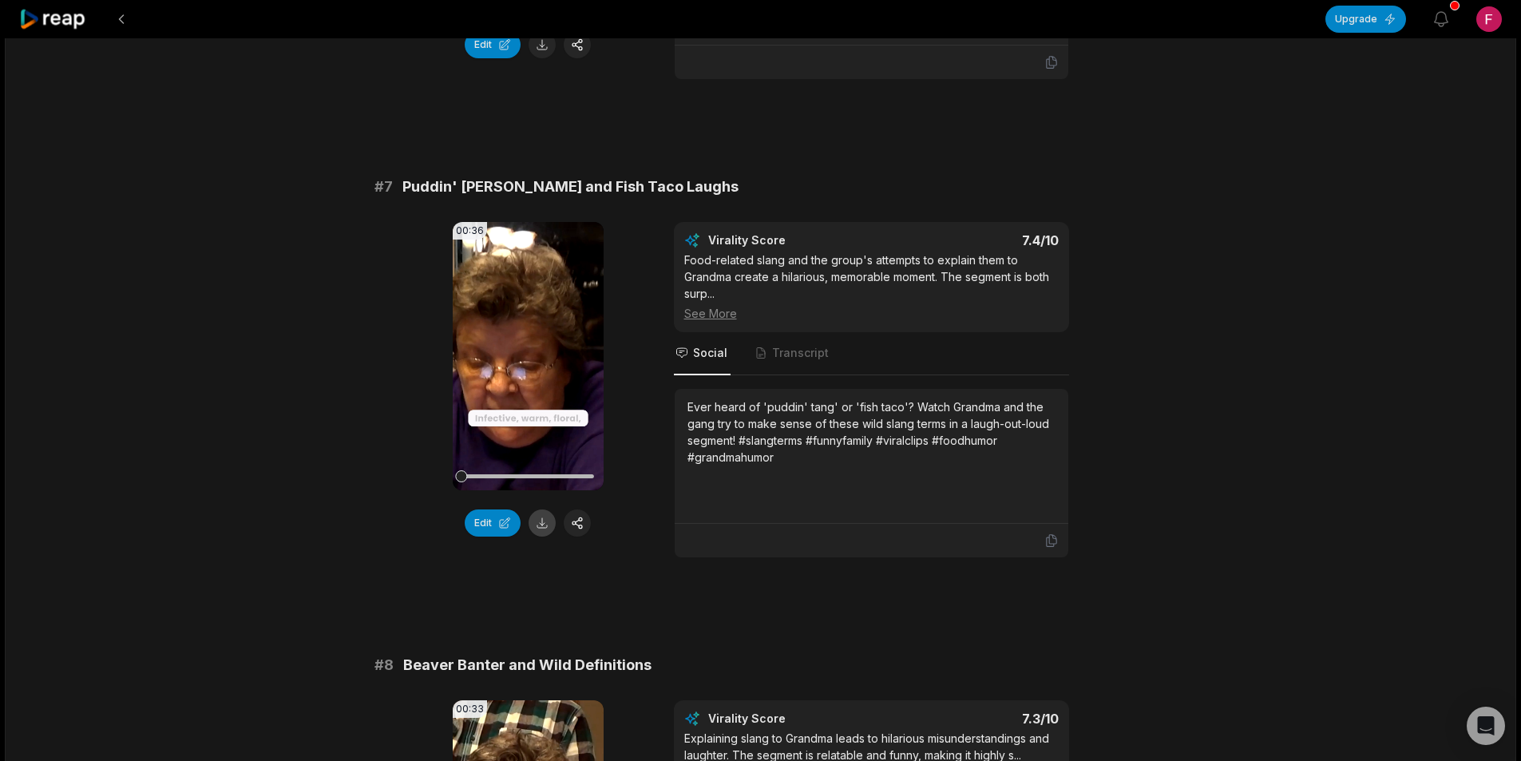
click at [547, 509] on button at bounding box center [542, 522] width 27 height 27
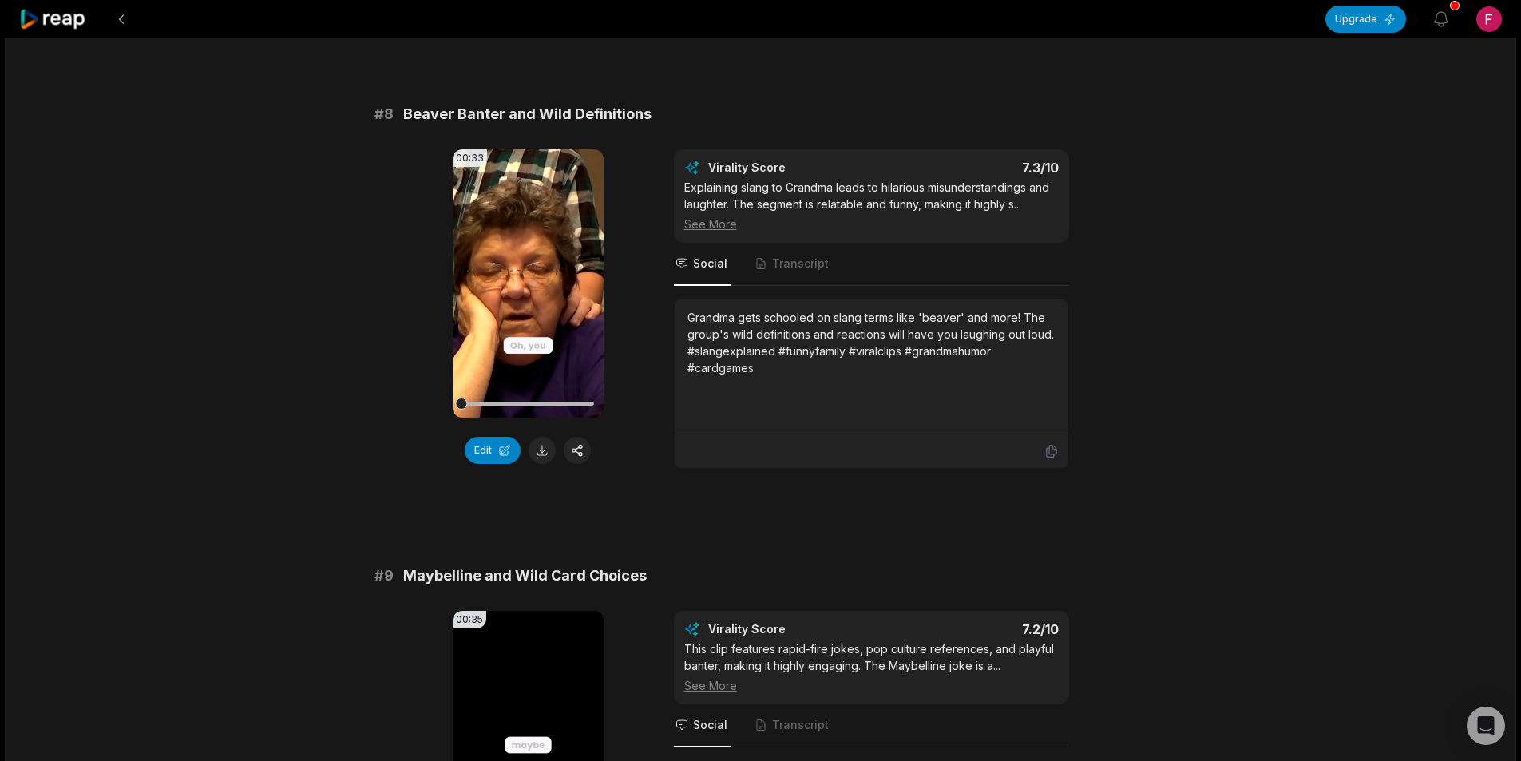
scroll to position [3434, 0]
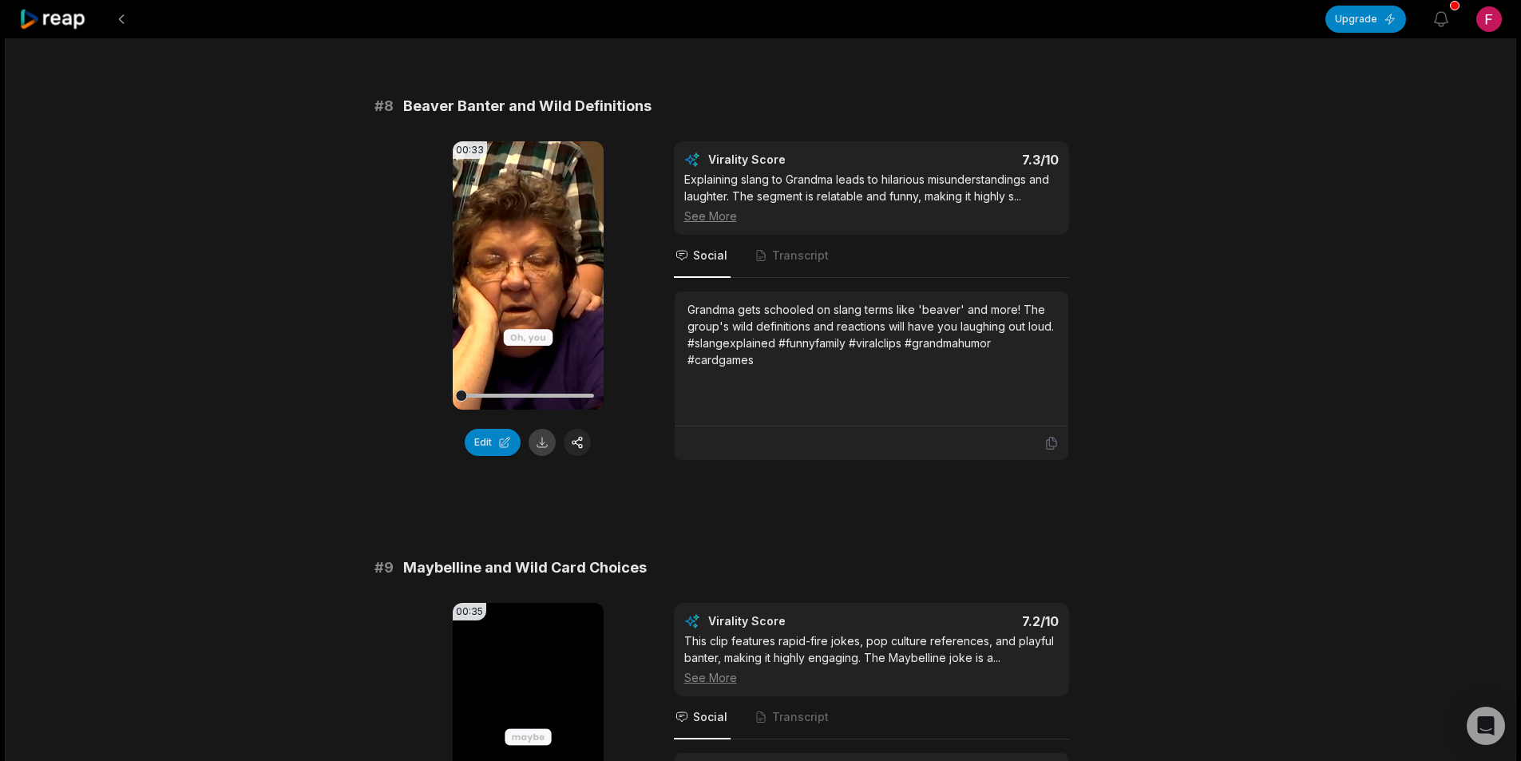
click at [538, 429] on button at bounding box center [542, 442] width 27 height 27
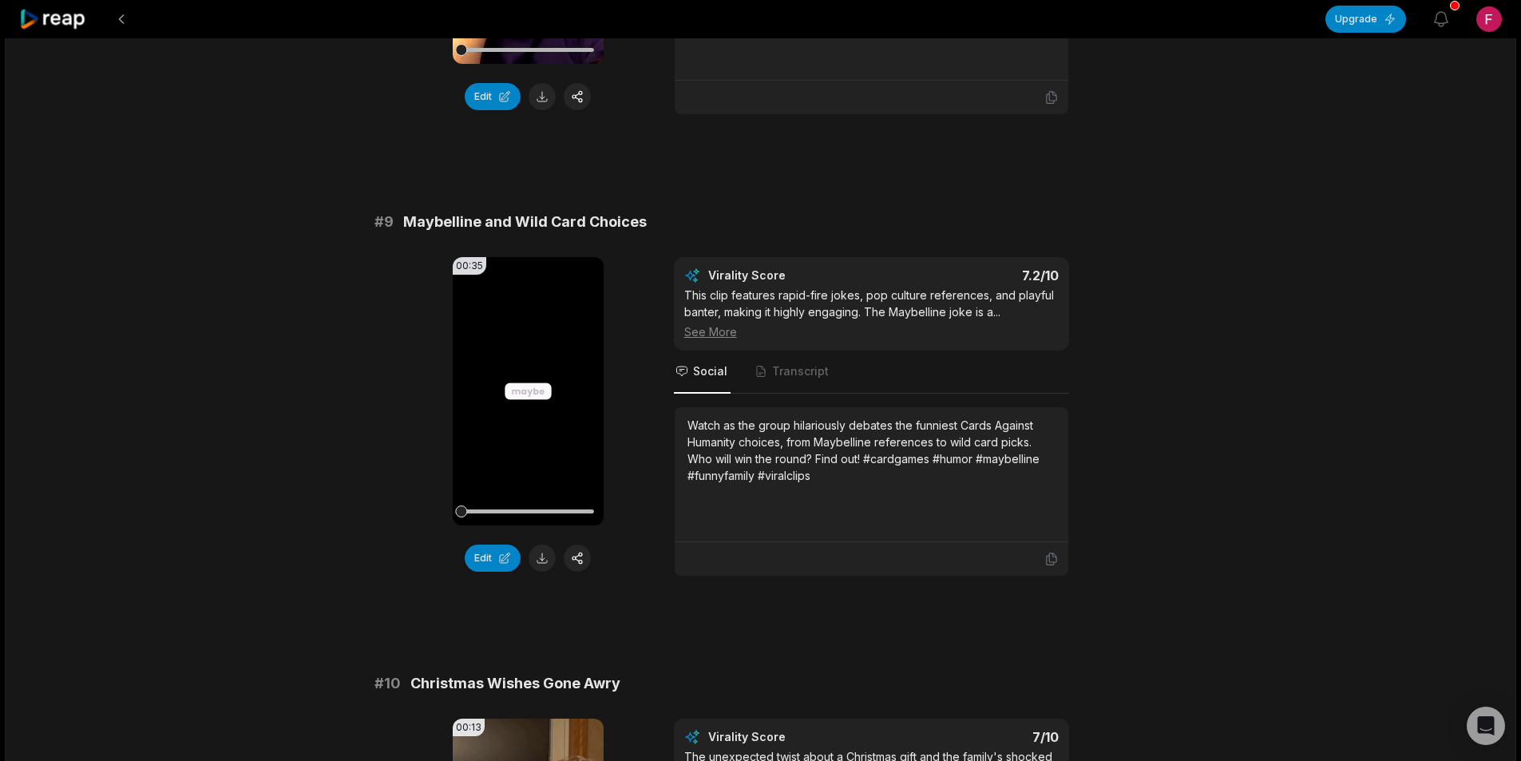
scroll to position [3833, 0]
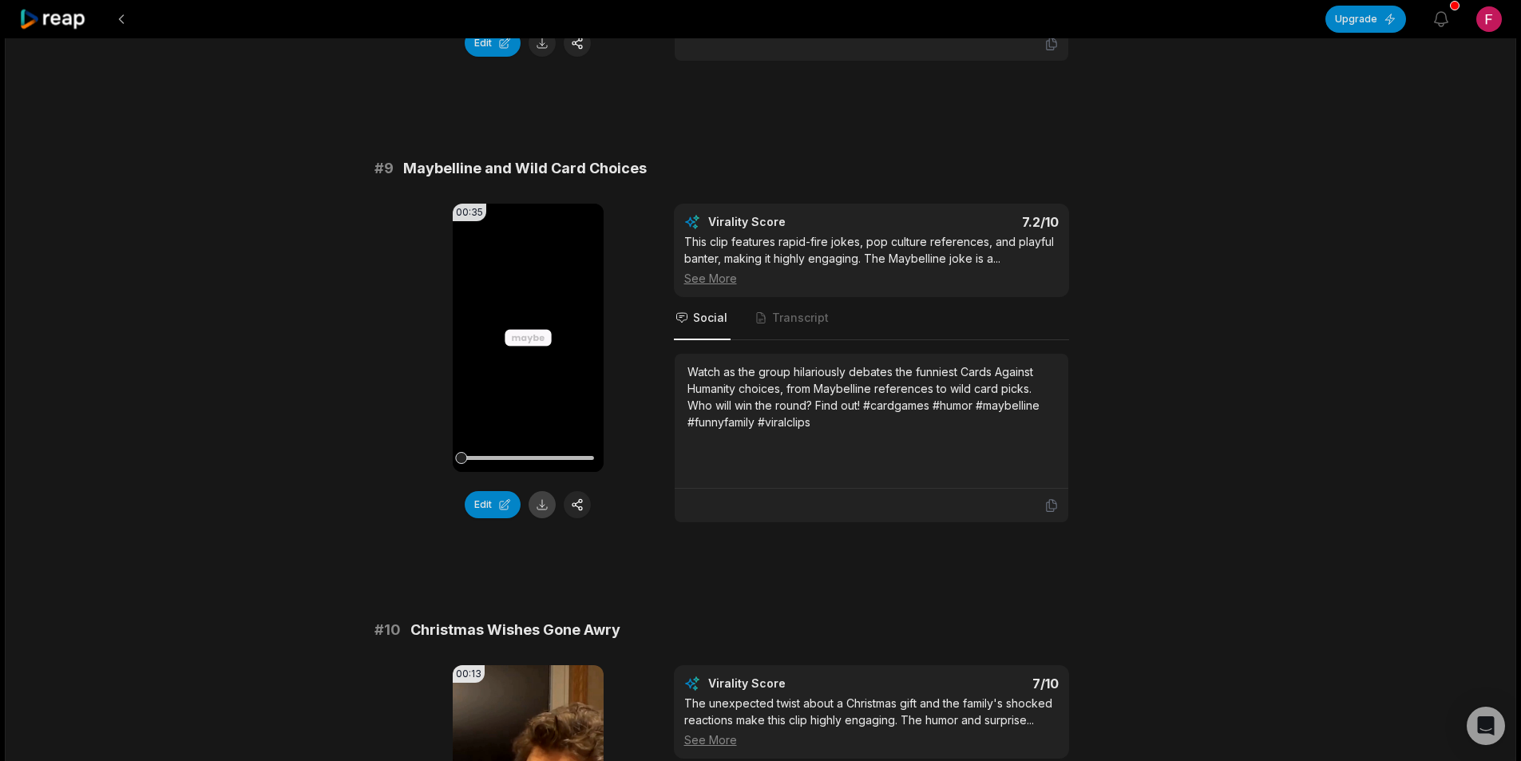
click at [541, 491] on button at bounding box center [542, 504] width 27 height 27
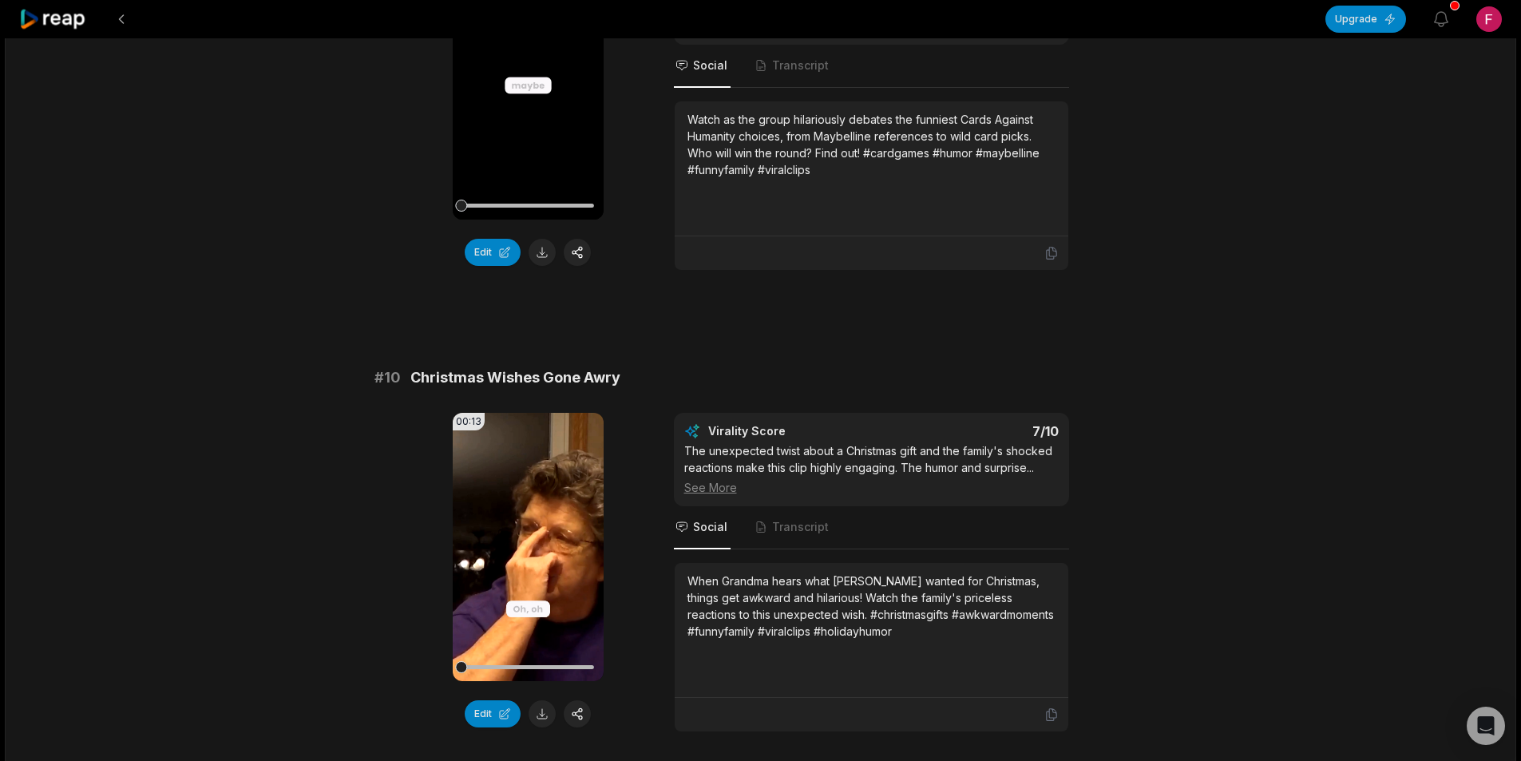
scroll to position [4182, 0]
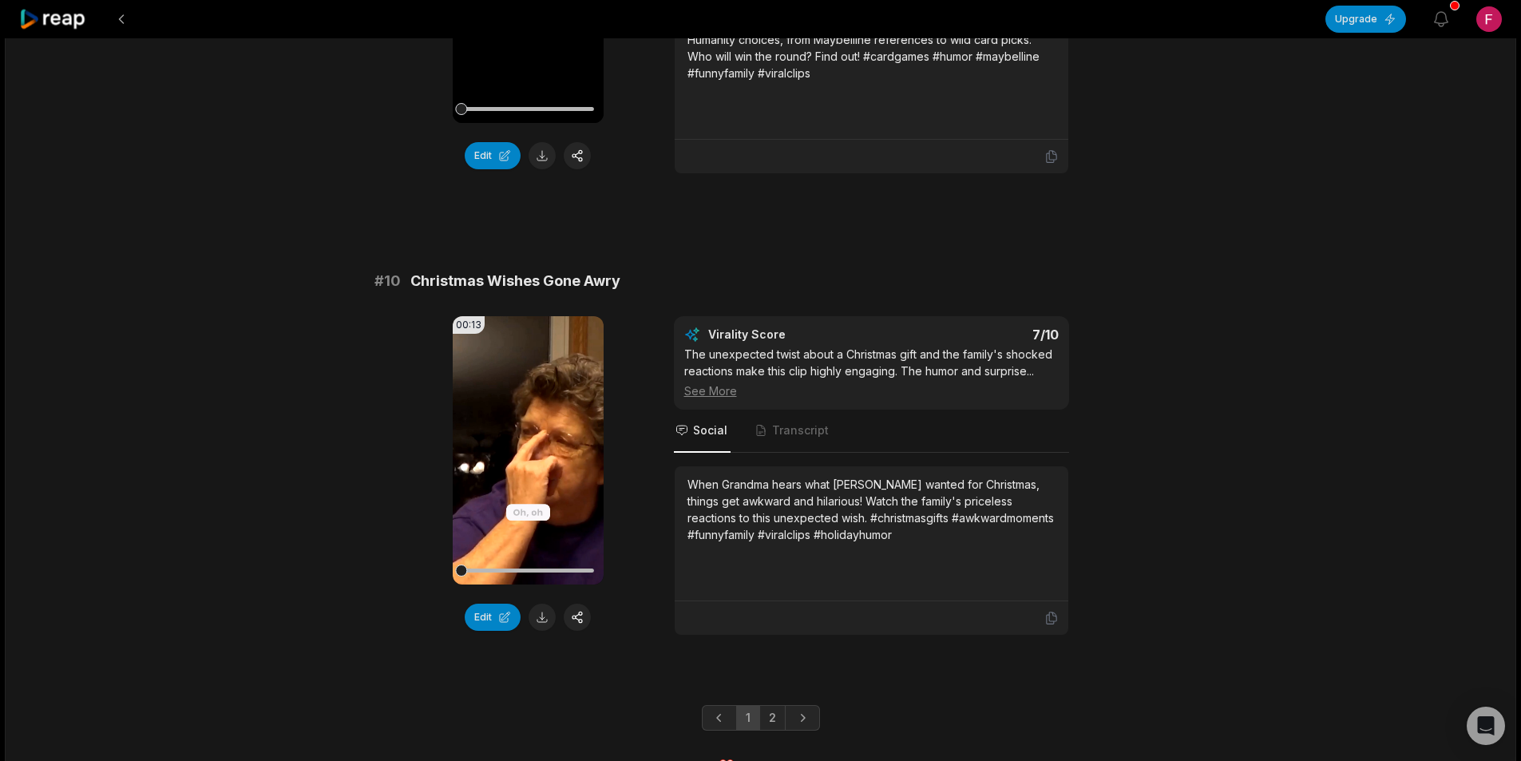
click at [545, 604] on button at bounding box center [542, 617] width 27 height 27
click at [771, 705] on link "2" at bounding box center [772, 718] width 26 height 26
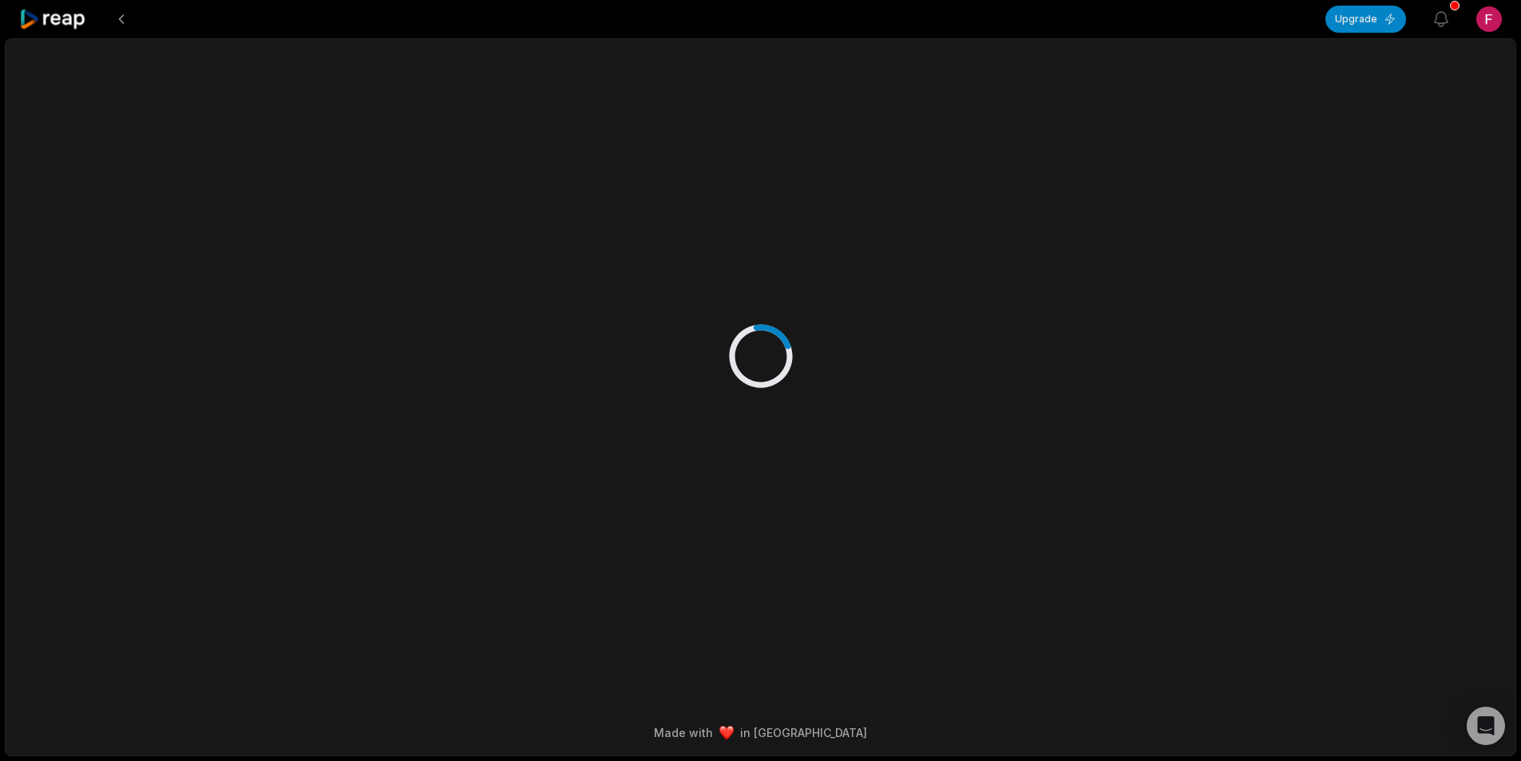
scroll to position [0, 0]
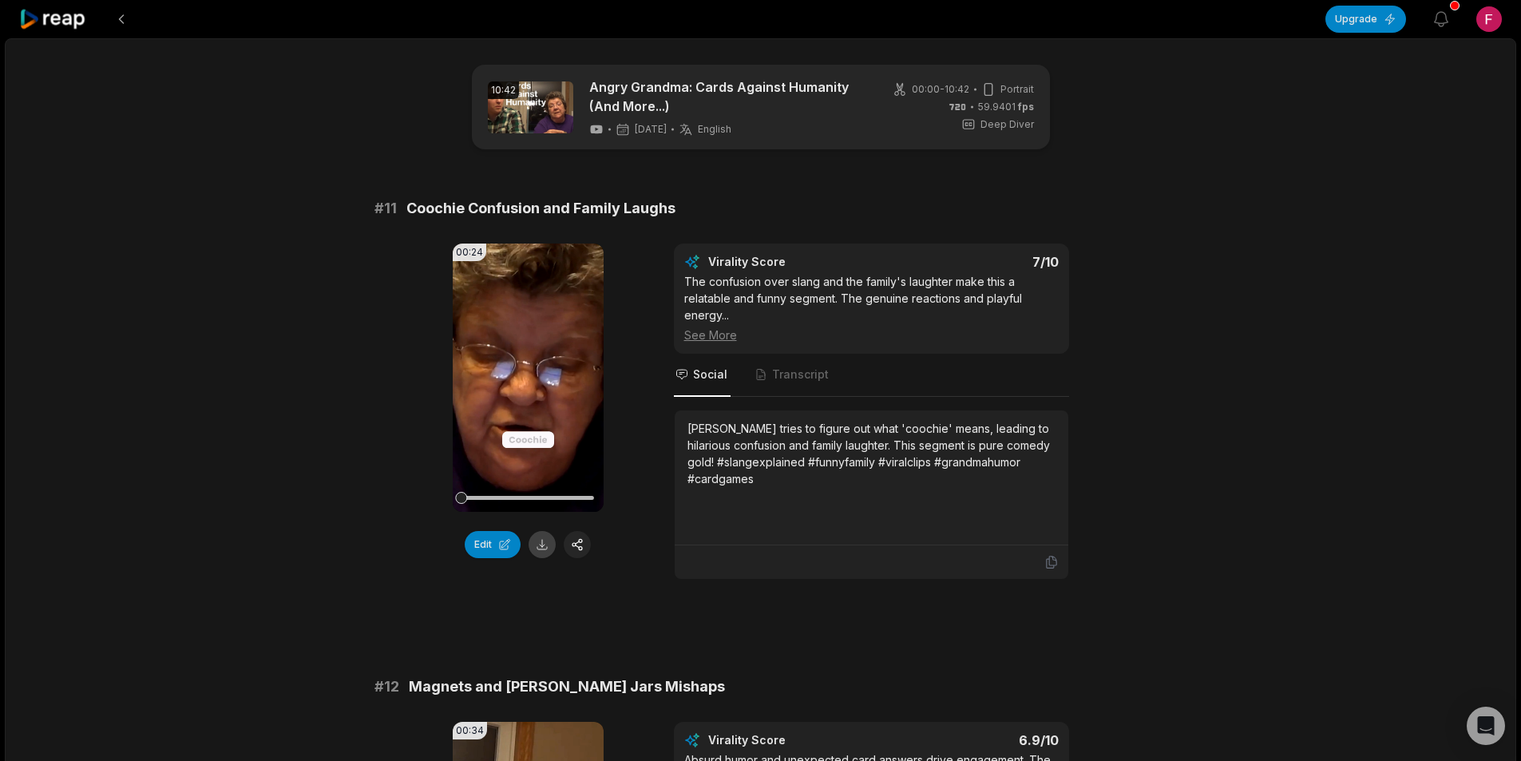
click at [539, 536] on button at bounding box center [542, 544] width 27 height 27
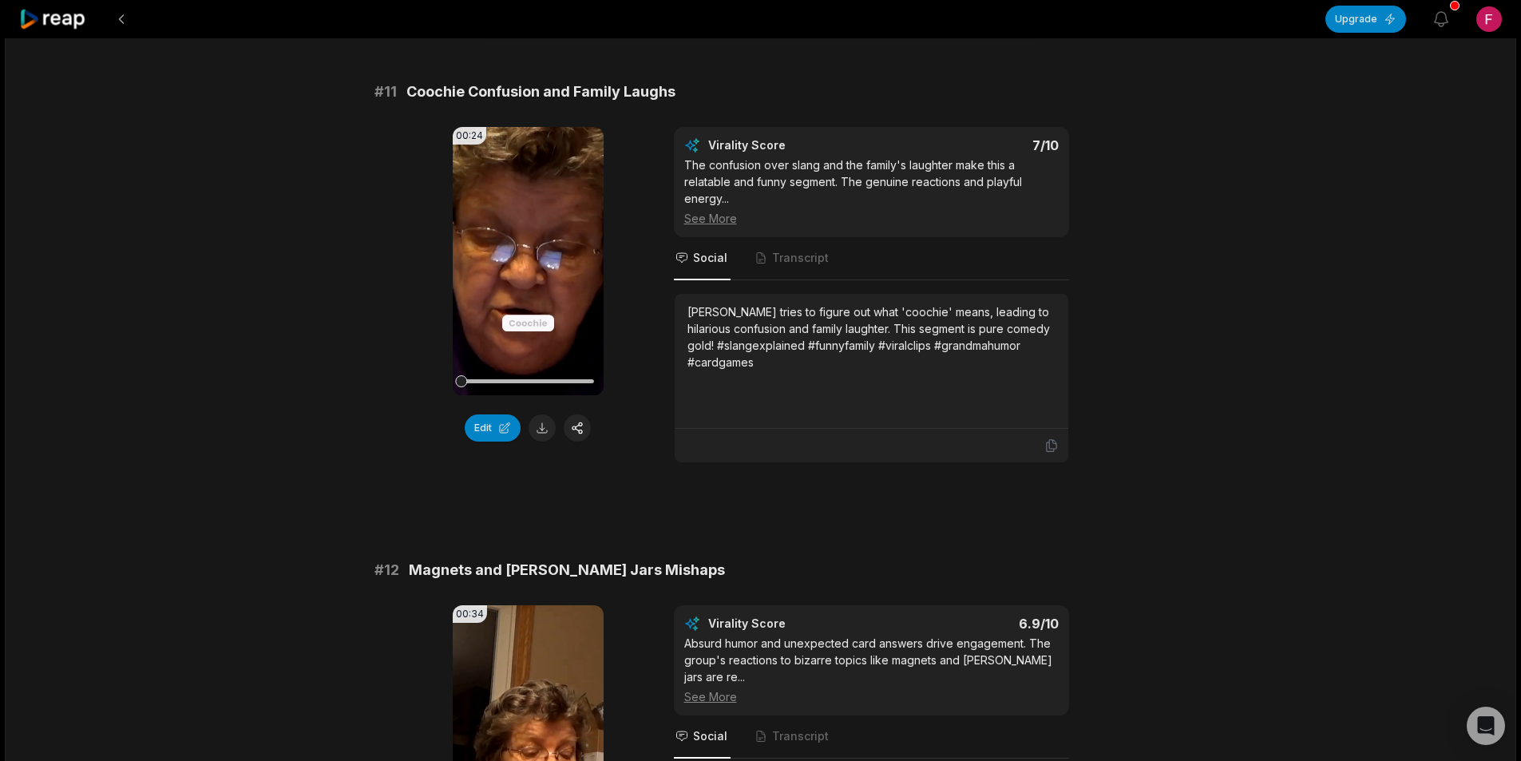
scroll to position [399, 0]
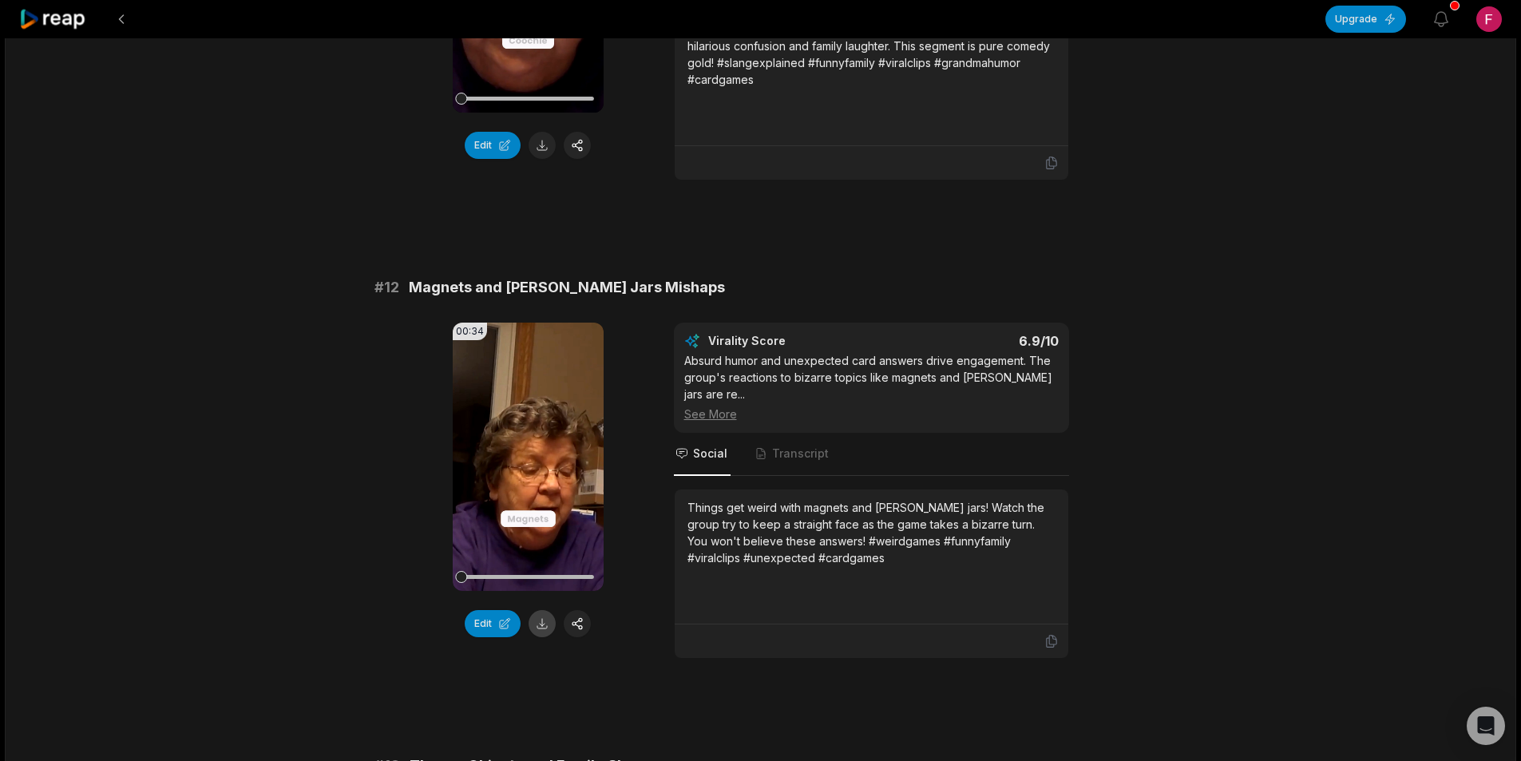
click at [545, 622] on button at bounding box center [542, 623] width 27 height 27
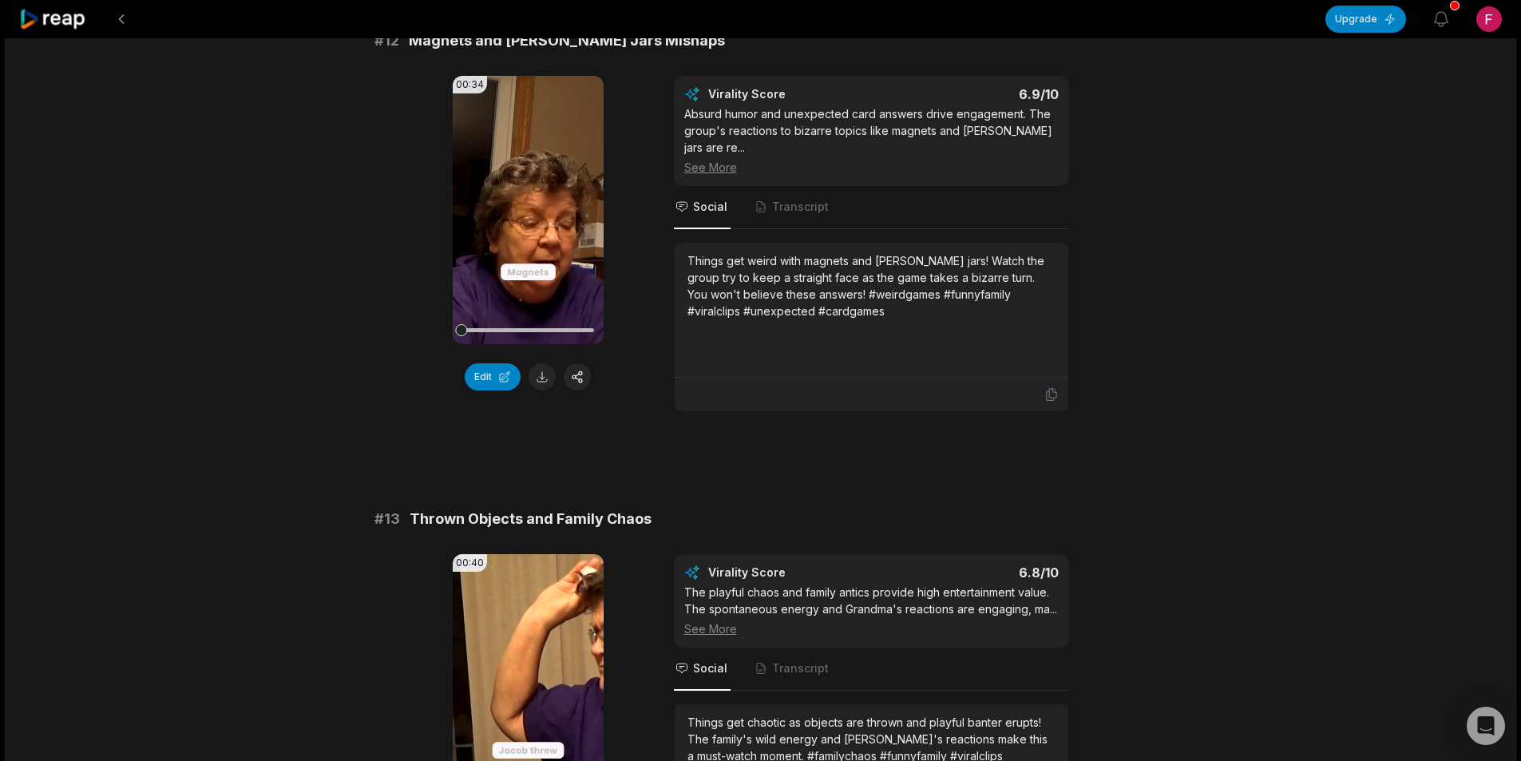
scroll to position [878, 0]
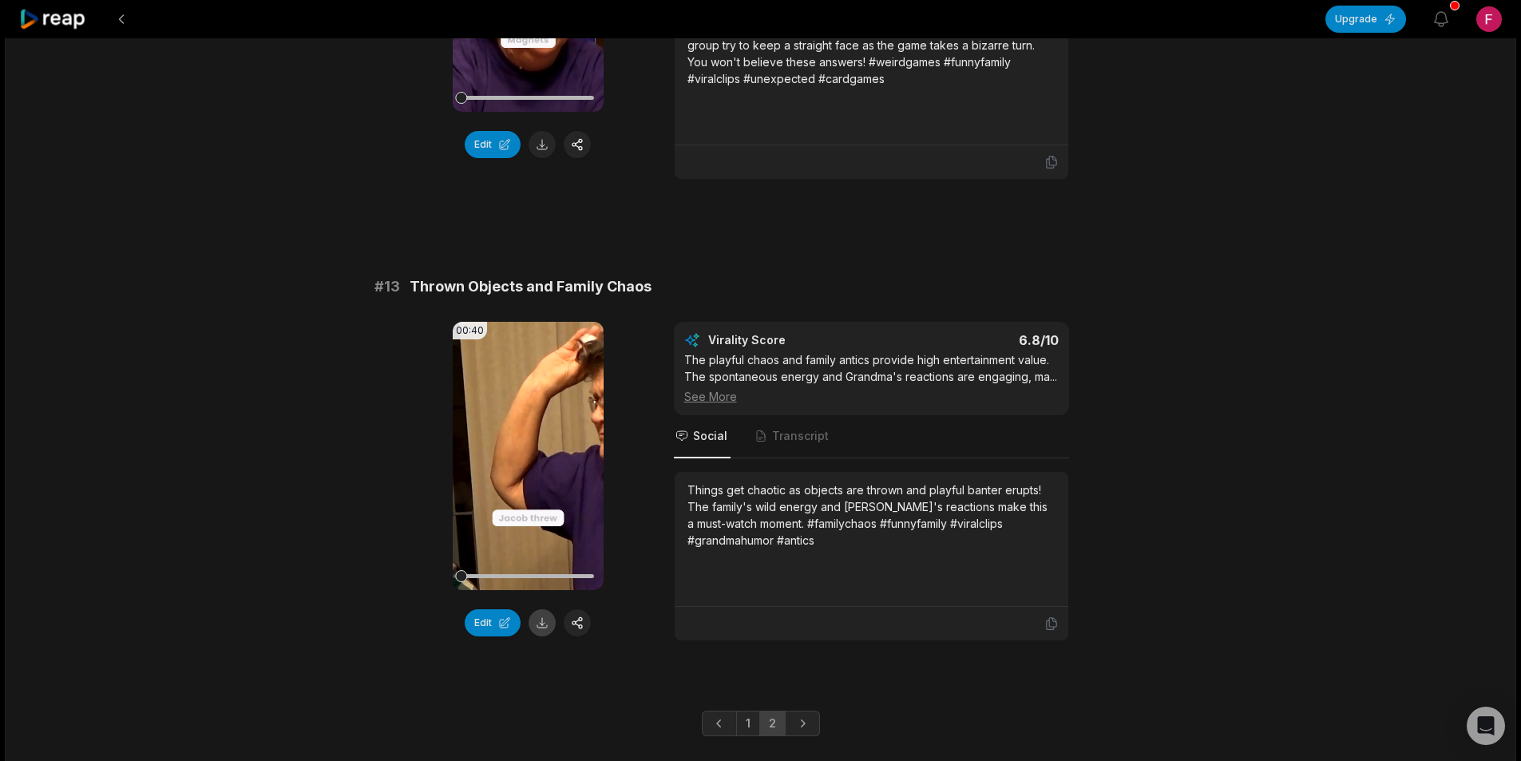
click at [546, 628] on button at bounding box center [542, 622] width 27 height 27
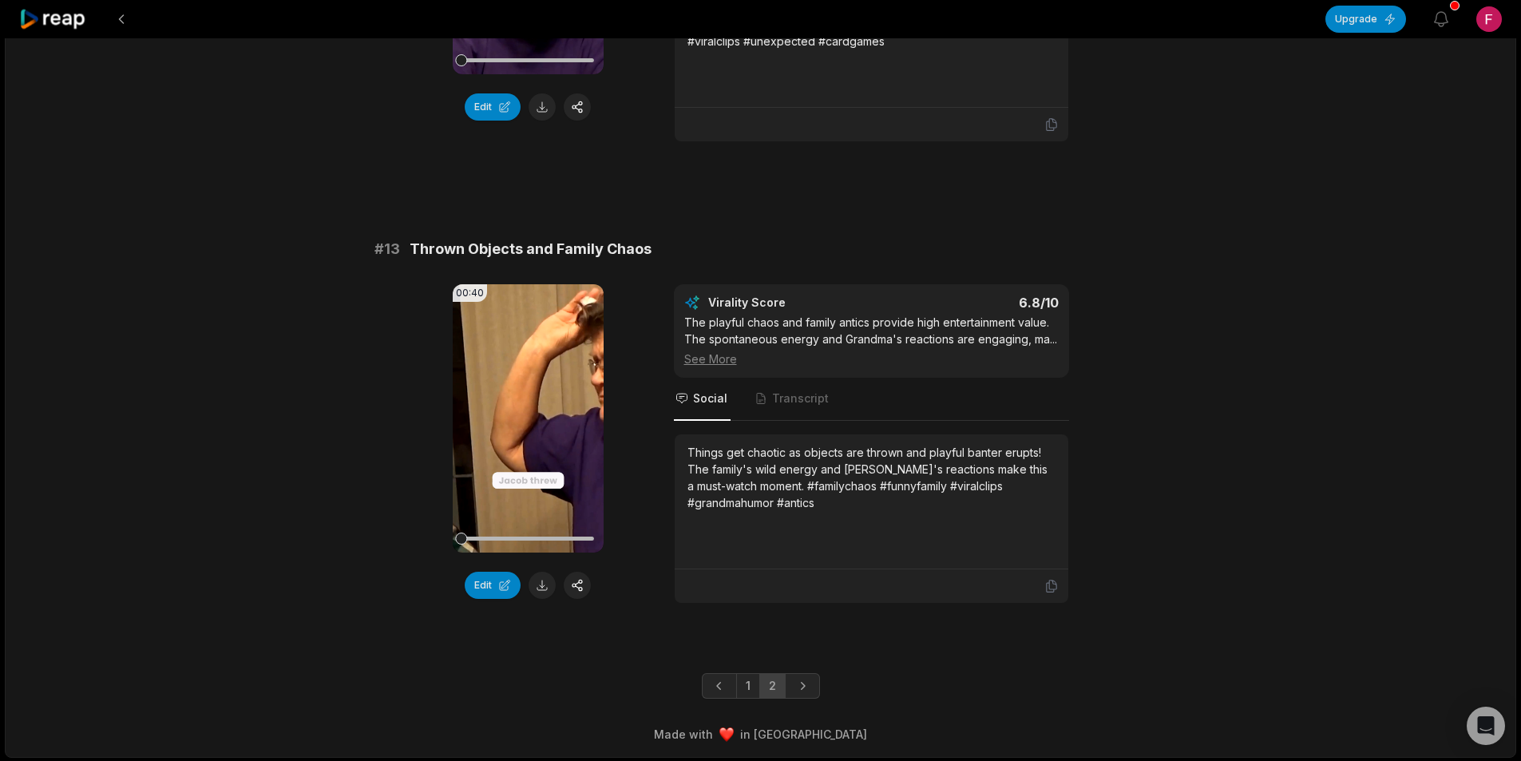
scroll to position [918, 0]
click at [126, 28] on button at bounding box center [121, 19] width 29 height 29
